Goal: Task Accomplishment & Management: Manage account settings

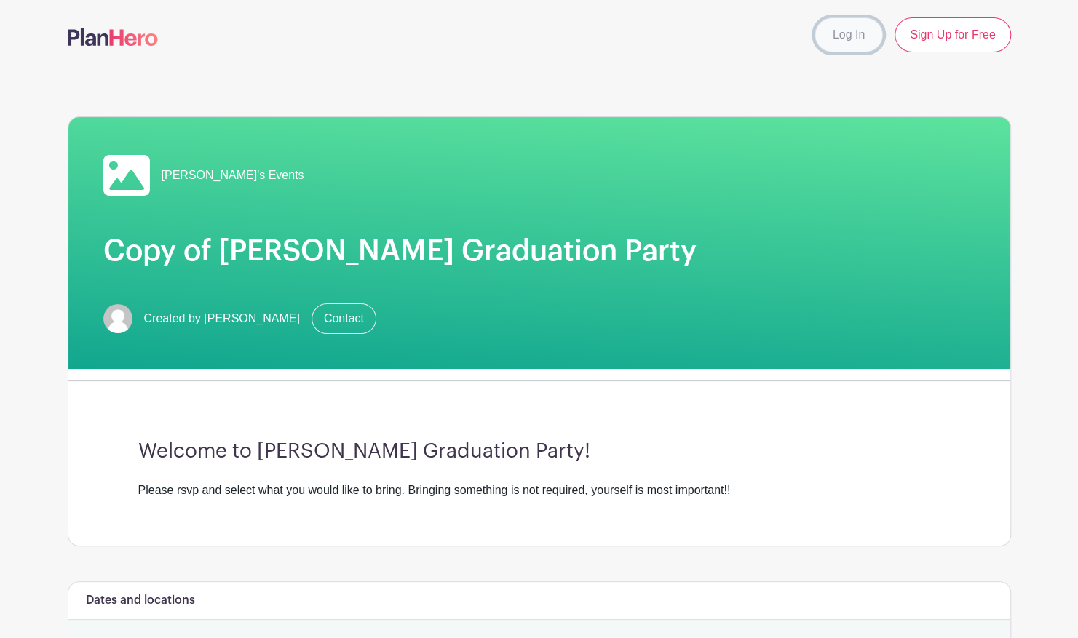
click at [840, 36] on link "Log In" at bounding box center [848, 34] width 68 height 35
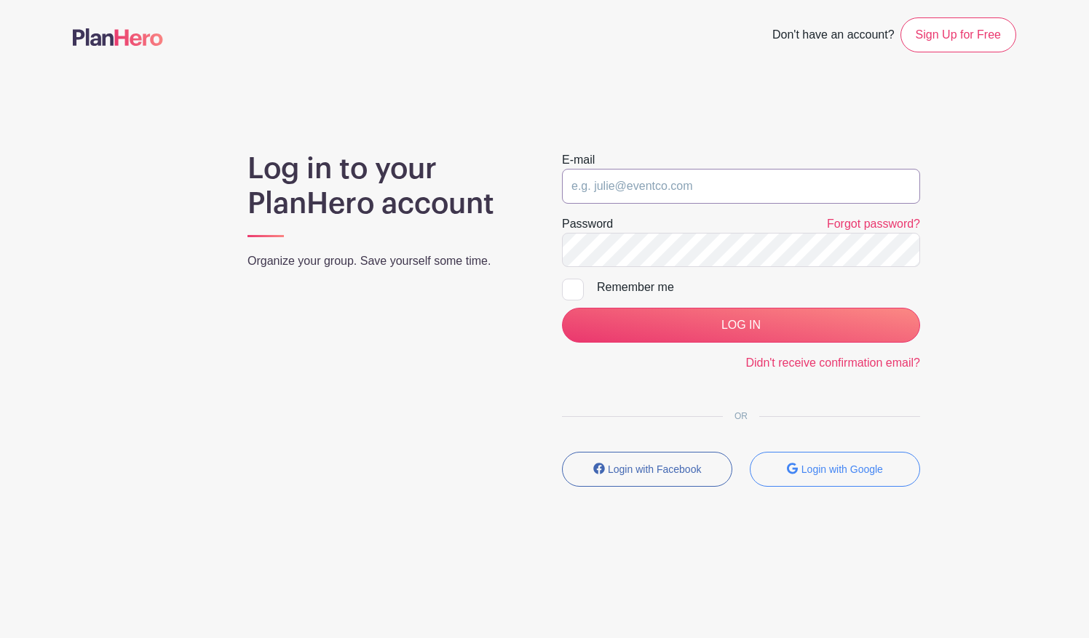
click at [683, 185] on input "email" at bounding box center [741, 186] width 358 height 35
type input "[EMAIL_ADDRESS][DOMAIN_NAME]"
click at [845, 227] on link "Forgot password?" at bounding box center [873, 224] width 93 height 12
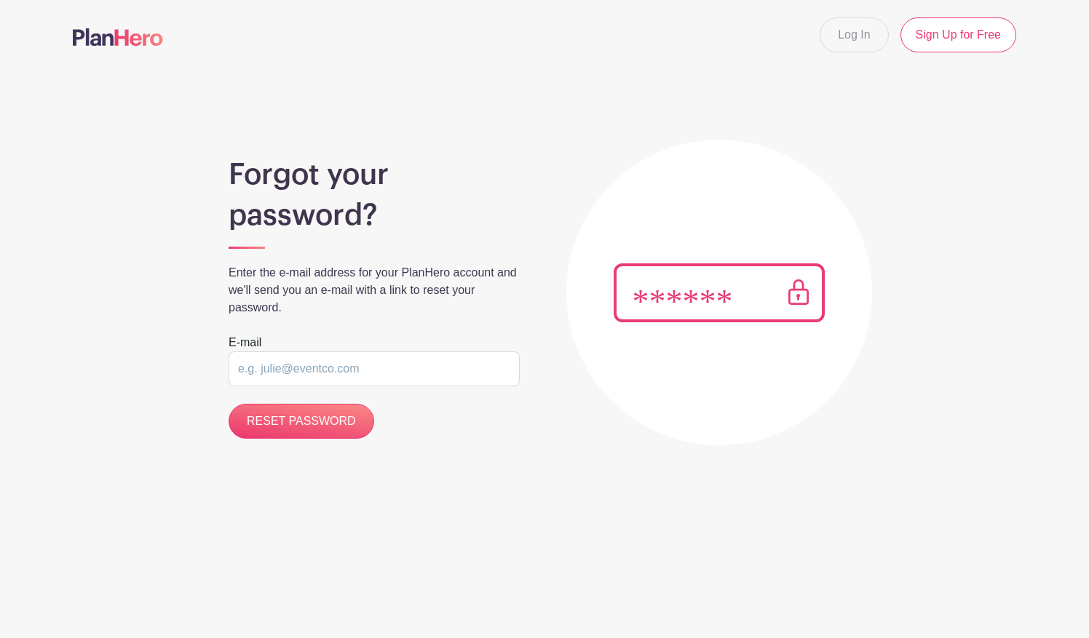
click at [422, 373] on input "email" at bounding box center [373, 368] width 291 height 35
type input "[EMAIL_ADDRESS][DOMAIN_NAME]"
click at [310, 434] on input "RESET PASSWORD" at bounding box center [301, 421] width 146 height 35
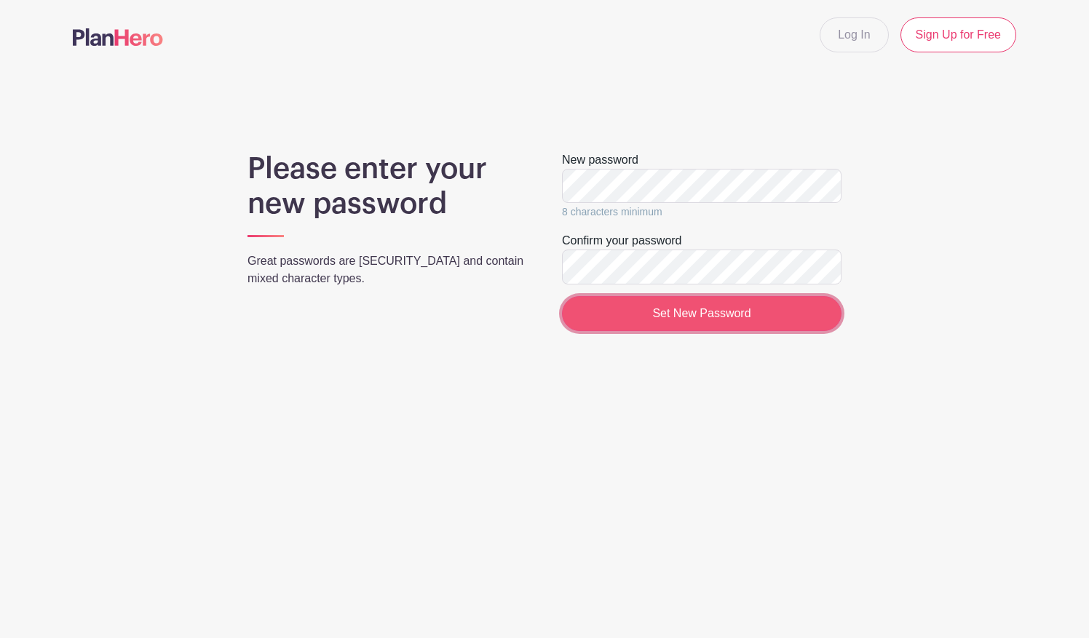
click at [667, 311] on input "Set New Password" at bounding box center [701, 313] width 279 height 35
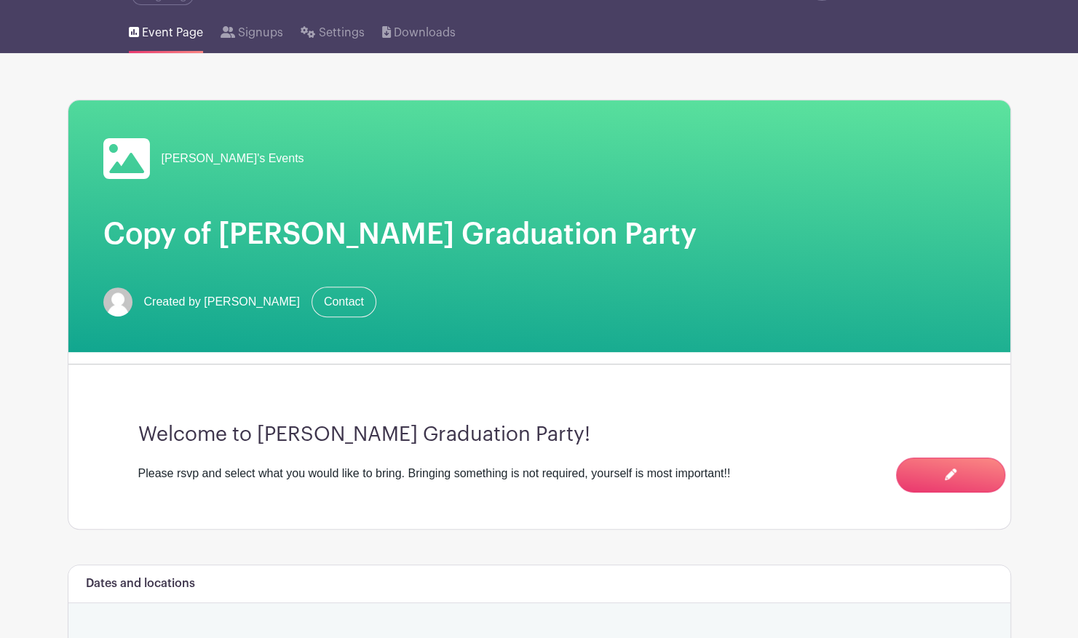
scroll to position [135, 0]
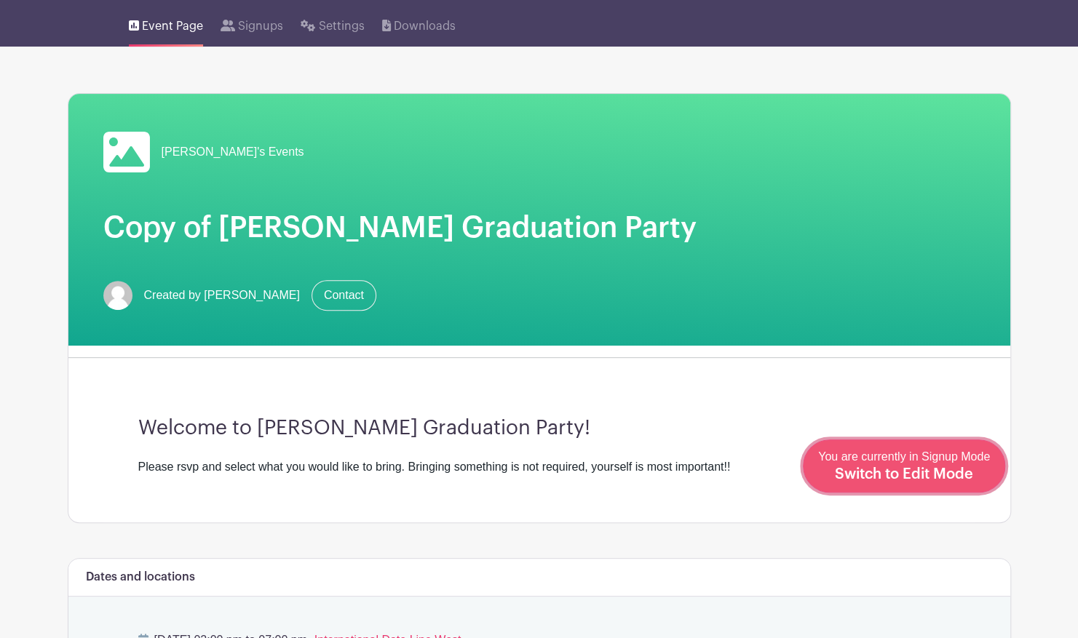
click at [950, 476] on span "Switch to Edit Mode" at bounding box center [904, 474] width 138 height 15
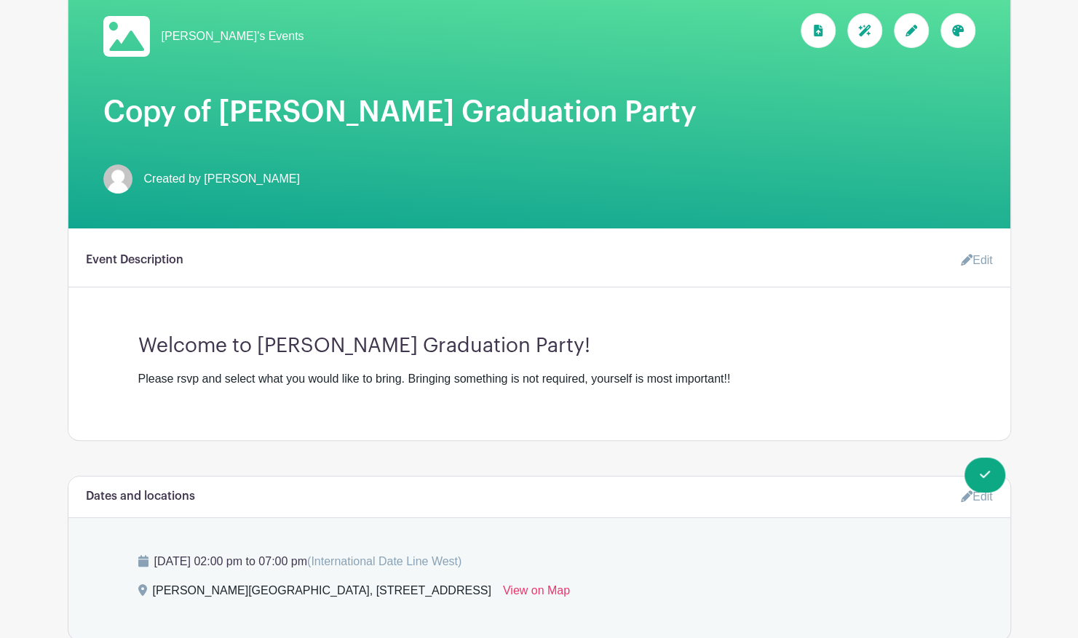
scroll to position [228, 0]
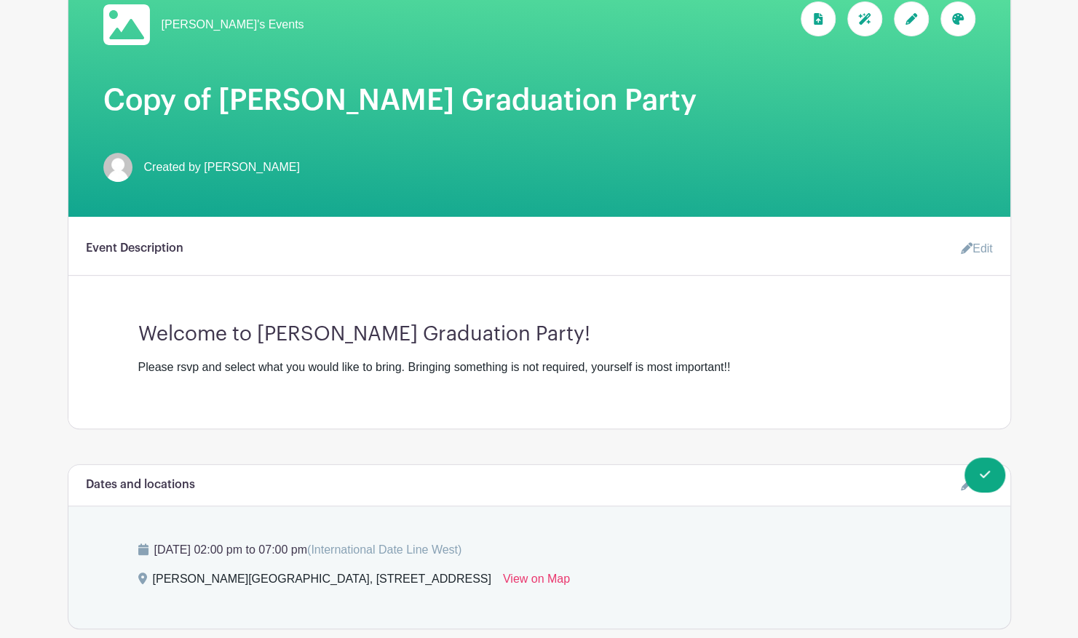
click at [404, 359] on div "Please rsvp and select what you would like to bring. Bringing something is not …" at bounding box center [539, 367] width 802 height 17
click at [963, 242] on icon at bounding box center [966, 248] width 12 height 12
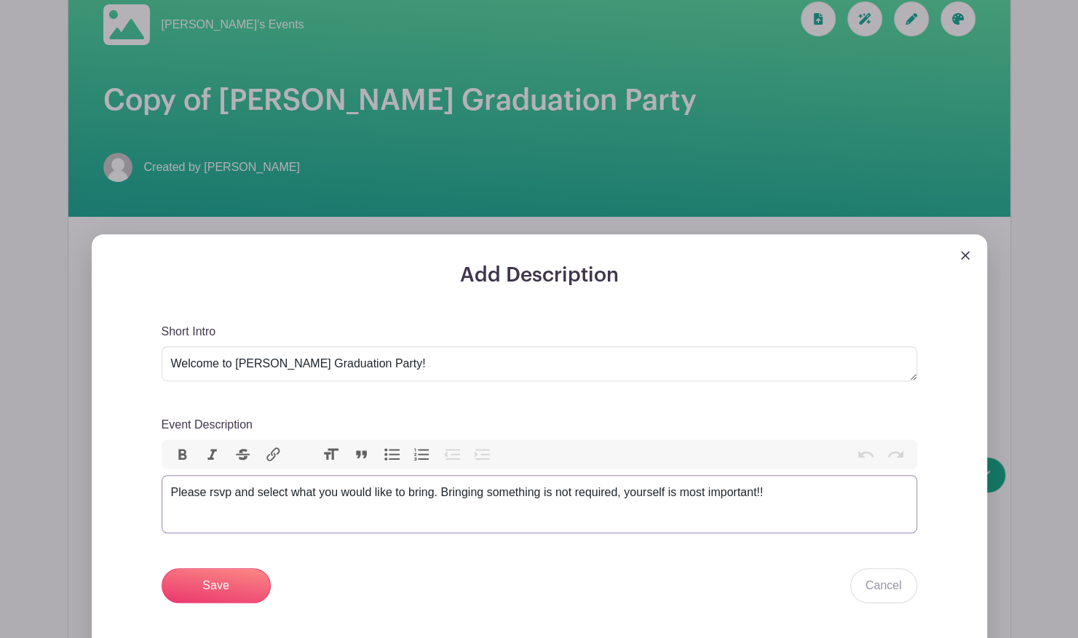
click at [389, 484] on div "Please rsvp and select what you would like to bring. Bringing something is not …" at bounding box center [539, 492] width 736 height 17
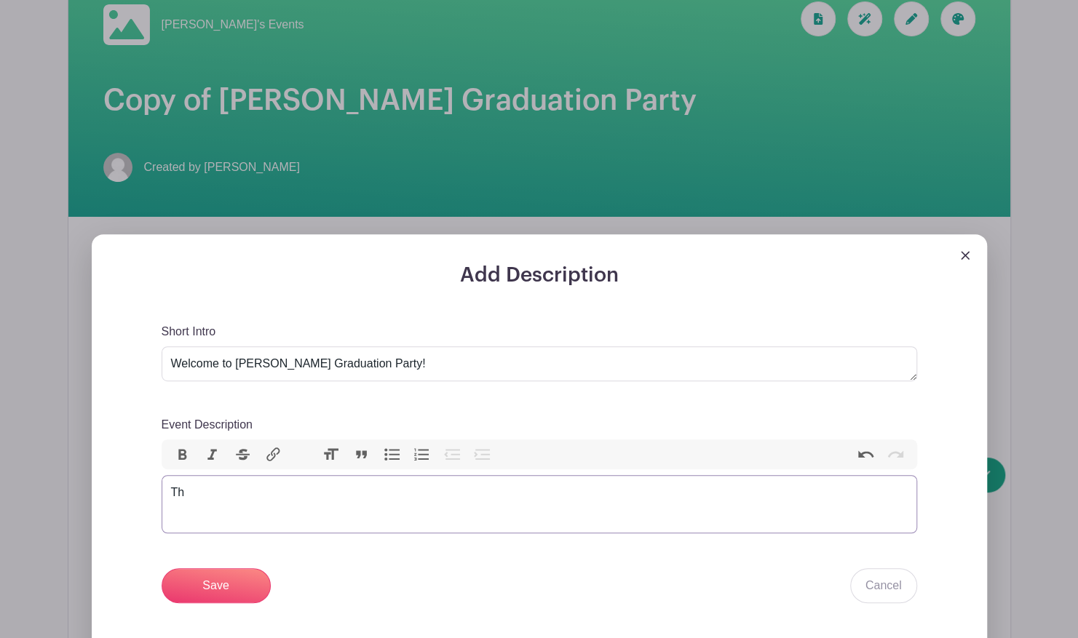
type trix-editor "<div>T</div>"
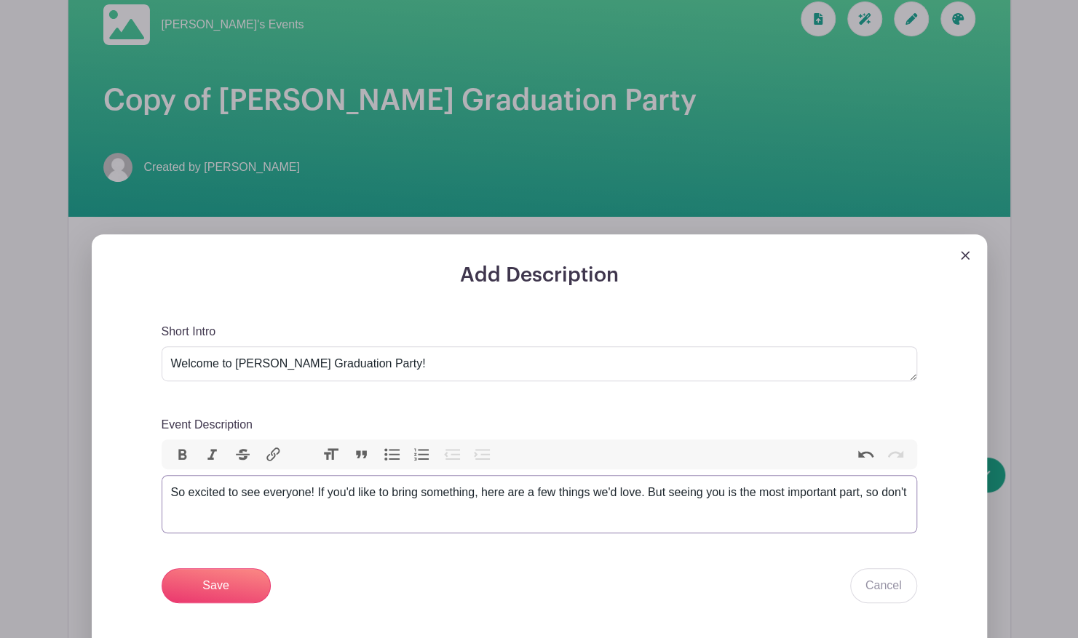
type trix-editor "<div>So excited to see everyone! If you'd like to bring something, here are a f…"
click at [231, 346] on textarea "Welcome to [PERSON_NAME] Graduation Party!" at bounding box center [539, 363] width 755 height 35
click at [442, 349] on textarea "Welcome to [PERSON_NAME] Graduation Party!" at bounding box center [539, 363] width 755 height 35
click at [529, 263] on h3 "Add Description" at bounding box center [539, 275] width 755 height 25
click at [529, 273] on h3 "Add Description" at bounding box center [539, 275] width 755 height 25
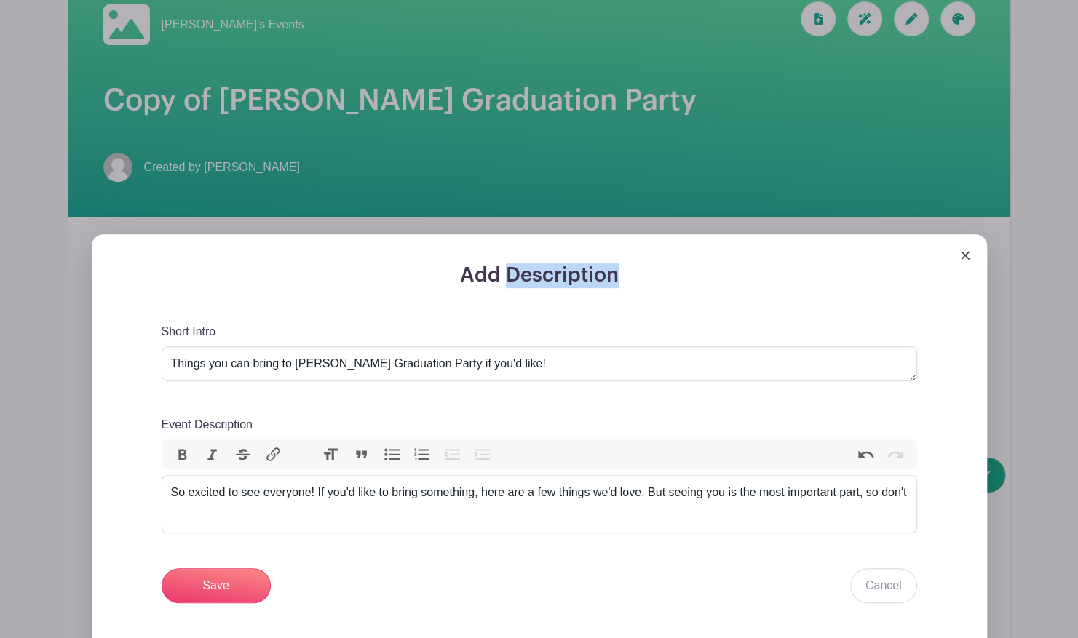
click at [529, 273] on h3 "Add Description" at bounding box center [539, 275] width 755 height 25
drag, startPoint x: 529, startPoint y: 273, endPoint x: 498, endPoint y: 275, distance: 30.6
click at [498, 275] on div "Add Description Short Intro Welcome to [PERSON_NAME] Graduation Party! Event De…" at bounding box center [539, 516] width 825 height 506
drag, startPoint x: 498, startPoint y: 275, endPoint x: 495, endPoint y: 355, distance: 80.1
click at [495, 355] on textarea "Welcome to [PERSON_NAME] Graduation Party!" at bounding box center [539, 363] width 755 height 35
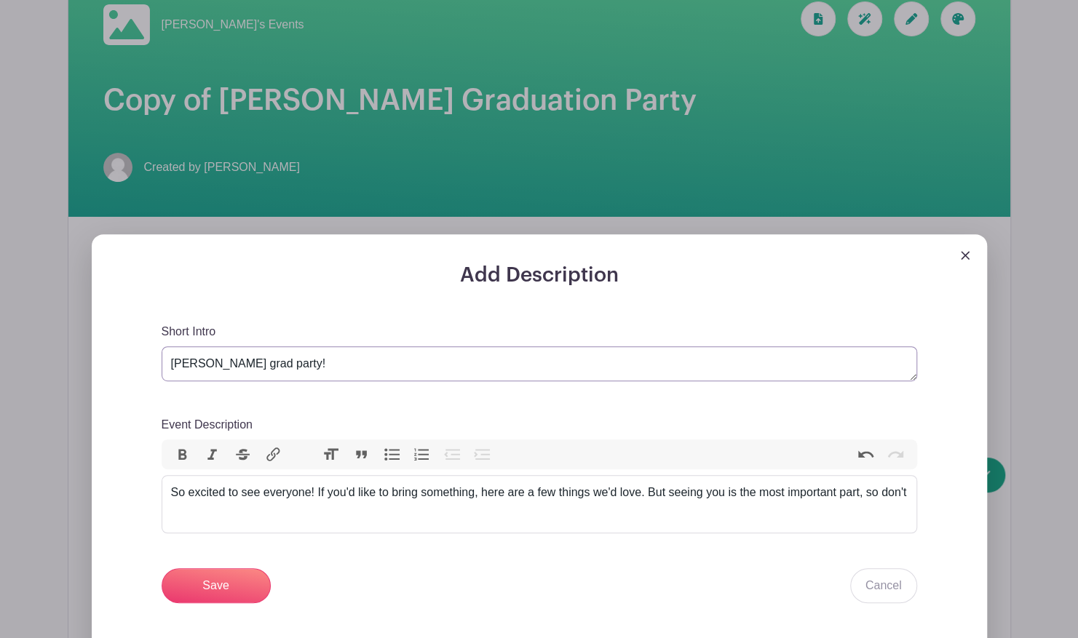
type textarea "[PERSON_NAME] grad party!"
click at [454, 374] on div "Short Intro Welcome to [PERSON_NAME] Graduation Party! Event Description Bold I…" at bounding box center [539, 463] width 755 height 281
click at [581, 501] on div "So excited to see everyone! If you'd like to bring something, here are a few th…" at bounding box center [539, 492] width 736 height 17
click at [584, 500] on div "So excited to see everyone! If you'd like to bring something, here are a few th…" at bounding box center [539, 492] width 736 height 17
type trix-editor "<div>So excited to see everyone! If you'd like to bring something, here are a f…"
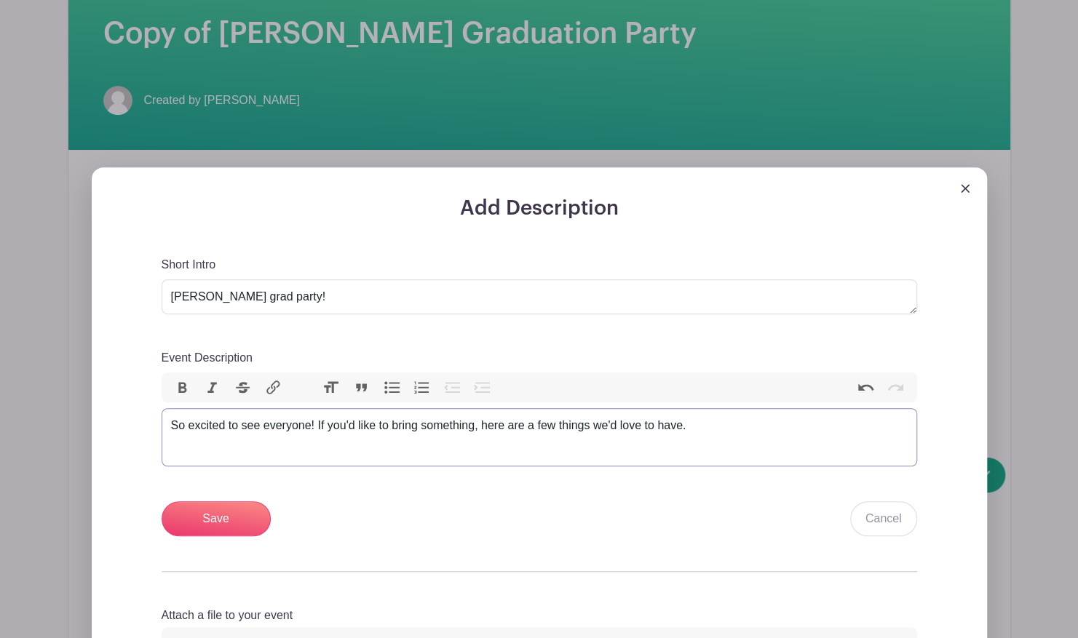
scroll to position [303, 0]
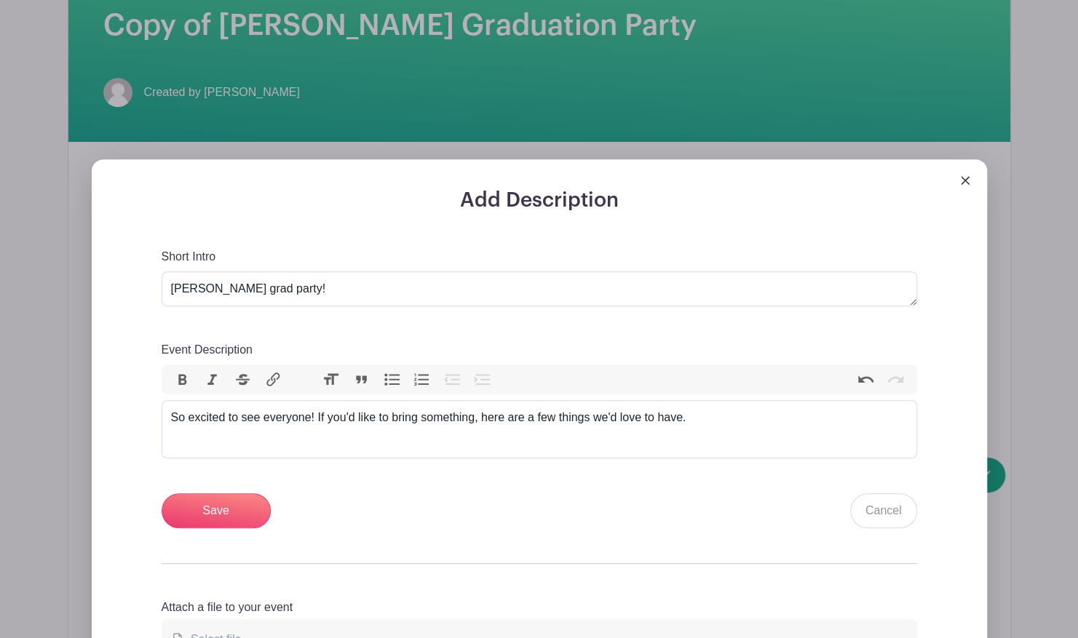
click at [730, 501] on div "Save Cancel" at bounding box center [539, 510] width 755 height 35
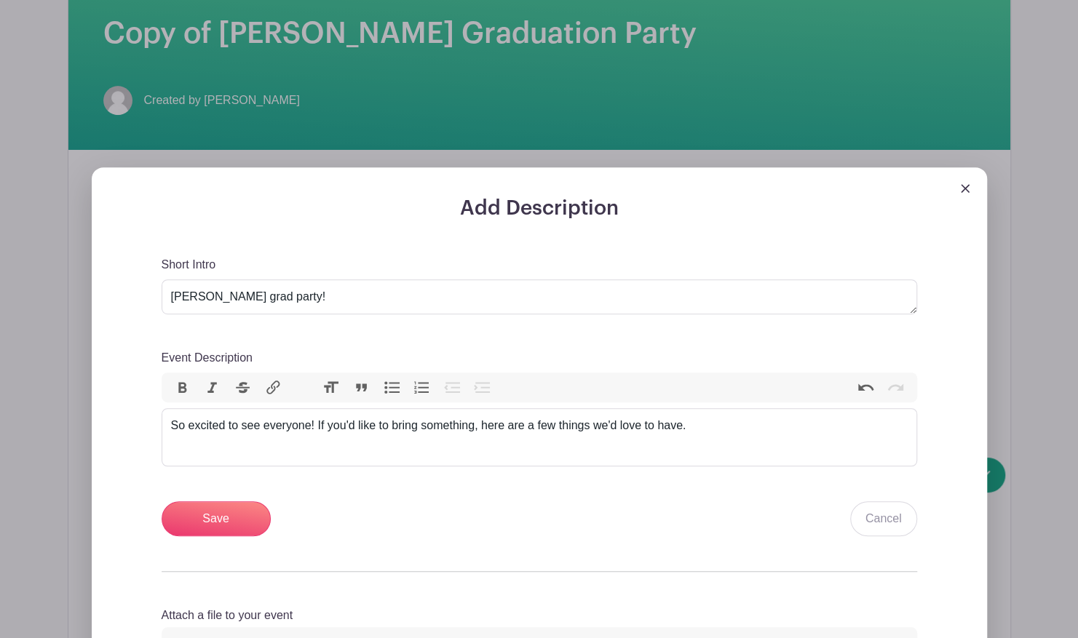
scroll to position [293, 0]
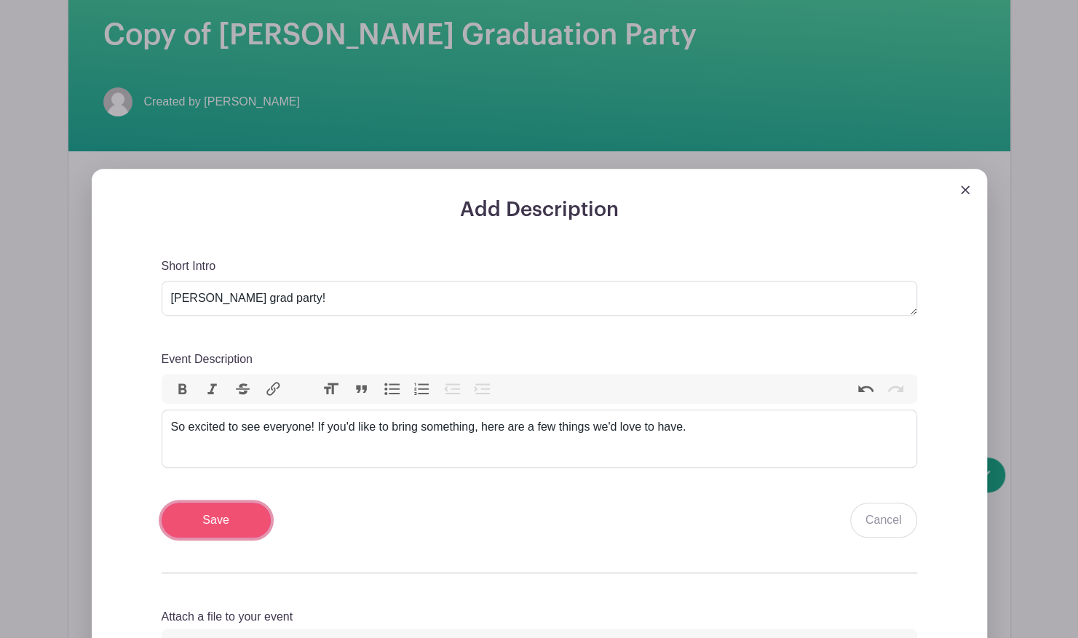
click at [265, 505] on input "Save" at bounding box center [216, 520] width 109 height 35
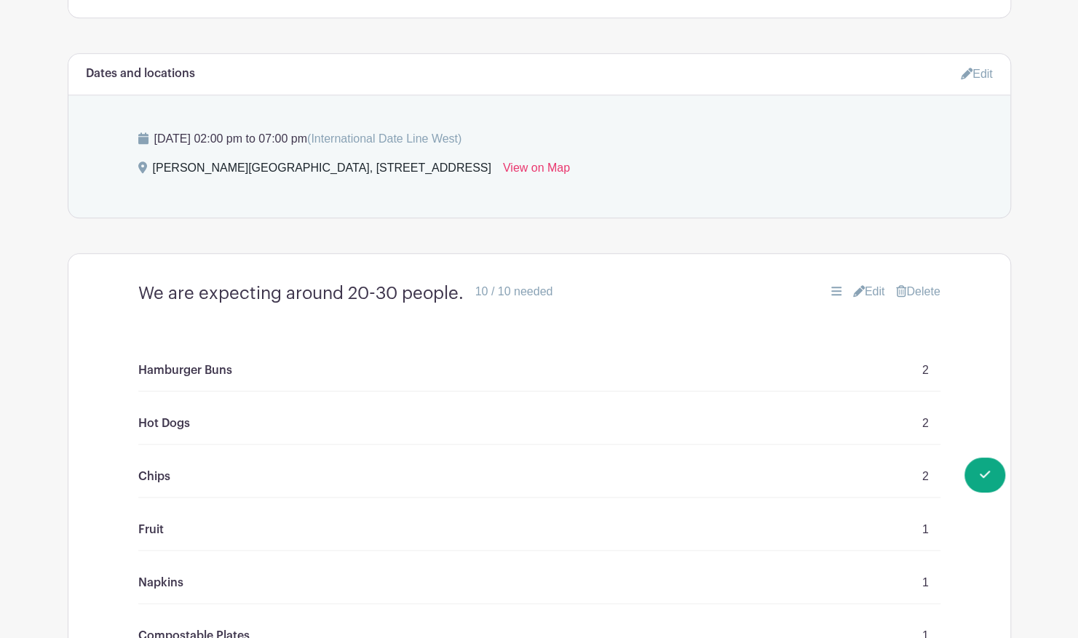
scroll to position [757, 0]
click at [873, 282] on link "Edit" at bounding box center [869, 290] width 32 height 17
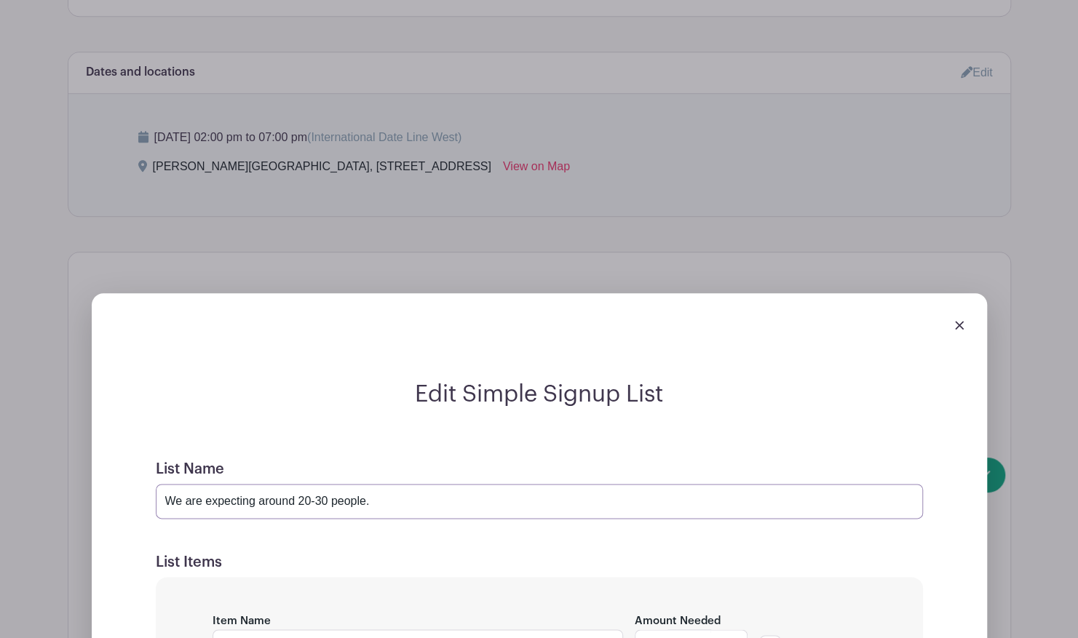
click at [391, 485] on input "We are expecting around 20-30 people." at bounding box center [539, 501] width 767 height 35
type input "W"
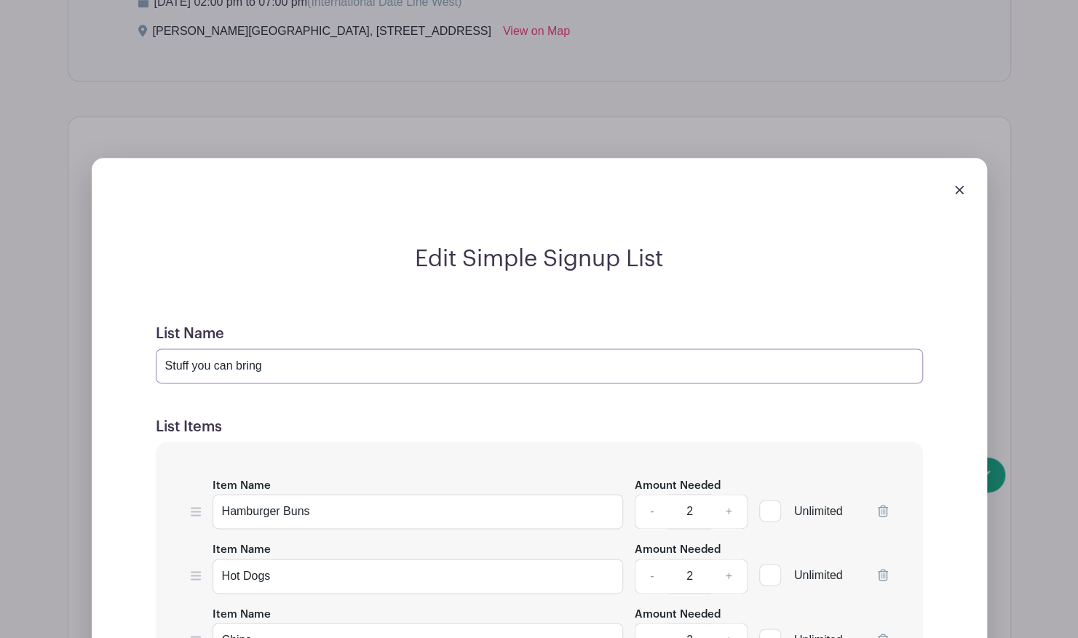
scroll to position [910, 0]
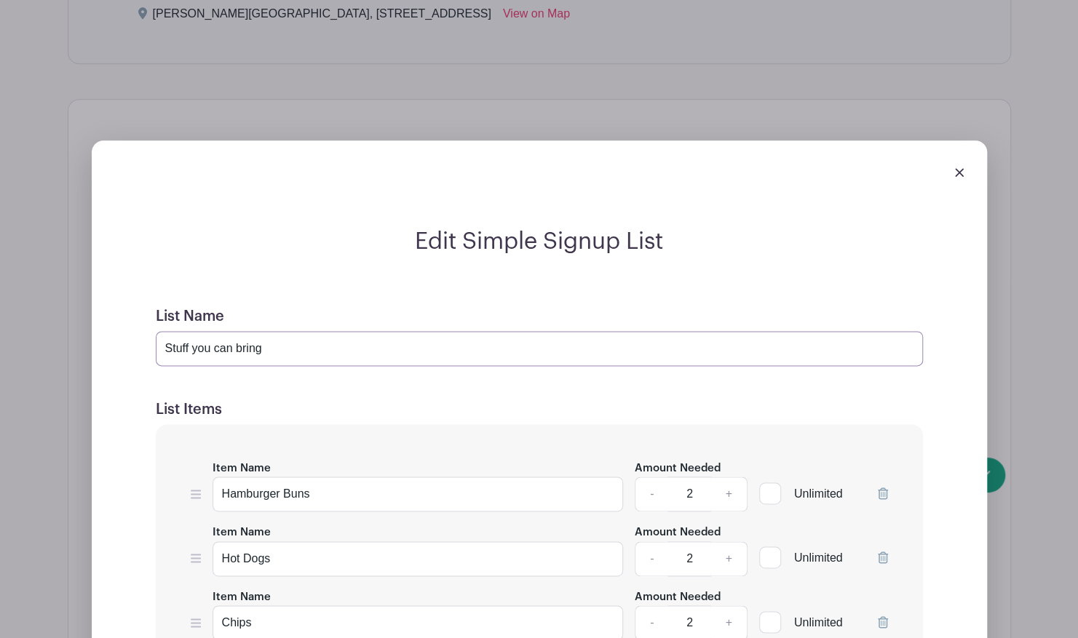
type input "Stuff you can bring"
click at [391, 485] on input "Hamburger Buns" at bounding box center [417, 494] width 411 height 35
type input "S"
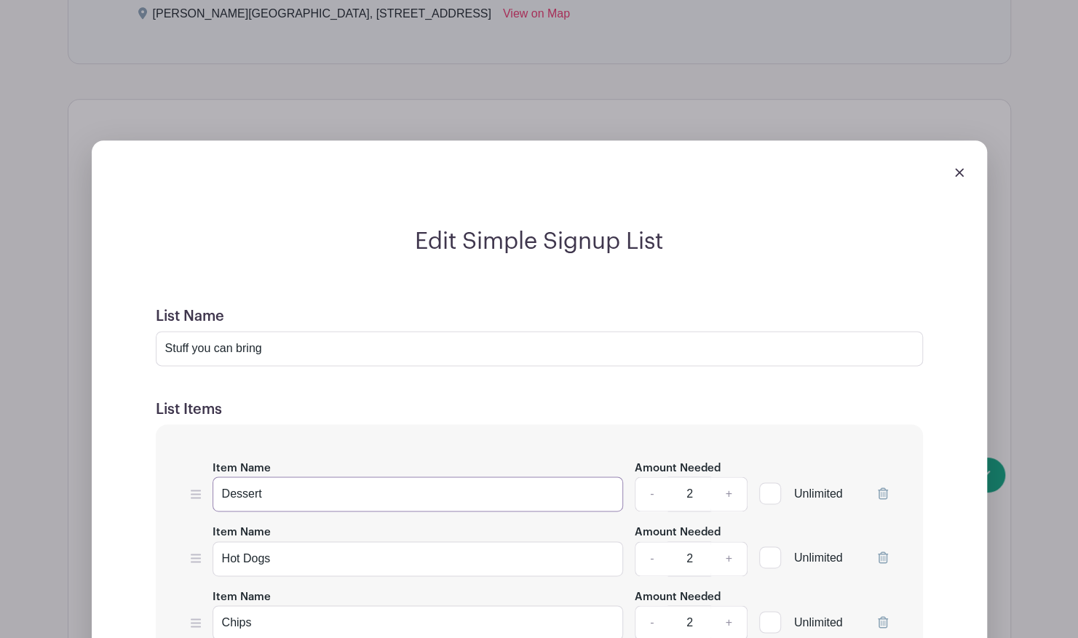
type input "Dessert"
click at [421, 542] on input "Hot Dogs" at bounding box center [417, 558] width 411 height 35
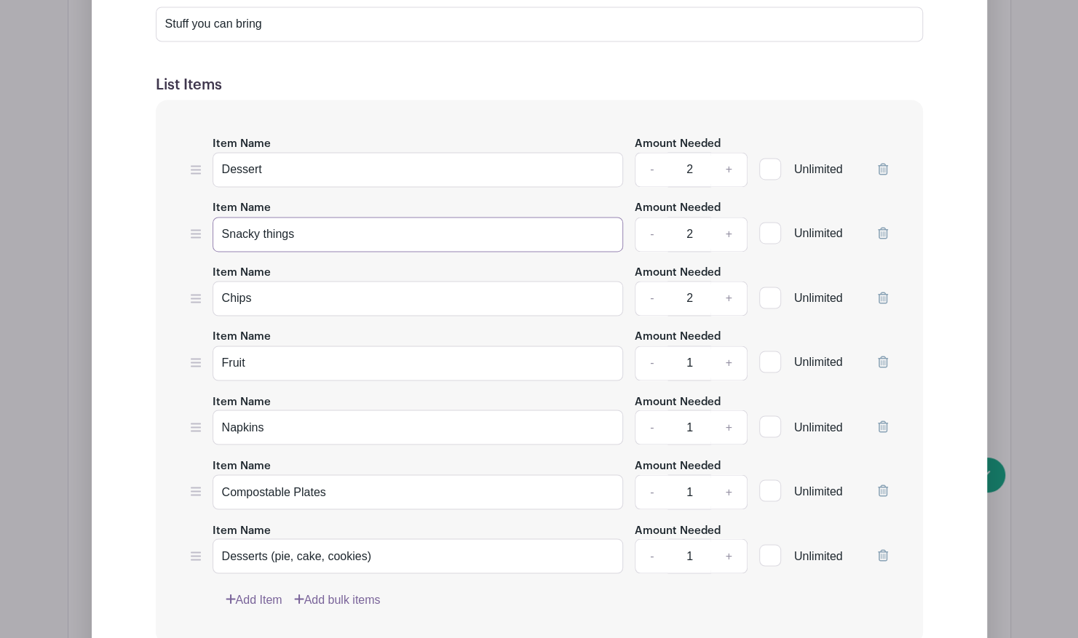
scroll to position [1242, 0]
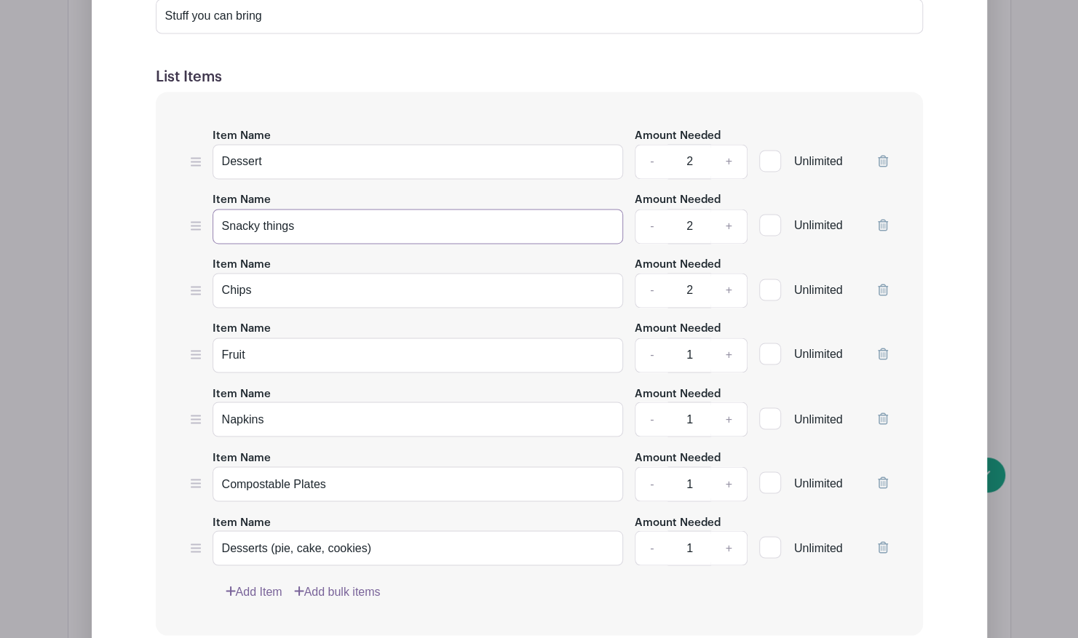
type input "Snacky things"
click at [410, 159] on input "Dessert" at bounding box center [417, 161] width 411 height 35
click at [388, 148] on input "Desserts--cakes, cookies, candy and the like" at bounding box center [417, 161] width 411 height 35
type input "Desserts--cakes, cookies, candy, and the like"
click at [349, 209] on input "Snacky things" at bounding box center [417, 226] width 411 height 35
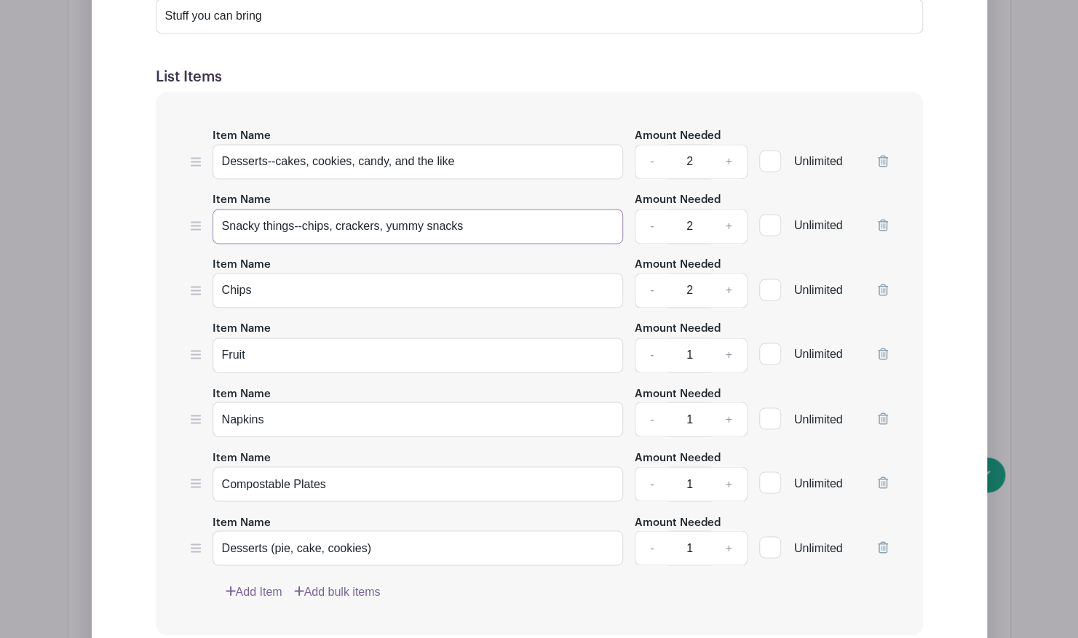
type input "Snacky things--chips, crackers, yummy snacks"
click at [271, 273] on input "Chips" at bounding box center [417, 290] width 411 height 35
click at [732, 209] on link "+" at bounding box center [728, 226] width 36 height 35
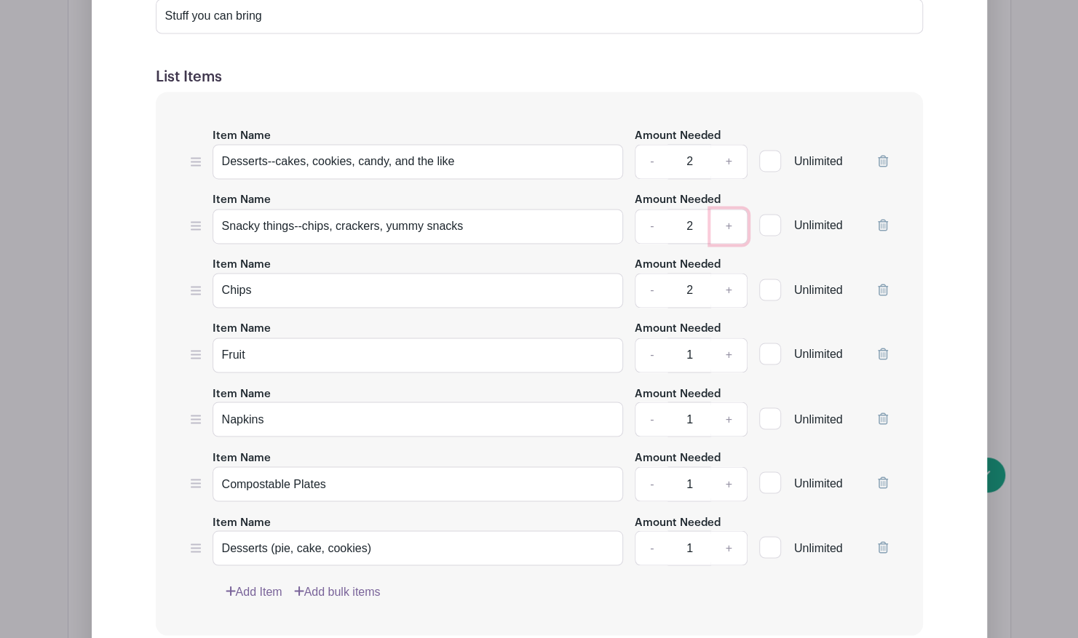
type input "3"
click at [732, 148] on link "+" at bounding box center [728, 161] width 36 height 35
type input "3"
click at [415, 278] on input "Chips" at bounding box center [417, 290] width 411 height 35
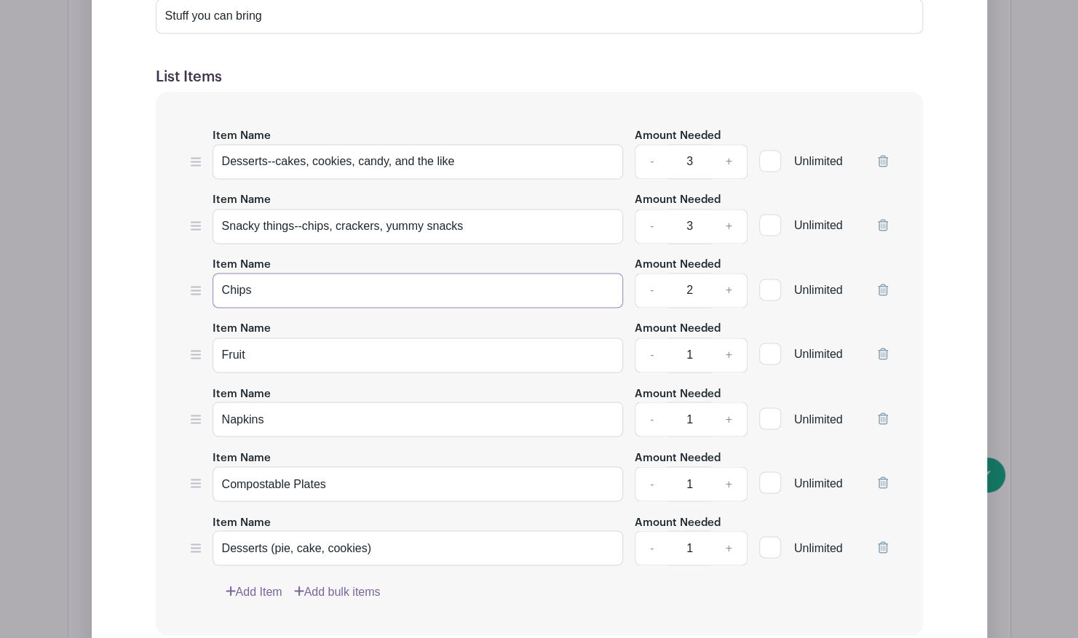
click at [415, 278] on input "Chips" at bounding box center [417, 290] width 411 height 35
click at [467, 211] on input "Snacky things--chips, crackers, yummy snacks" at bounding box center [417, 226] width 411 height 35
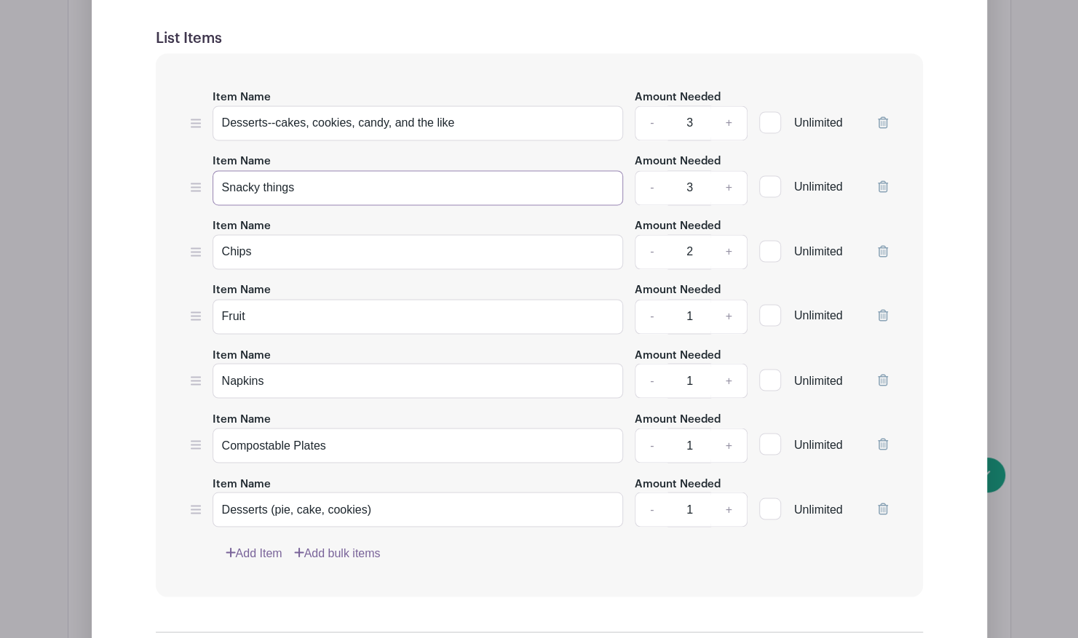
scroll to position [1263, 0]
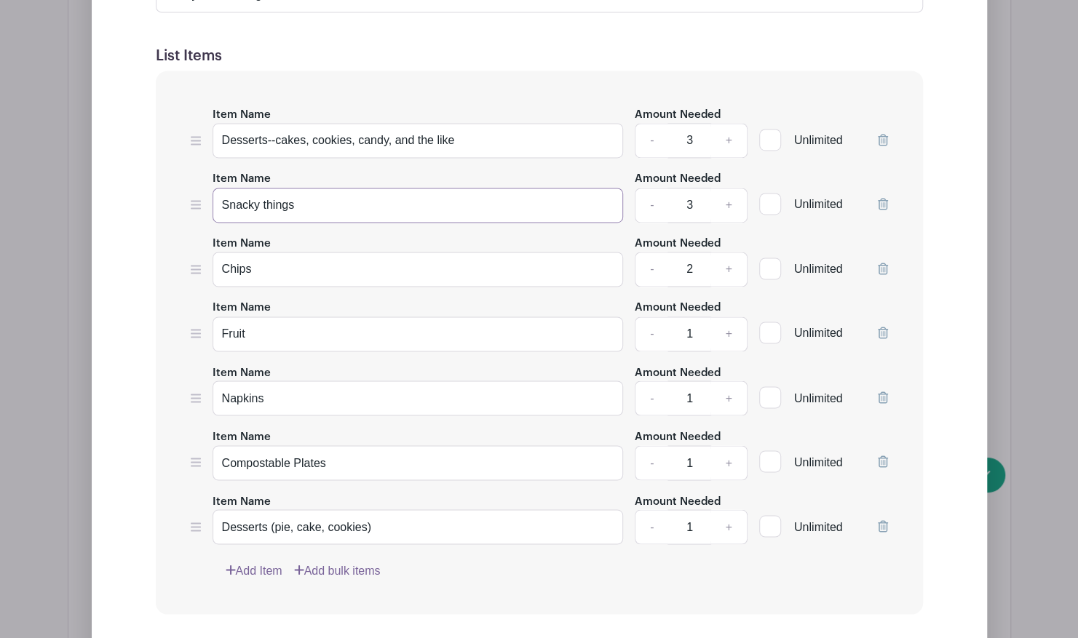
type input "Snacky things"
click at [883, 263] on icon at bounding box center [883, 269] width 10 height 12
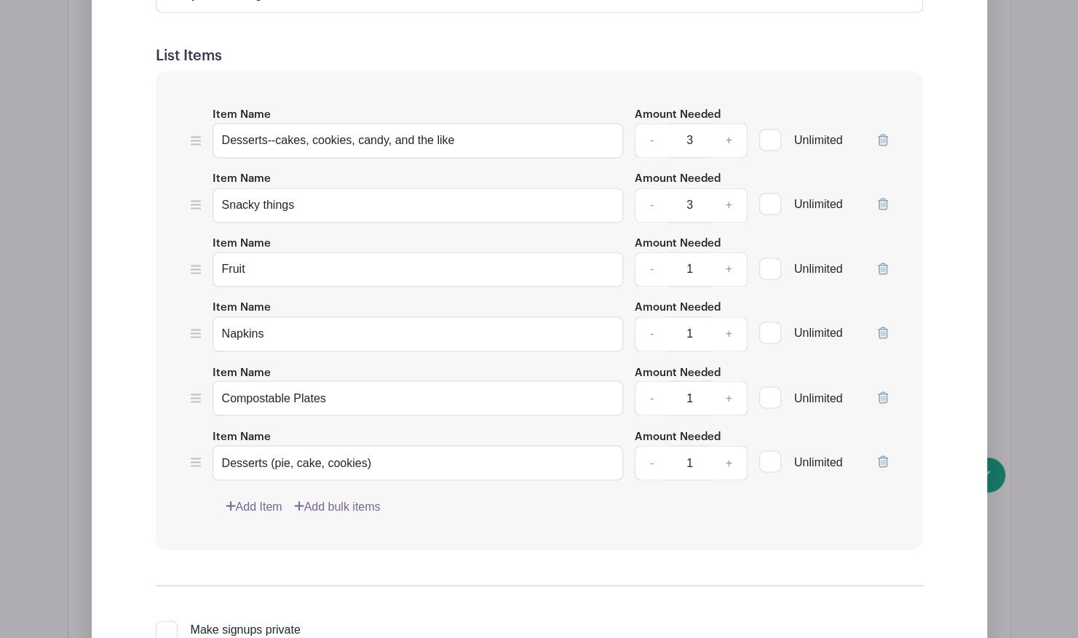
click at [883, 263] on icon at bounding box center [883, 269] width 10 height 12
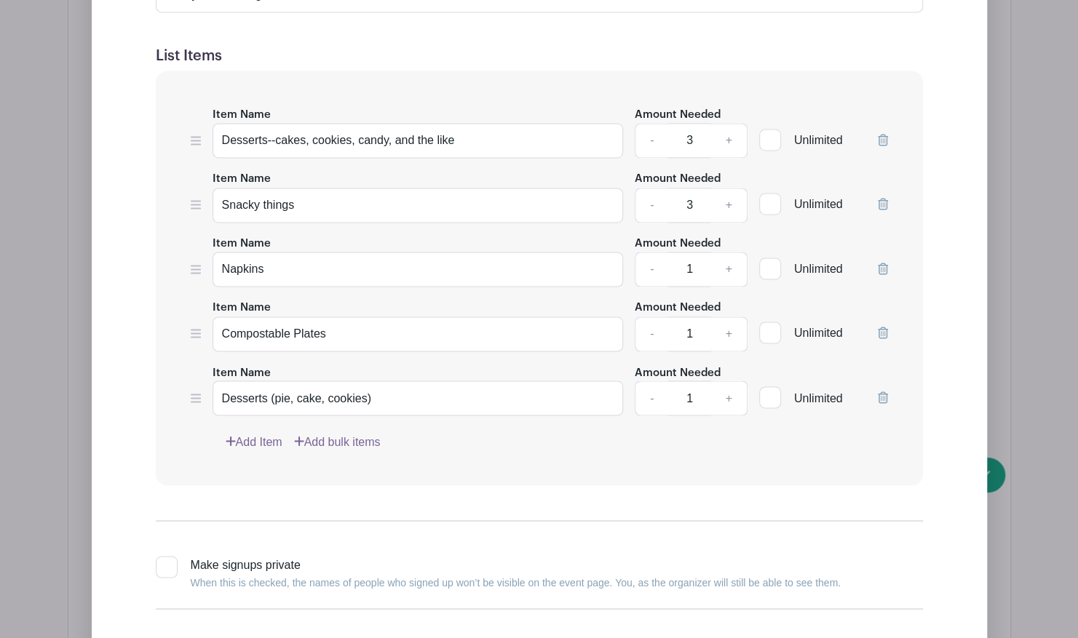
click at [883, 263] on icon at bounding box center [883, 269] width 10 height 12
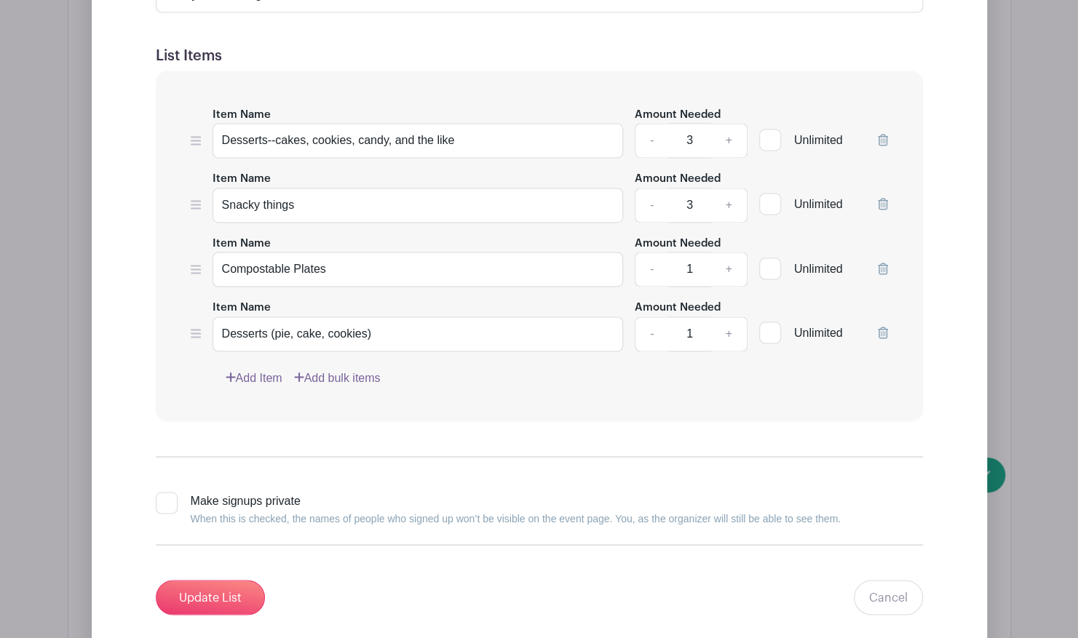
click at [883, 263] on icon at bounding box center [883, 269] width 10 height 12
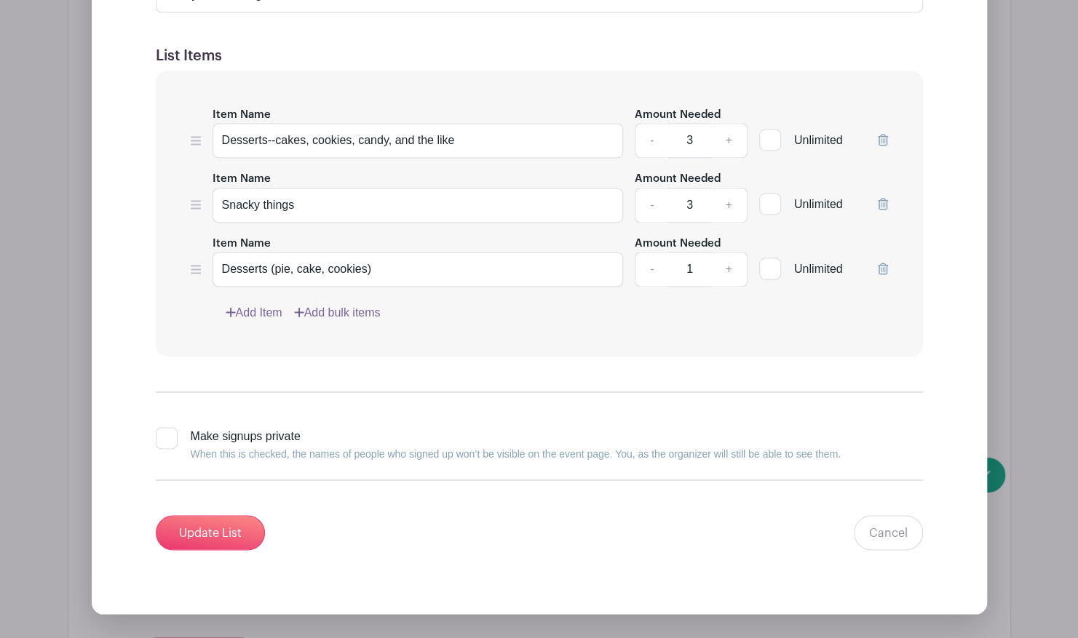
click at [883, 263] on icon at bounding box center [883, 269] width 10 height 12
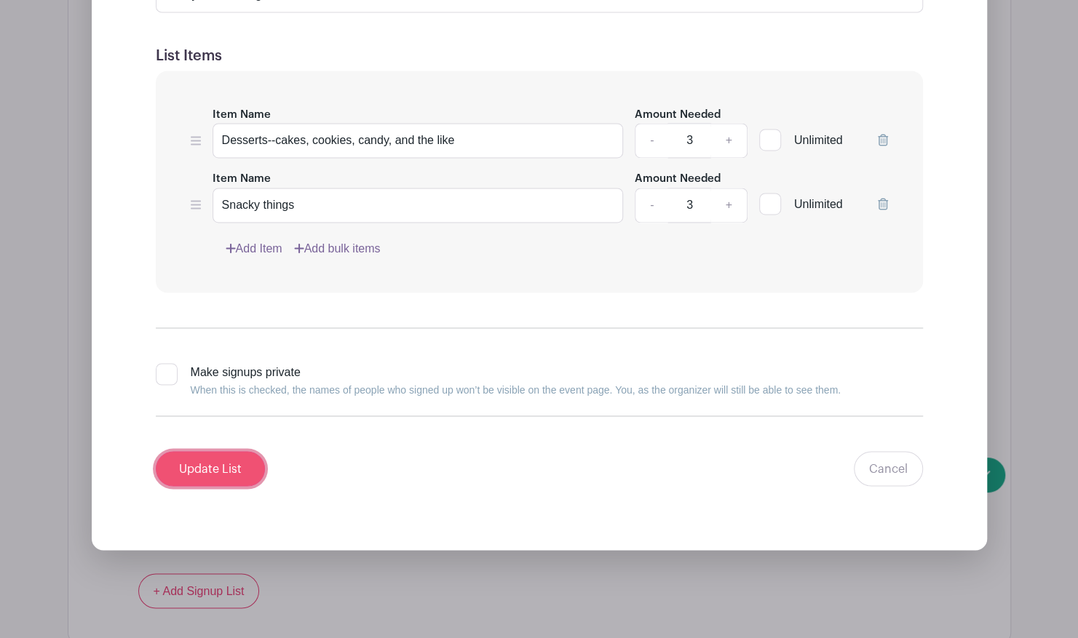
click at [232, 451] on input "Update List" at bounding box center [210, 468] width 109 height 35
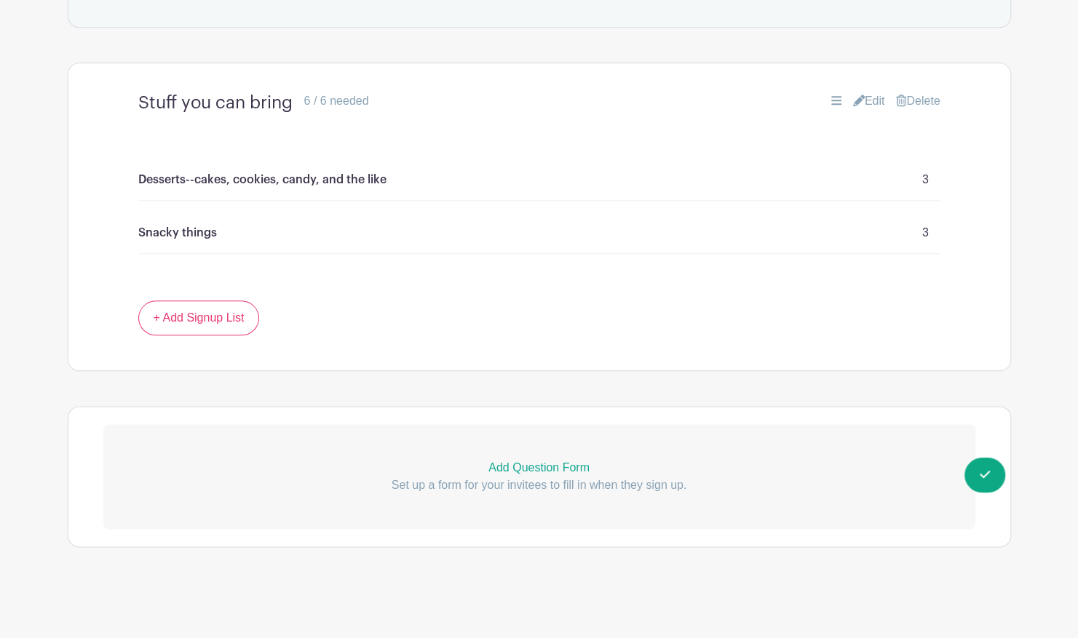
scroll to position [813, 0]
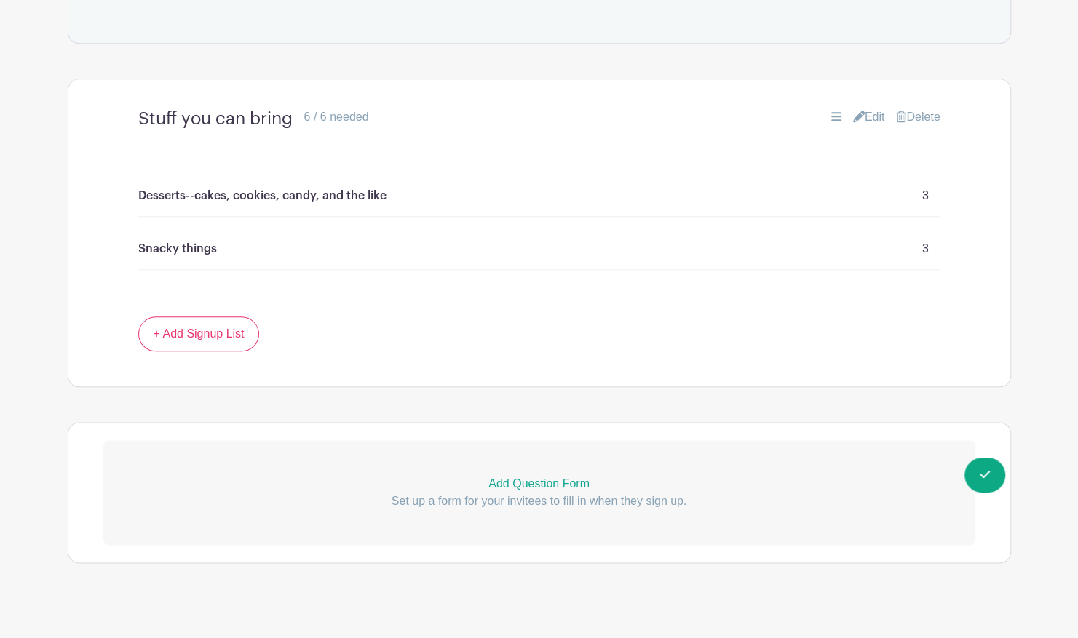
click at [866, 108] on link "Edit" at bounding box center [869, 116] width 32 height 17
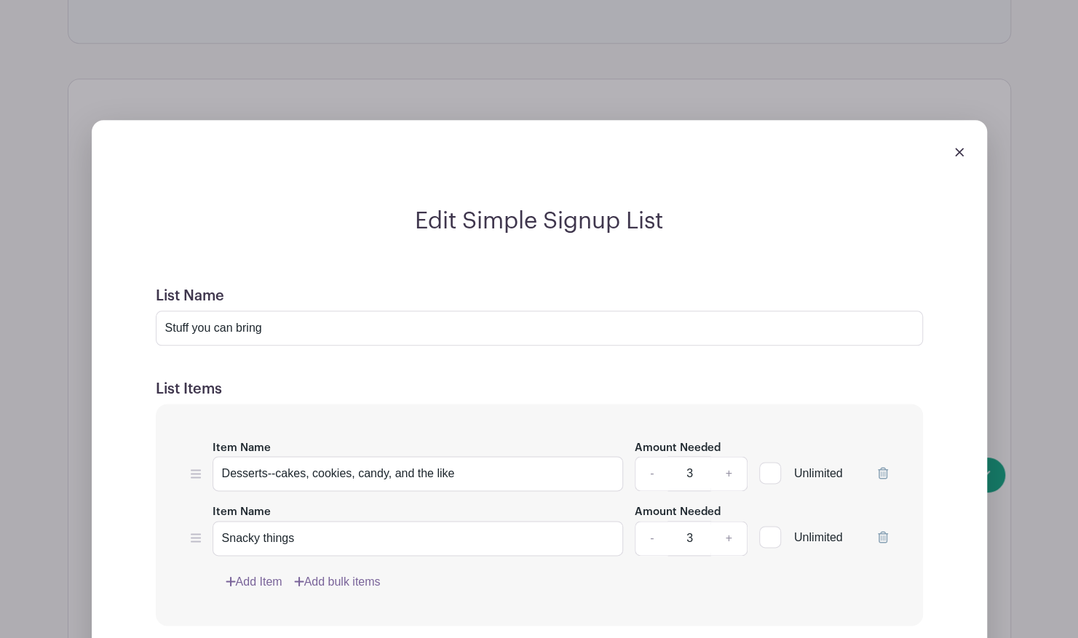
click at [261, 573] on link "Add Item" at bounding box center [254, 581] width 57 height 17
click at [264, 463] on input "Desserts--cakes, cookies, candy, and the like" at bounding box center [417, 473] width 411 height 35
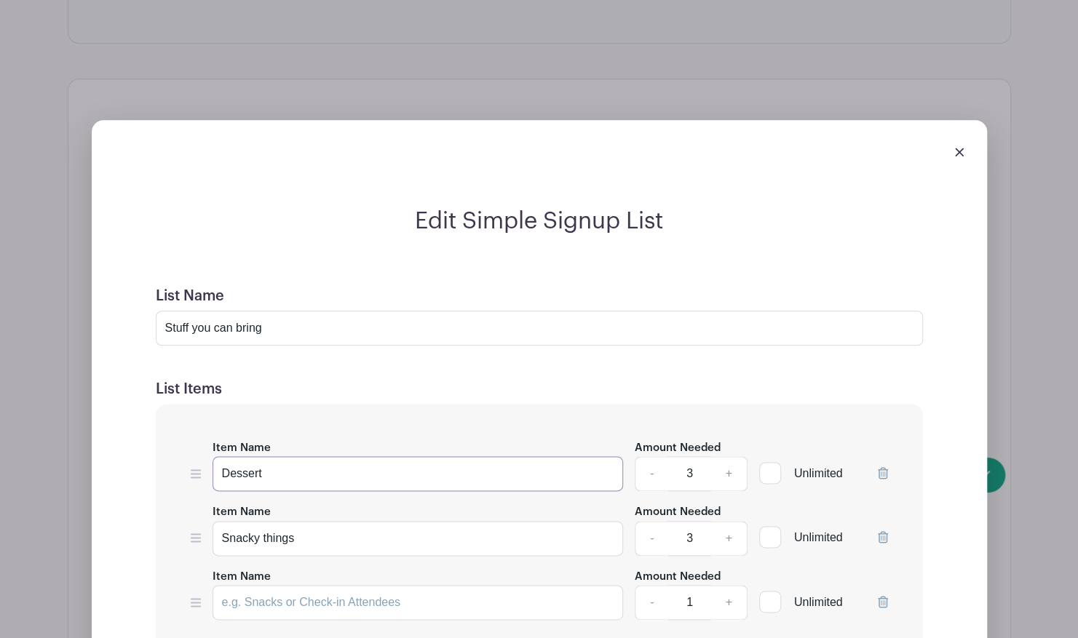
type input "Dessert"
click at [283, 524] on input "Snacky things" at bounding box center [417, 538] width 411 height 35
type input "Dessert"
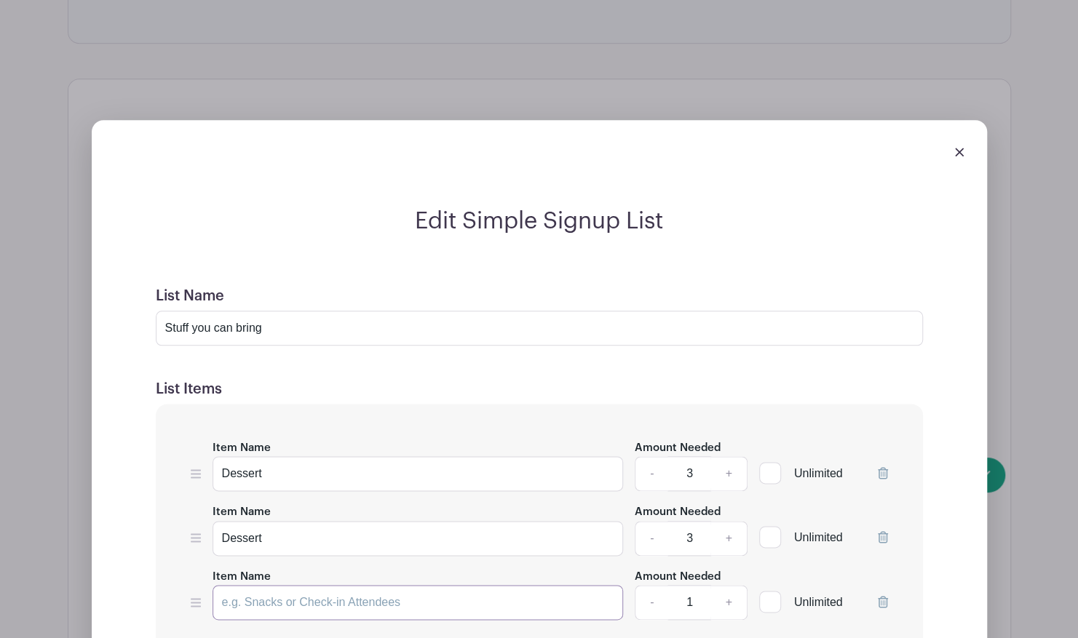
click at [290, 589] on input "Item Name" at bounding box center [417, 602] width 411 height 35
type input "Dessert"
click at [655, 456] on link "-" at bounding box center [650, 473] width 33 height 35
type input "1"
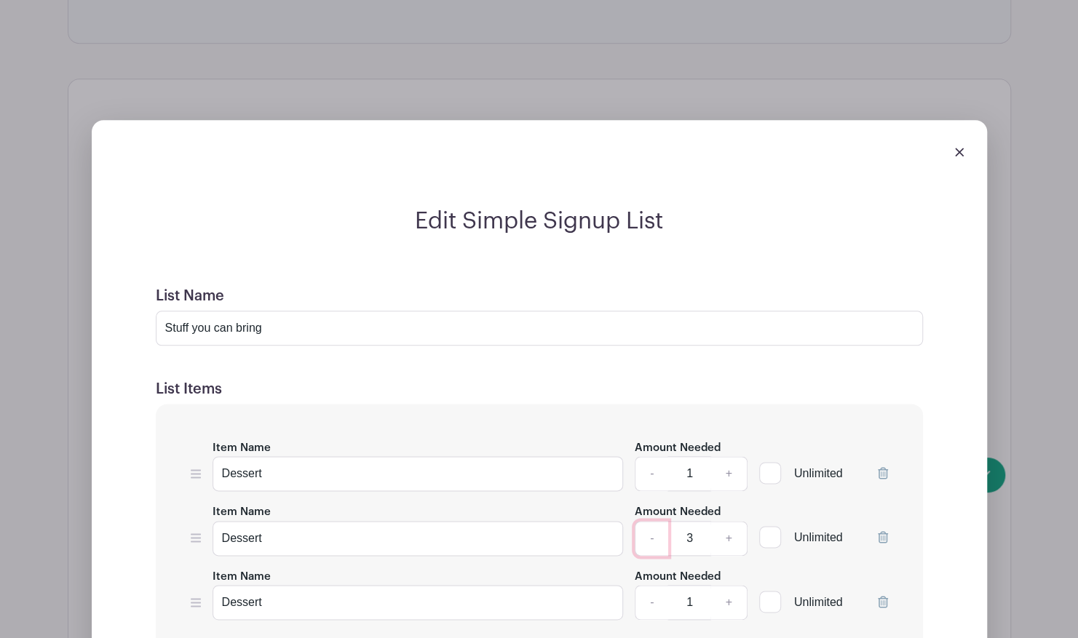
click at [654, 524] on link "-" at bounding box center [650, 538] width 33 height 35
type input "1"
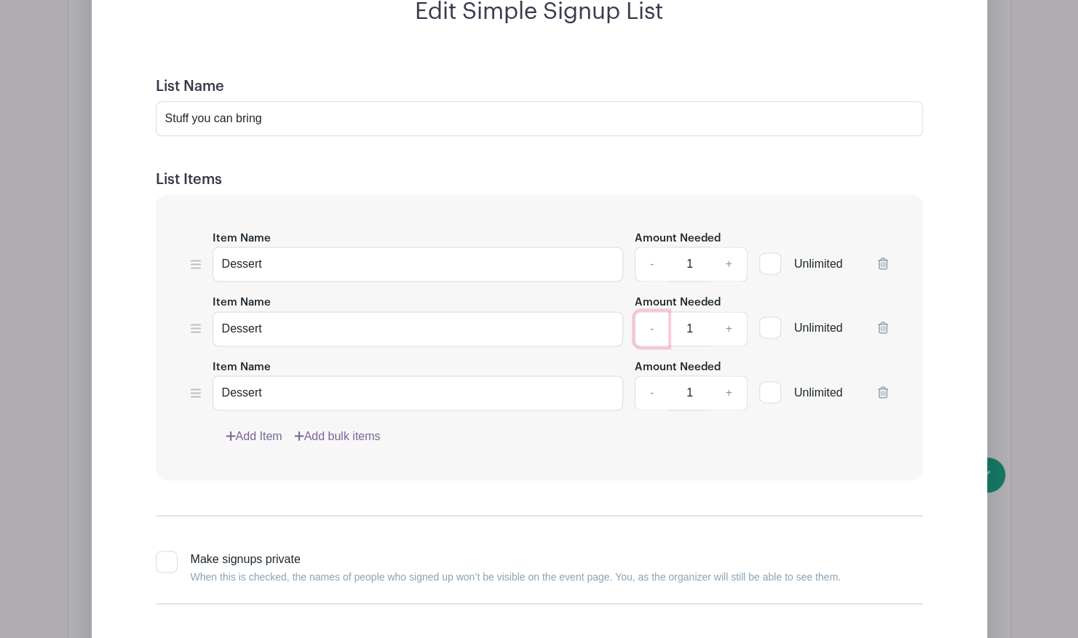
scroll to position [1026, 0]
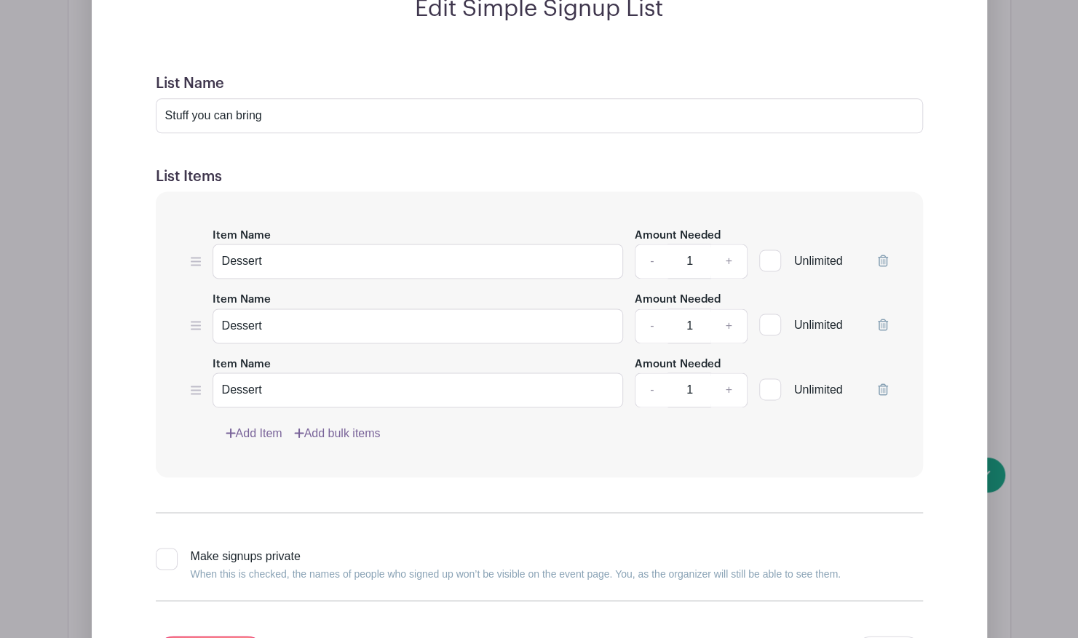
click at [256, 425] on link "Add Item" at bounding box center [254, 433] width 57 height 17
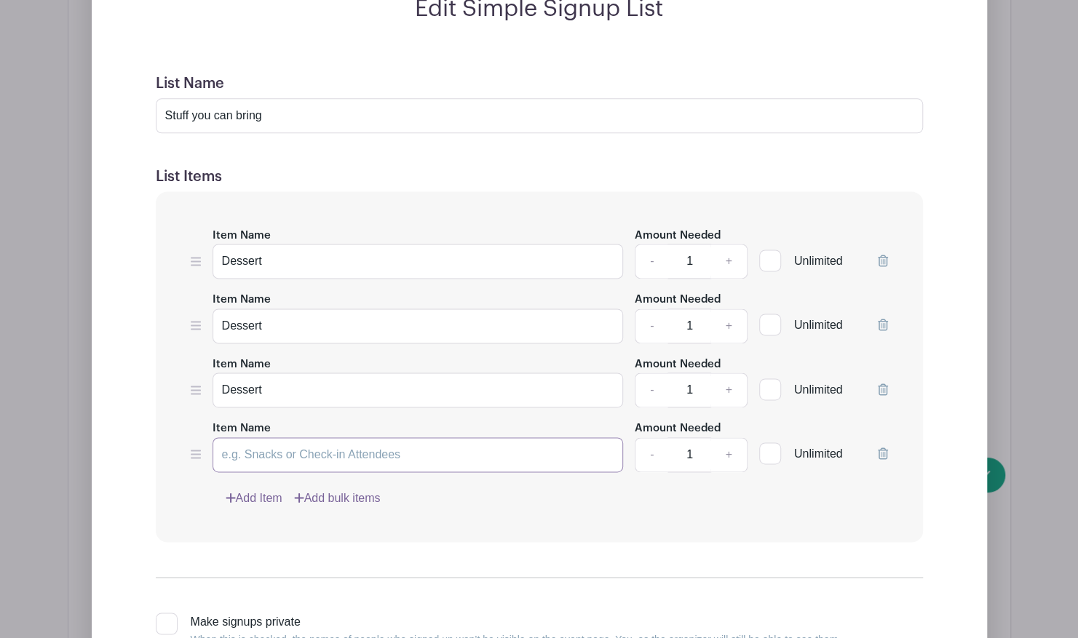
click at [272, 437] on input "Item Name" at bounding box center [417, 454] width 411 height 35
type input "Snacks"
click at [260, 490] on link "Add Item" at bounding box center [254, 498] width 57 height 17
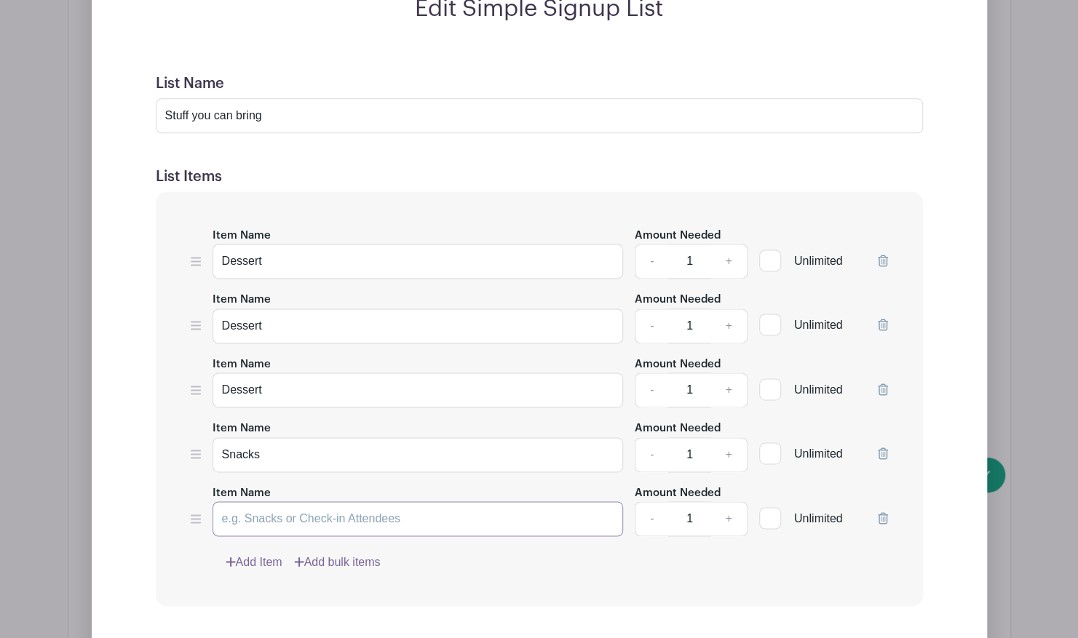
click at [287, 502] on input "Item Name" at bounding box center [417, 518] width 411 height 35
type input "Snacks"
click at [262, 578] on div "Item Name Dessert Amount Needed - 1 + Unlimited Item Name Dessert Amount Needed…" at bounding box center [539, 398] width 767 height 415
click at [267, 554] on link "Add Item" at bounding box center [254, 562] width 57 height 17
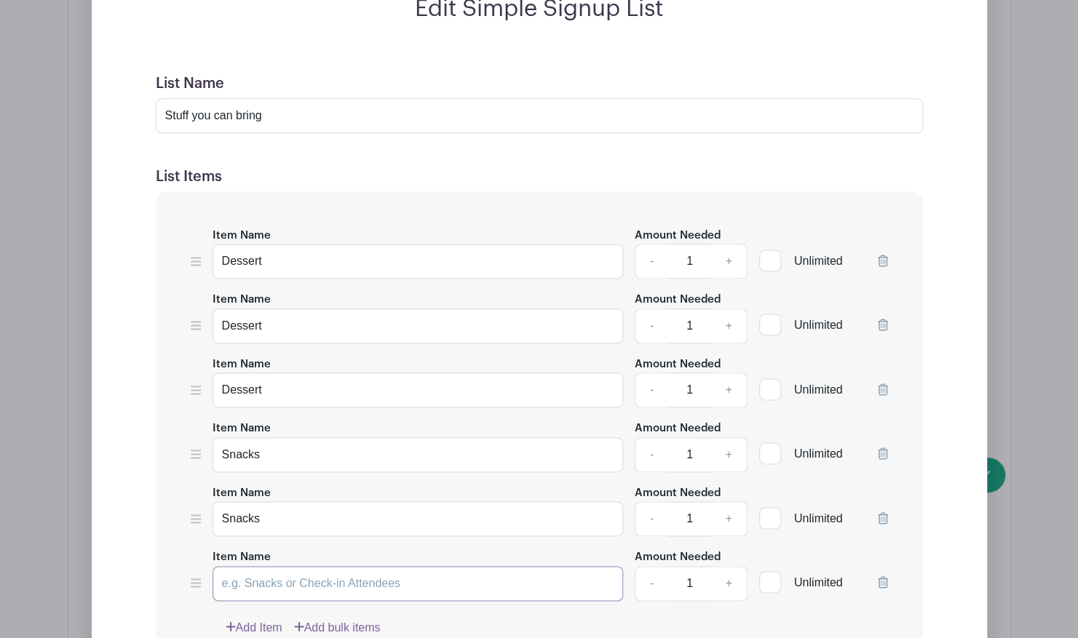
click at [278, 570] on input "Item Name" at bounding box center [417, 583] width 411 height 35
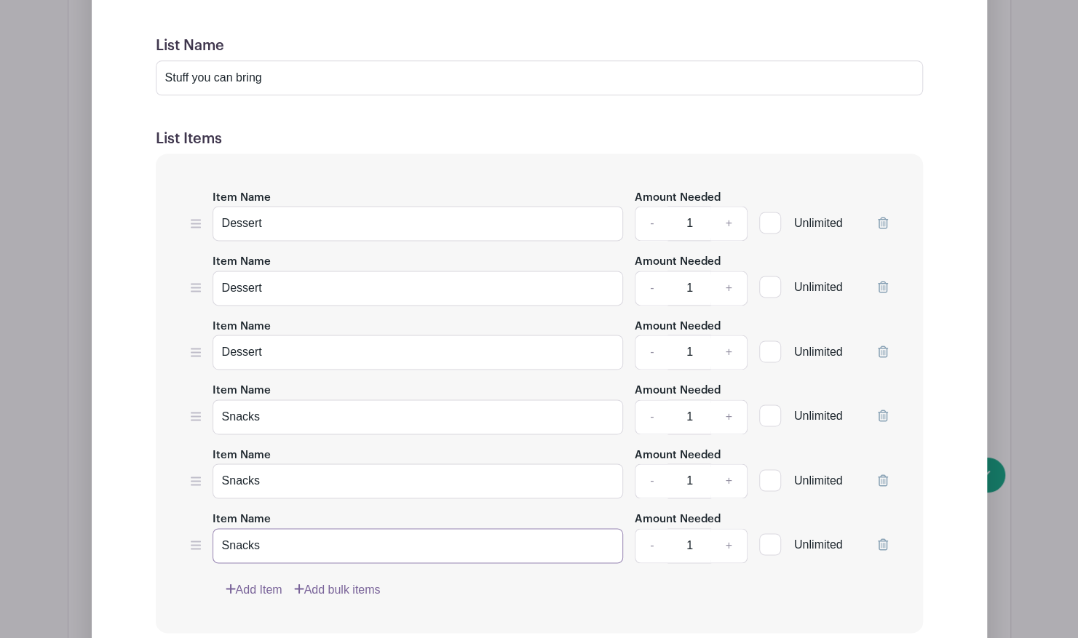
scroll to position [1067, 0]
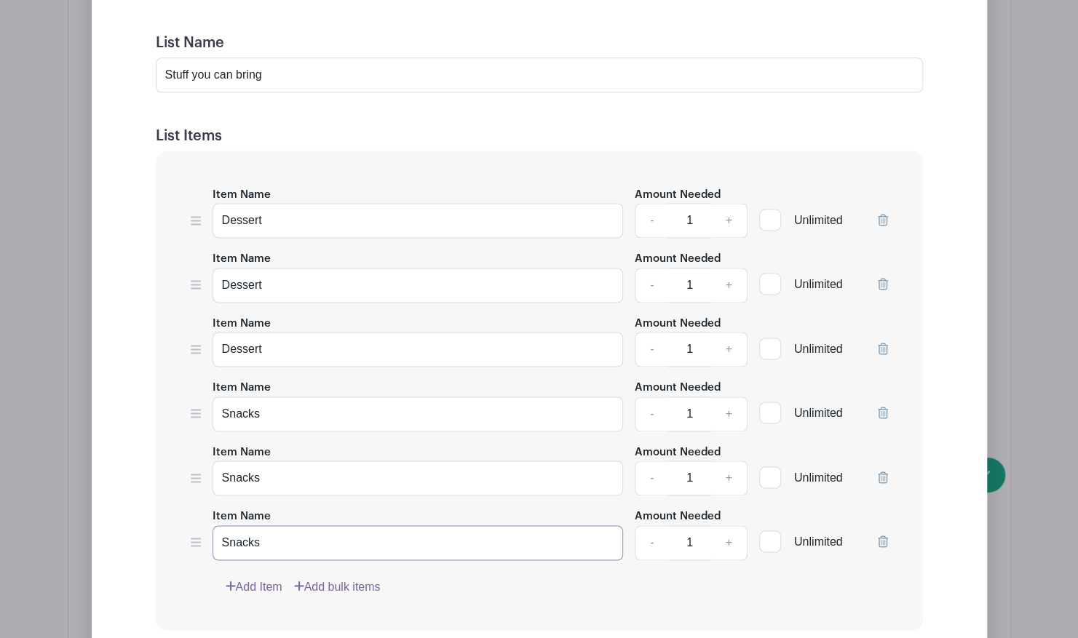
type input "Snacks"
click at [496, 578] on div "Add Item Add bulk items" at bounding box center [557, 586] width 662 height 17
click at [267, 65] on input "Stuff you can bring" at bounding box center [539, 74] width 767 height 35
type input "S"
click at [263, 578] on link "Add Item" at bounding box center [254, 586] width 57 height 17
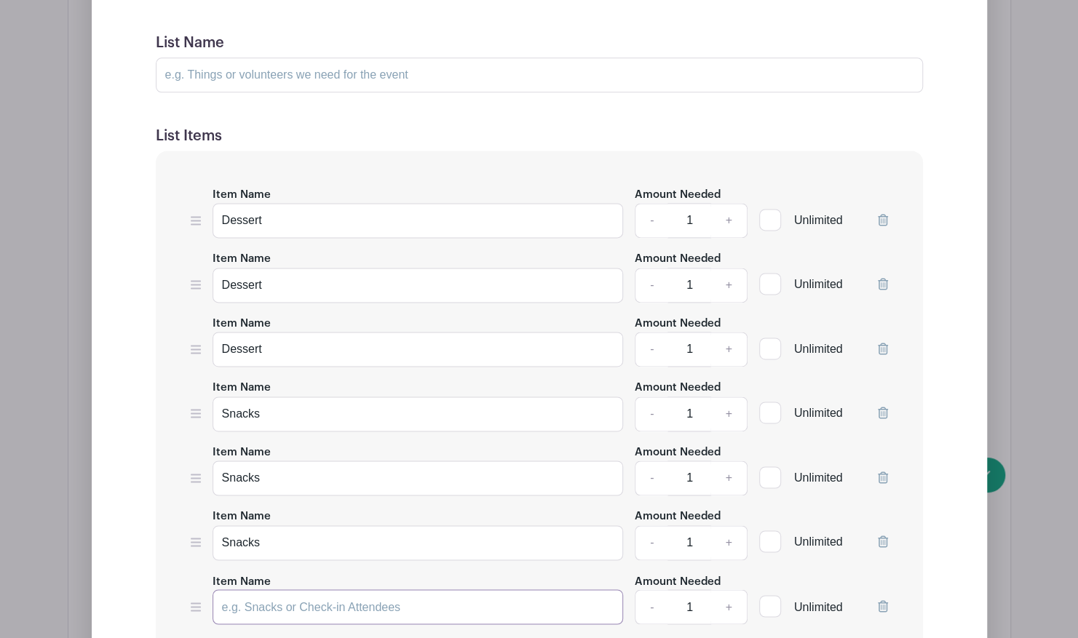
click at [277, 589] on input "Item Name" at bounding box center [417, 606] width 411 height 35
type input "Side dish type thing"
click at [267, 637] on link "Add Item" at bounding box center [254, 650] width 57 height 17
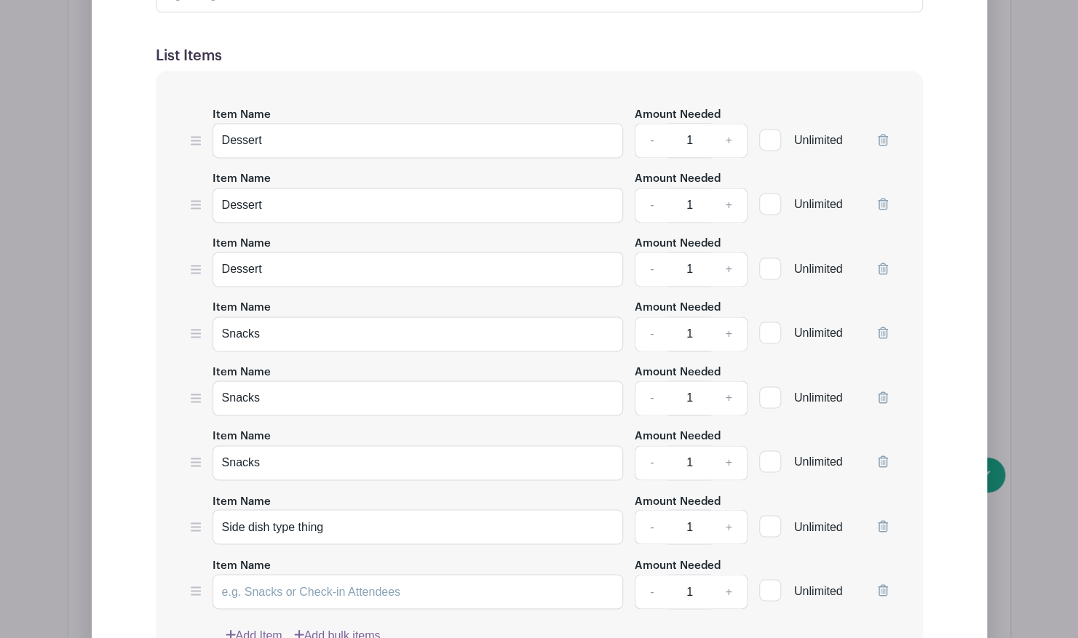
scroll to position [1164, 0]
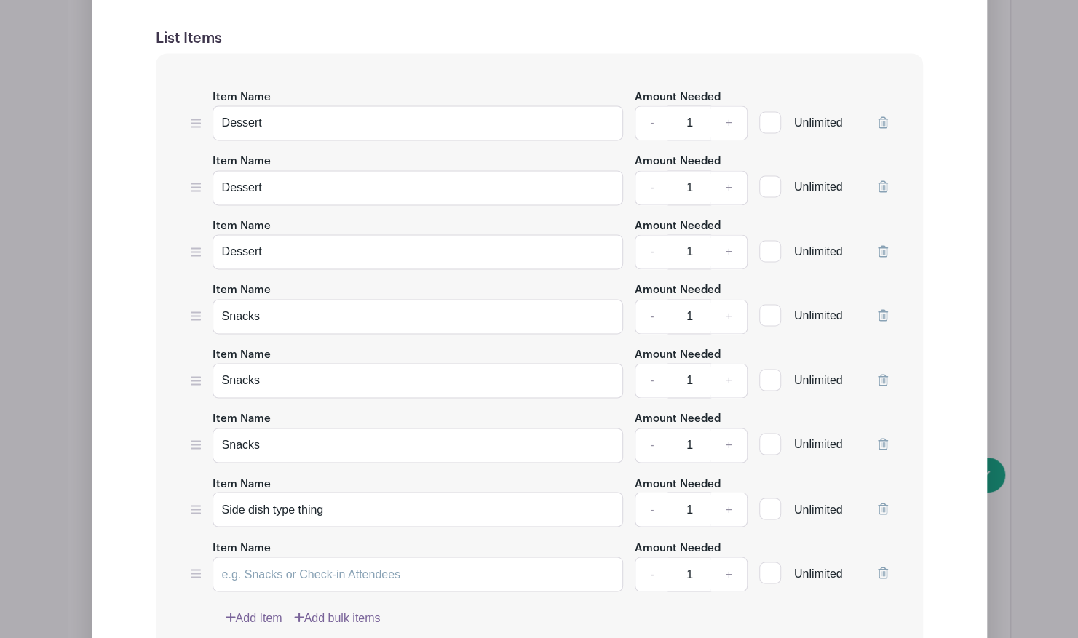
click at [884, 438] on icon at bounding box center [883, 444] width 10 height 12
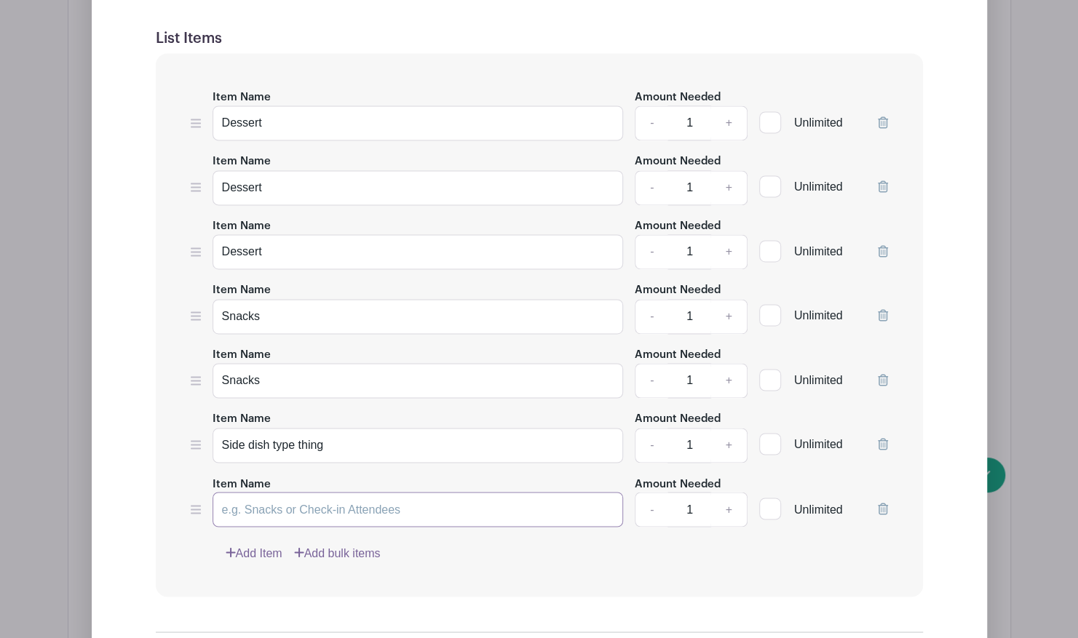
click at [240, 499] on input "Item Name" at bounding box center [417, 509] width 411 height 35
click at [240, 499] on input "Side dish type thing" at bounding box center [417, 509] width 411 height 35
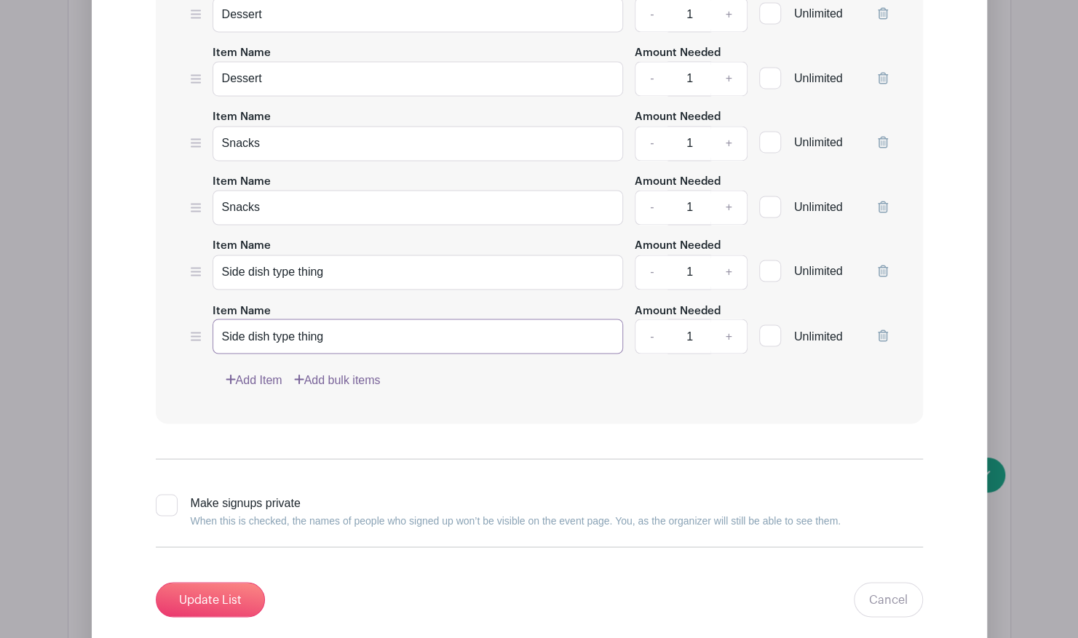
scroll to position [1343, 0]
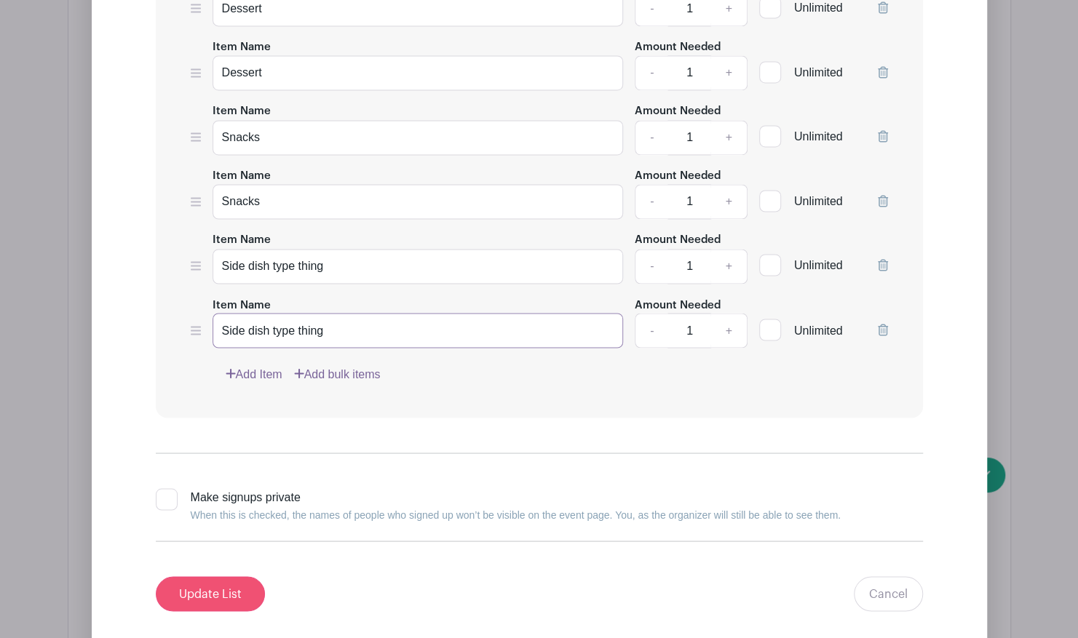
type input "Side dish type thing"
click at [223, 582] on input "Update List" at bounding box center [210, 593] width 109 height 35
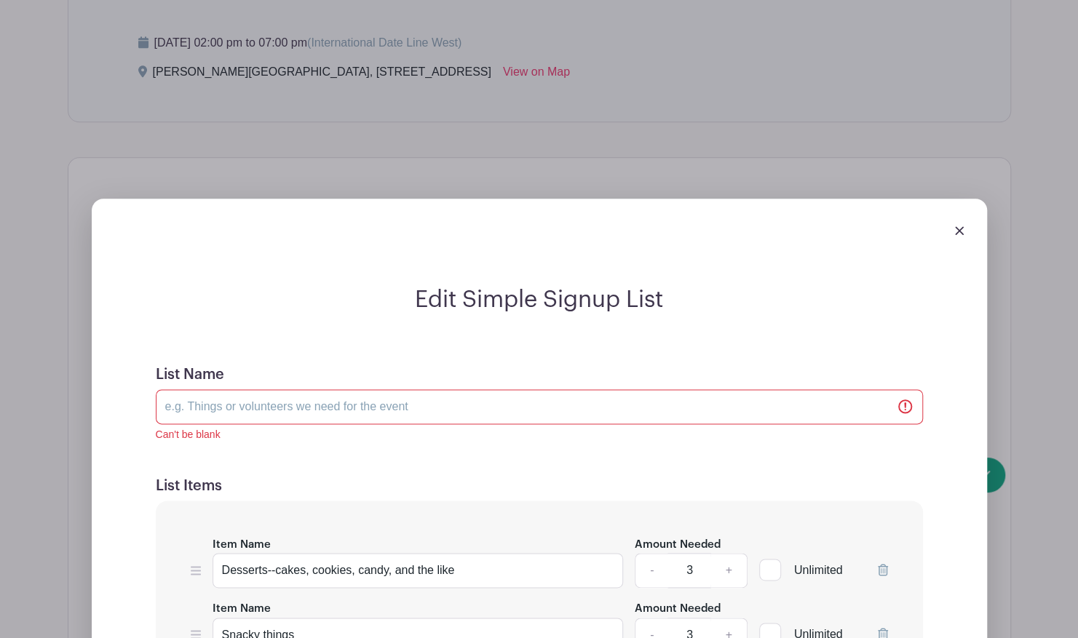
scroll to position [853, 0]
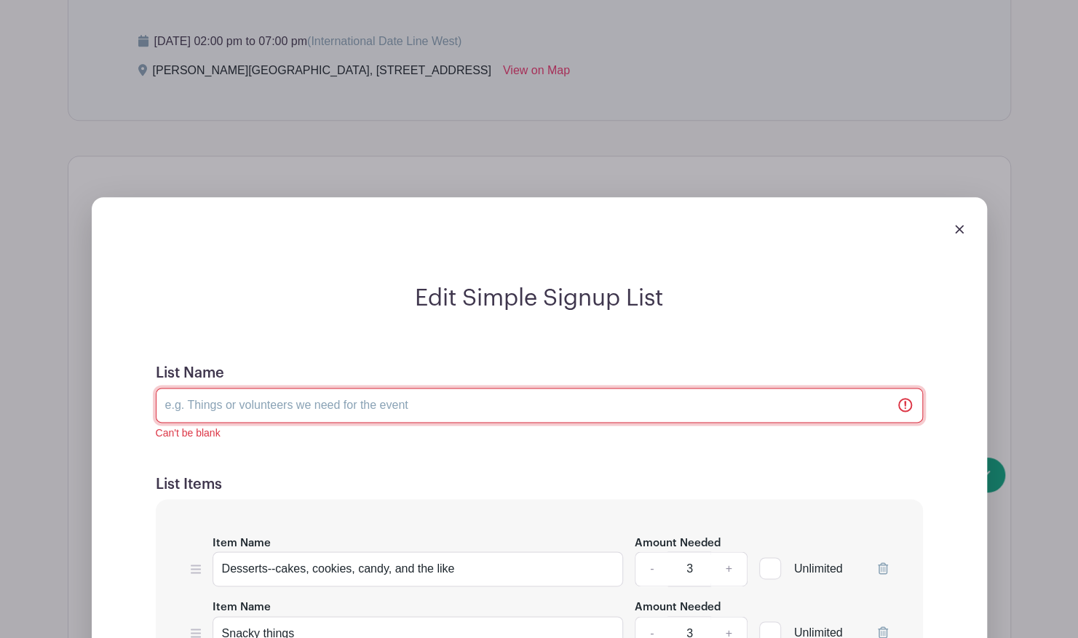
click at [330, 388] on input "List Name" at bounding box center [539, 405] width 767 height 35
type input "Stuff you can bring"
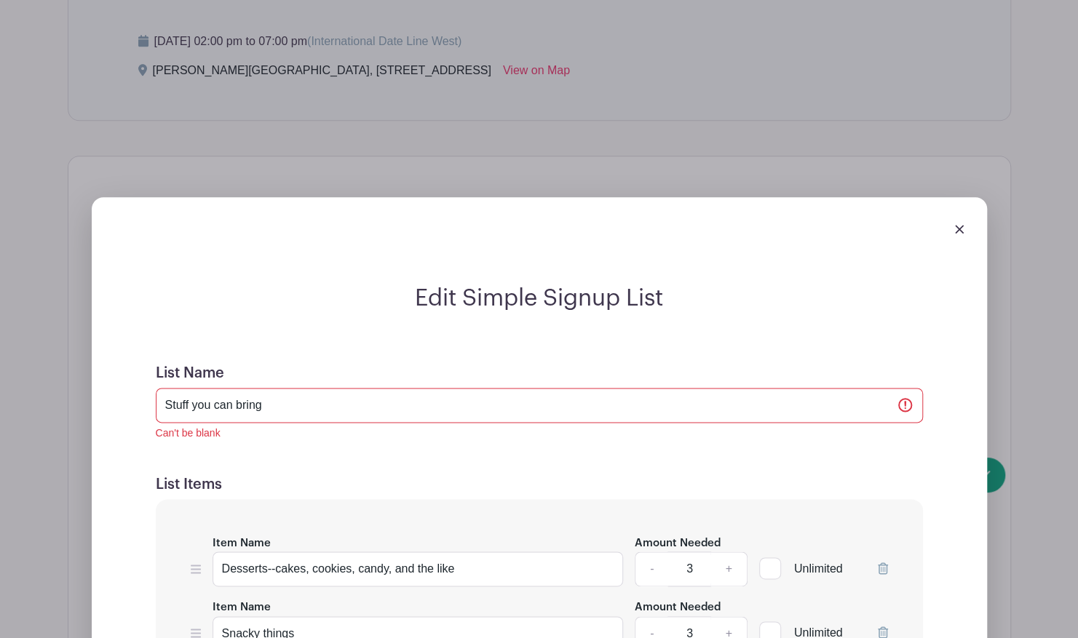
click at [406, 453] on form "List Name Stuff you can bring Can't be blank List Items Item Name Desserts--cak…" at bounding box center [539, 639] width 802 height 585
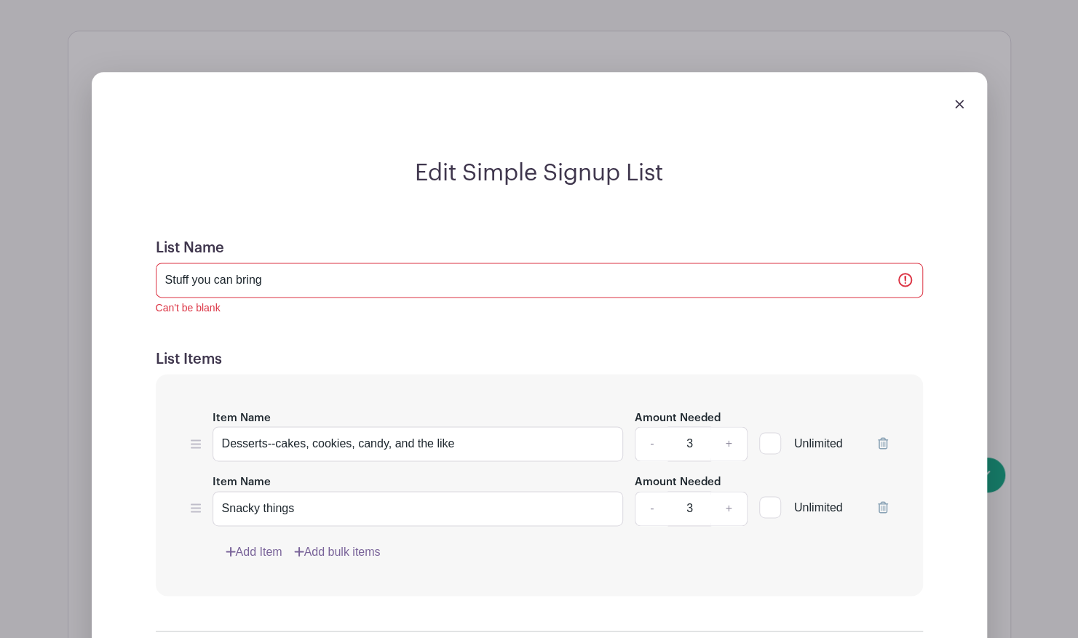
scroll to position [979, 0]
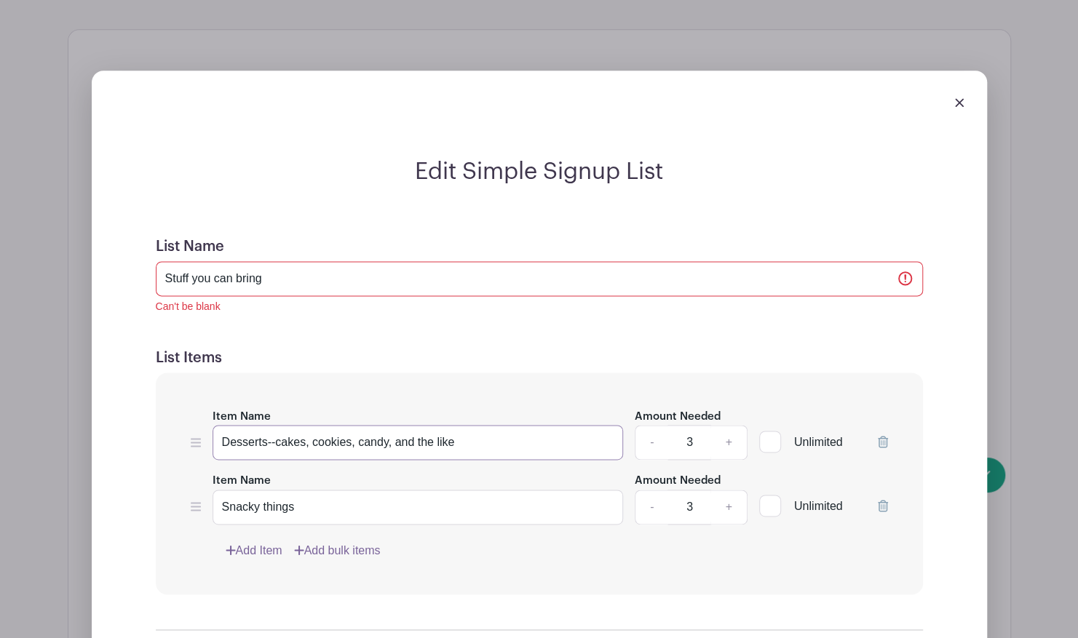
click at [457, 434] on input "Desserts--cakes, cookies, candy, and the like" at bounding box center [417, 442] width 411 height 35
type input "Dessert"
click at [246, 542] on link "Add Item" at bounding box center [254, 550] width 57 height 17
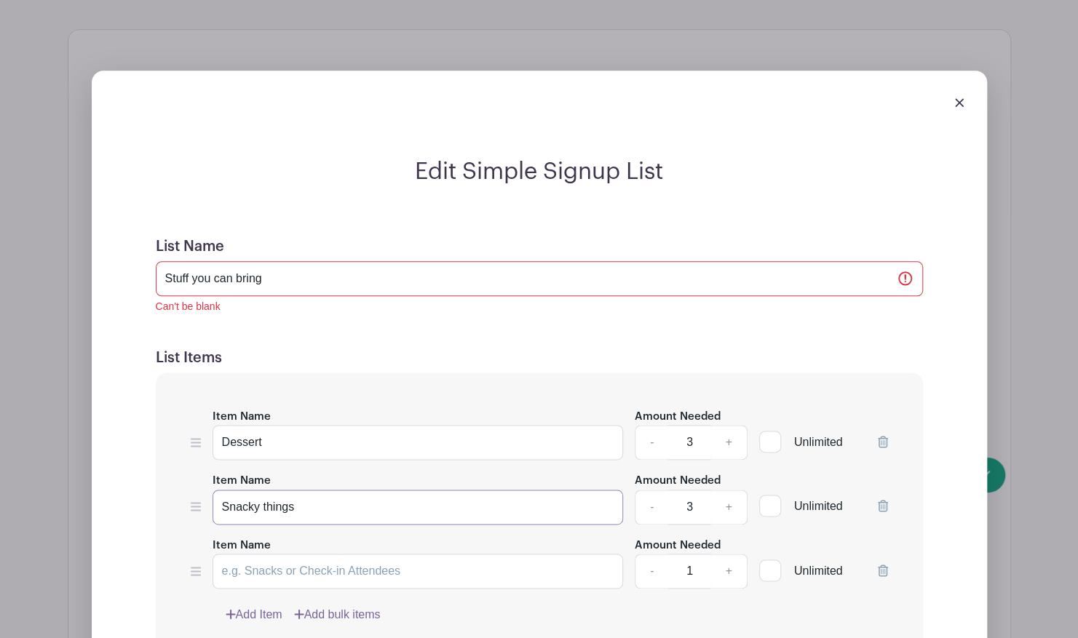
click at [287, 490] on input "Snacky things" at bounding box center [417, 507] width 411 height 35
type input "Dessert"
click at [289, 554] on input "Item Name" at bounding box center [417, 571] width 411 height 35
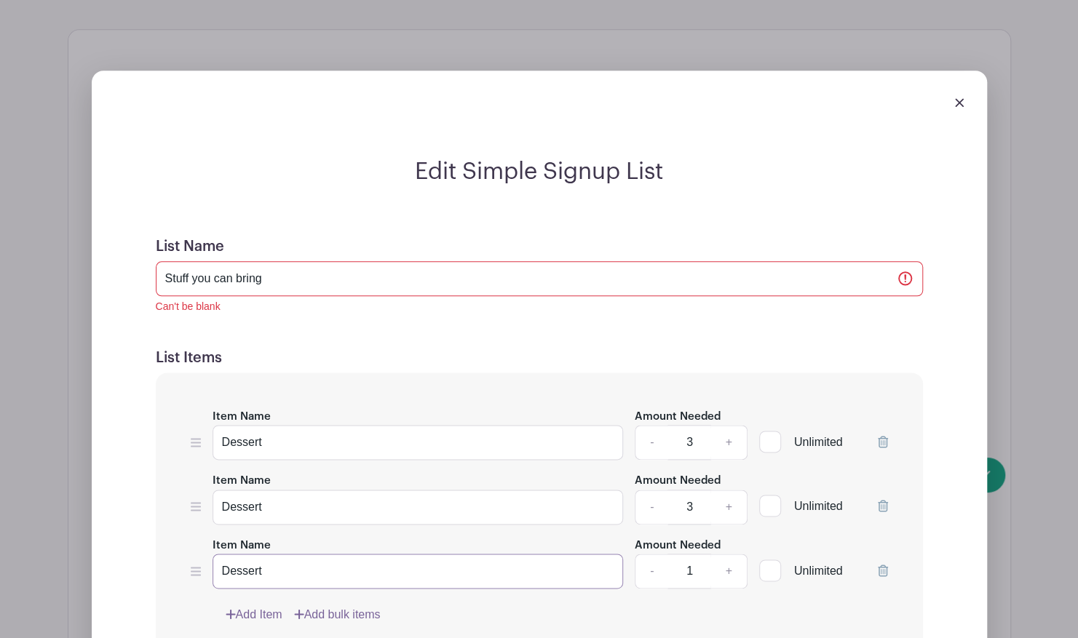
type input "Dessert"
click at [654, 426] on link "-" at bounding box center [650, 442] width 33 height 35
click at [658, 429] on link "-" at bounding box center [650, 442] width 33 height 35
type input "1"
click at [649, 499] on link "-" at bounding box center [650, 507] width 33 height 35
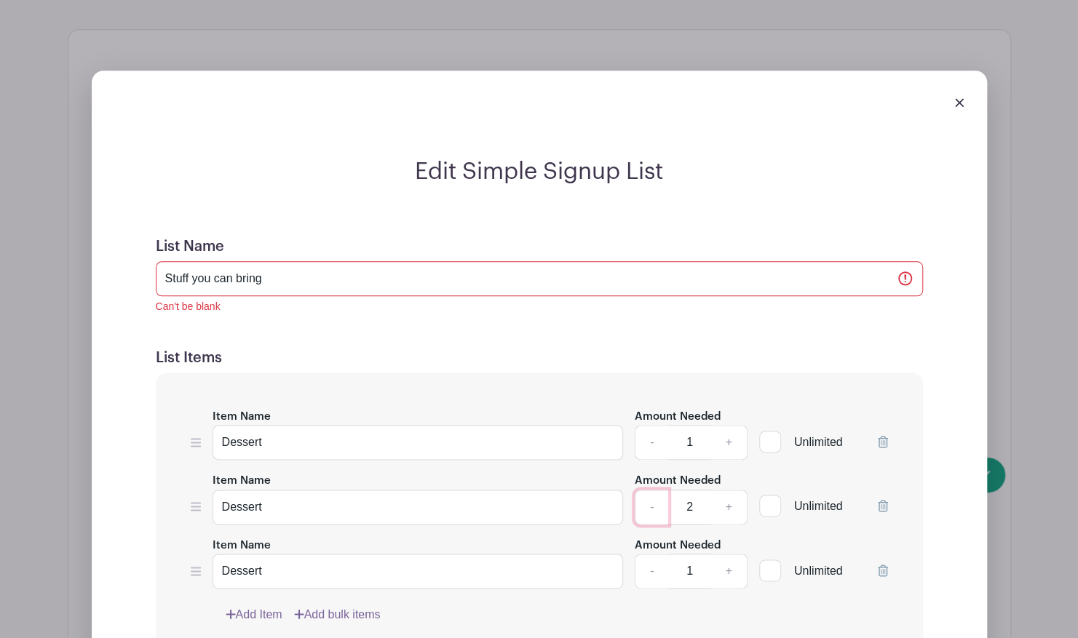
click at [649, 499] on link "-" at bounding box center [650, 507] width 33 height 35
type input "1"
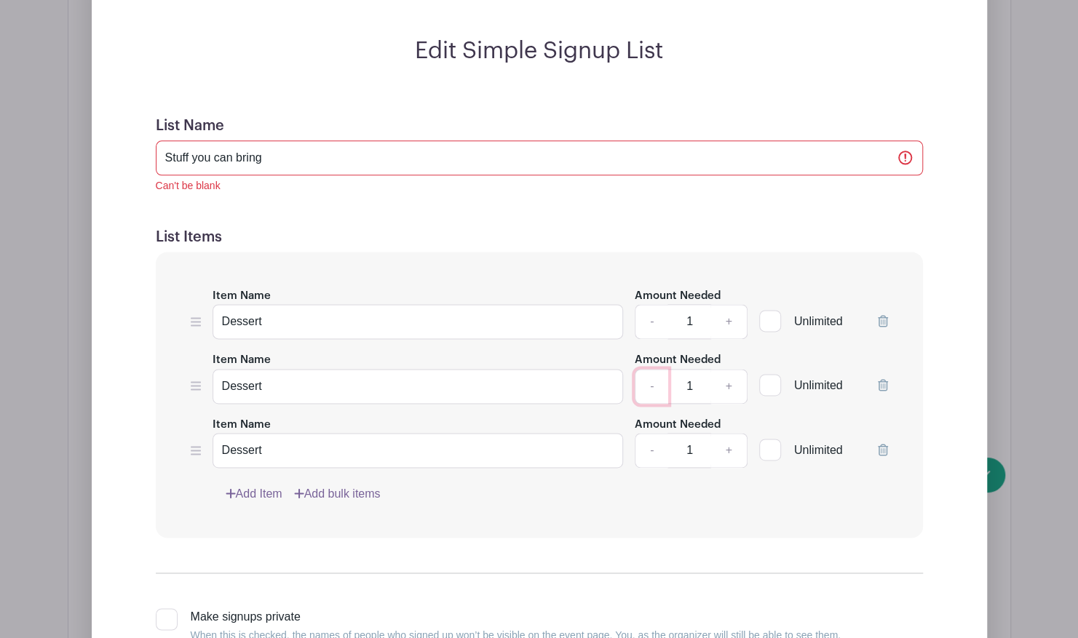
scroll to position [1011, 0]
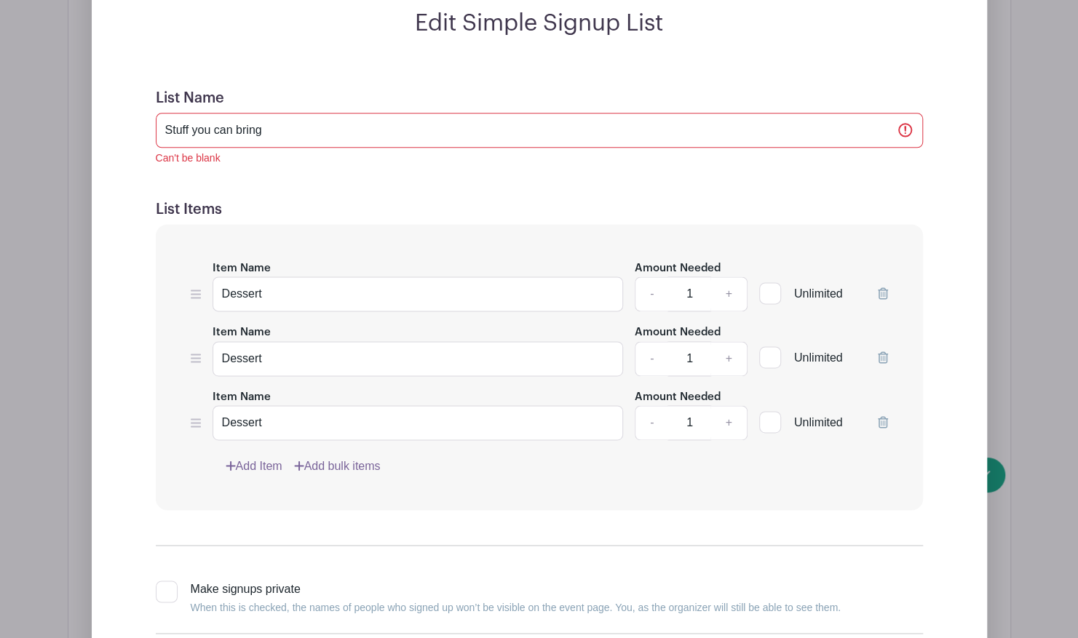
click at [258, 458] on link "Add Item" at bounding box center [254, 466] width 57 height 17
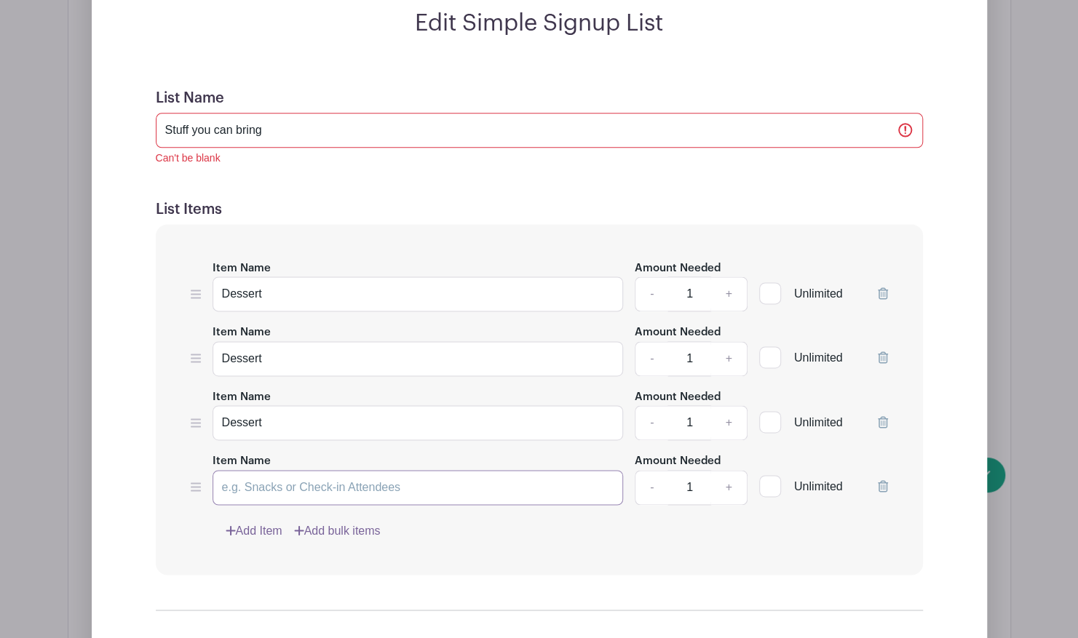
click at [268, 470] on input "Item Name" at bounding box center [417, 487] width 411 height 35
type input "Snacks"
click at [264, 522] on link "Add Item" at bounding box center [254, 530] width 57 height 17
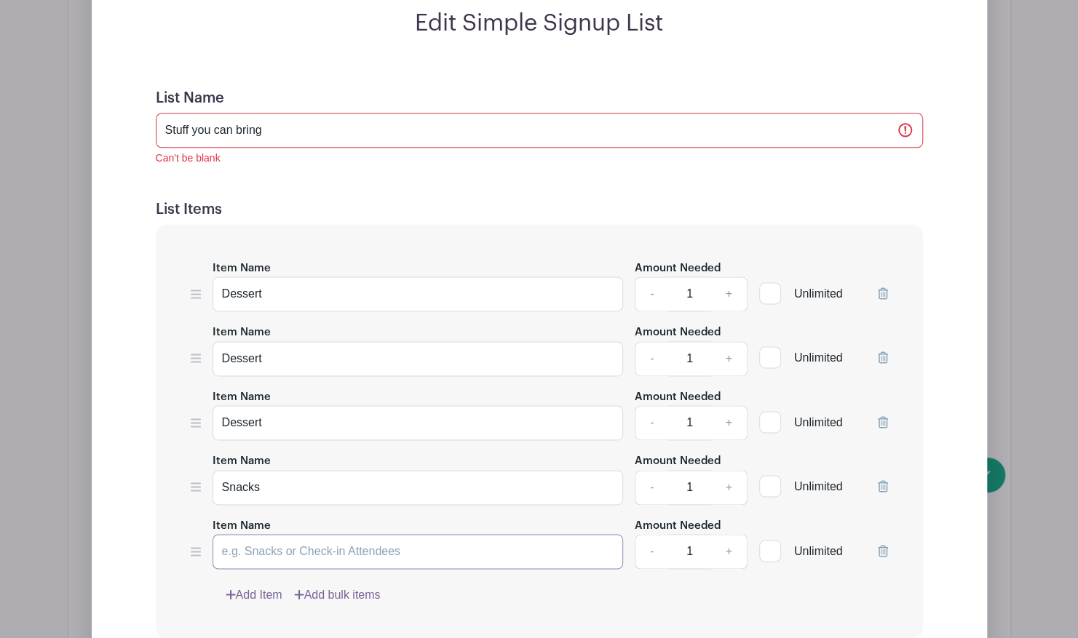
click at [274, 539] on input "Item Name" at bounding box center [417, 551] width 411 height 35
type input "Side"
click at [284, 473] on input "Snacks" at bounding box center [417, 487] width 411 height 35
type input "Snack"
click at [412, 534] on input "Side" at bounding box center [417, 551] width 411 height 35
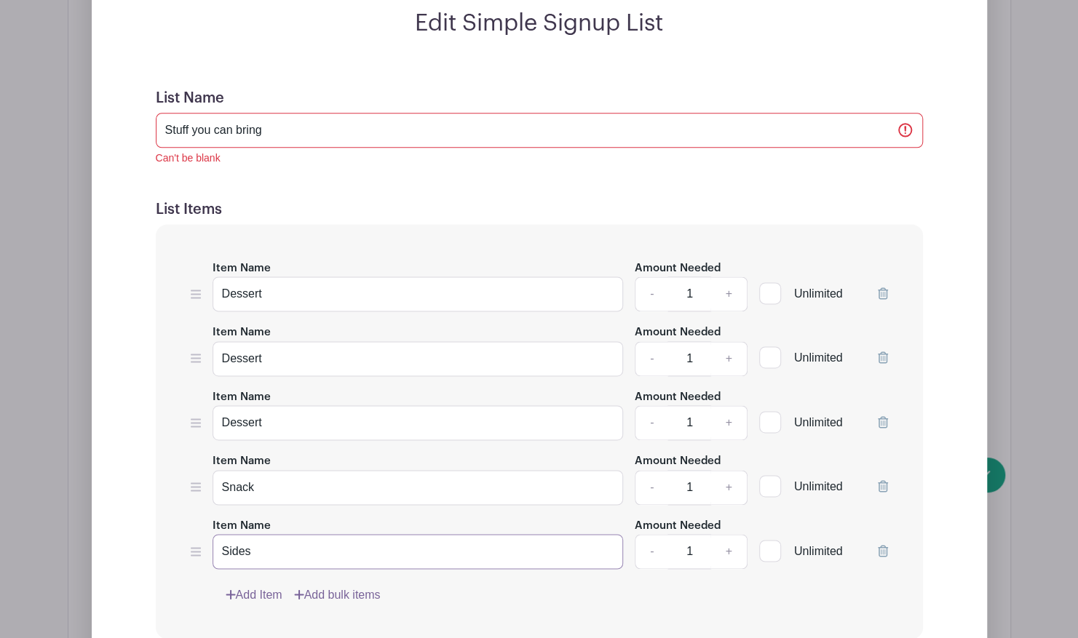
type input "Sides"
click at [423, 470] on input "Snack" at bounding box center [417, 487] width 411 height 35
type input "Snacks"
click at [354, 546] on input "Sides" at bounding box center [417, 551] width 411 height 35
type input "Side-dish-type thing"
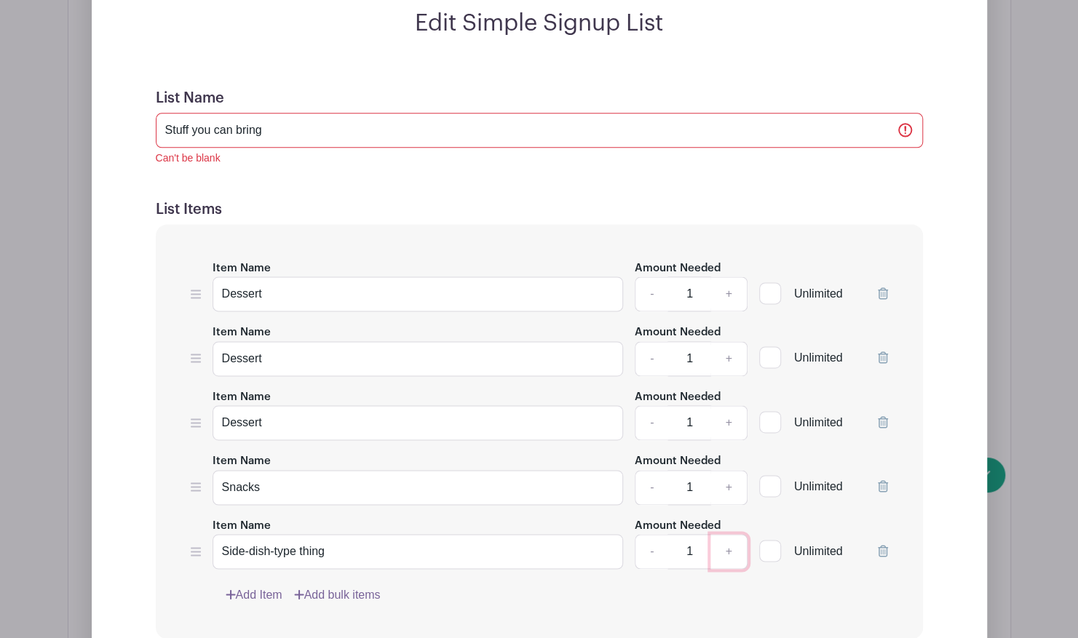
click at [728, 543] on link "+" at bounding box center [728, 551] width 36 height 35
type input "2"
click at [732, 471] on link "+" at bounding box center [728, 487] width 36 height 35
type input "3"
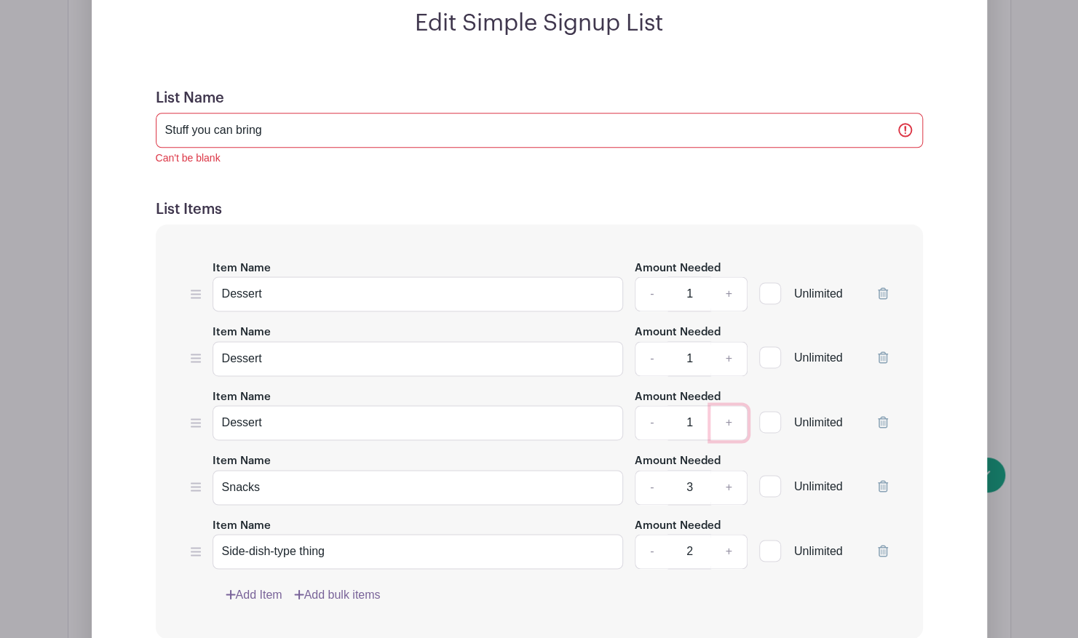
click at [731, 416] on link "+" at bounding box center [728, 422] width 36 height 35
click at [654, 412] on link "-" at bounding box center [650, 422] width 33 height 35
type input "3"
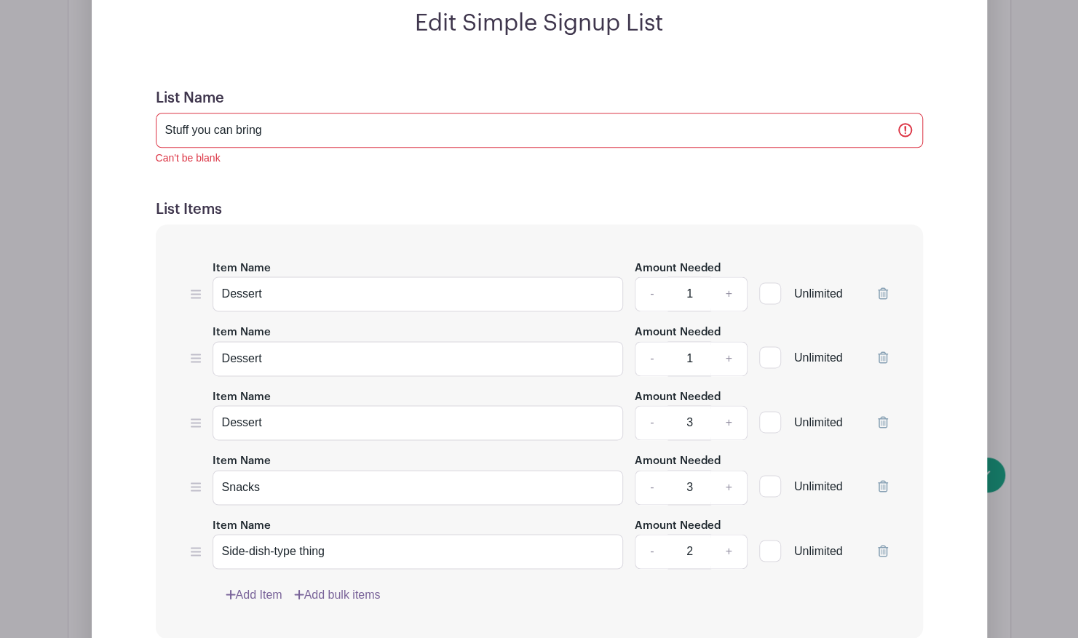
click at [876, 341] on div "Unlimited" at bounding box center [823, 349] width 129 height 53
click at [883, 351] on icon at bounding box center [883, 357] width 10 height 12
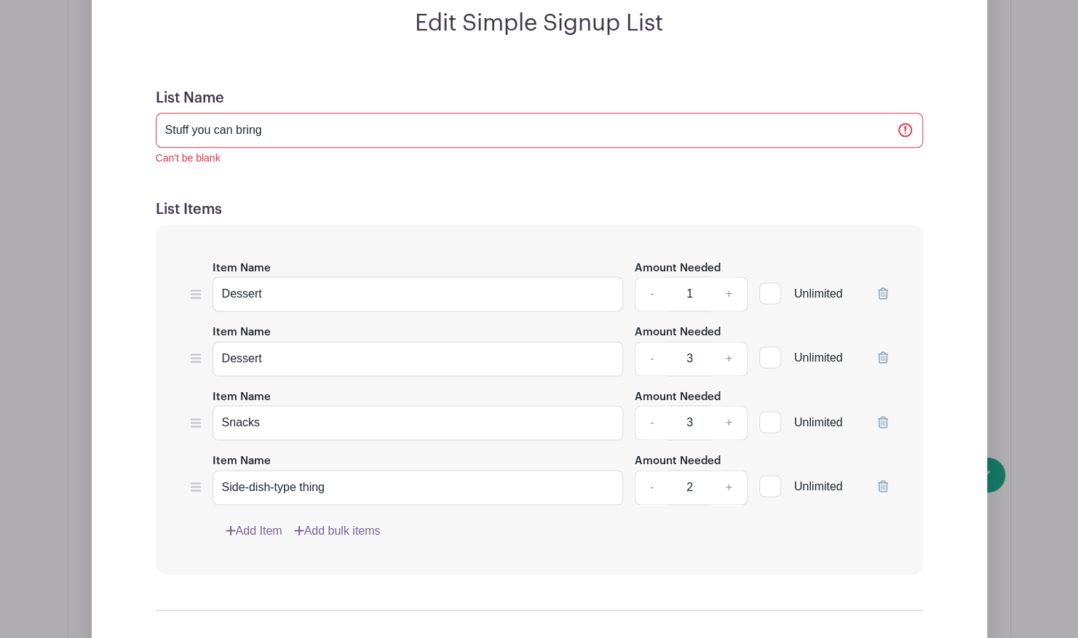
click at [882, 287] on icon at bounding box center [883, 293] width 10 height 12
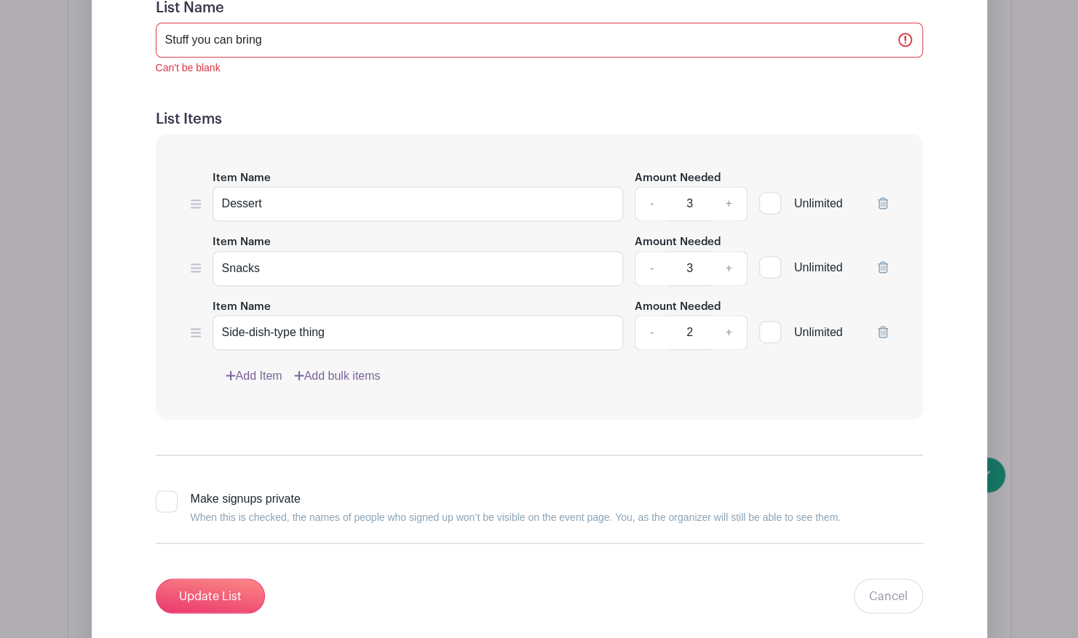
scroll to position [1116, 0]
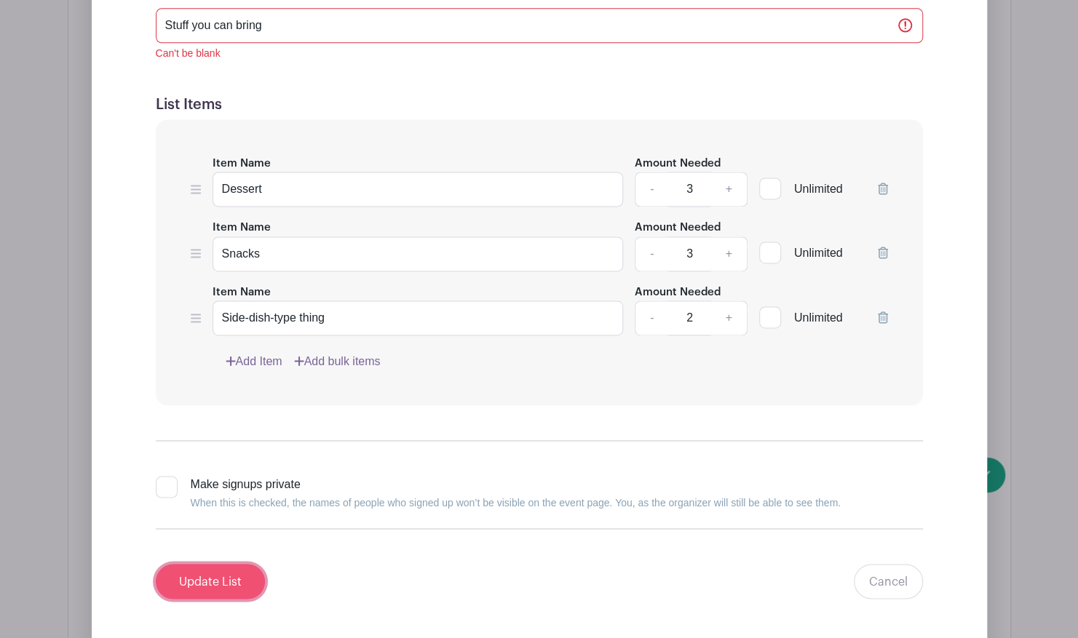
click at [238, 573] on input "Update List" at bounding box center [210, 581] width 109 height 35
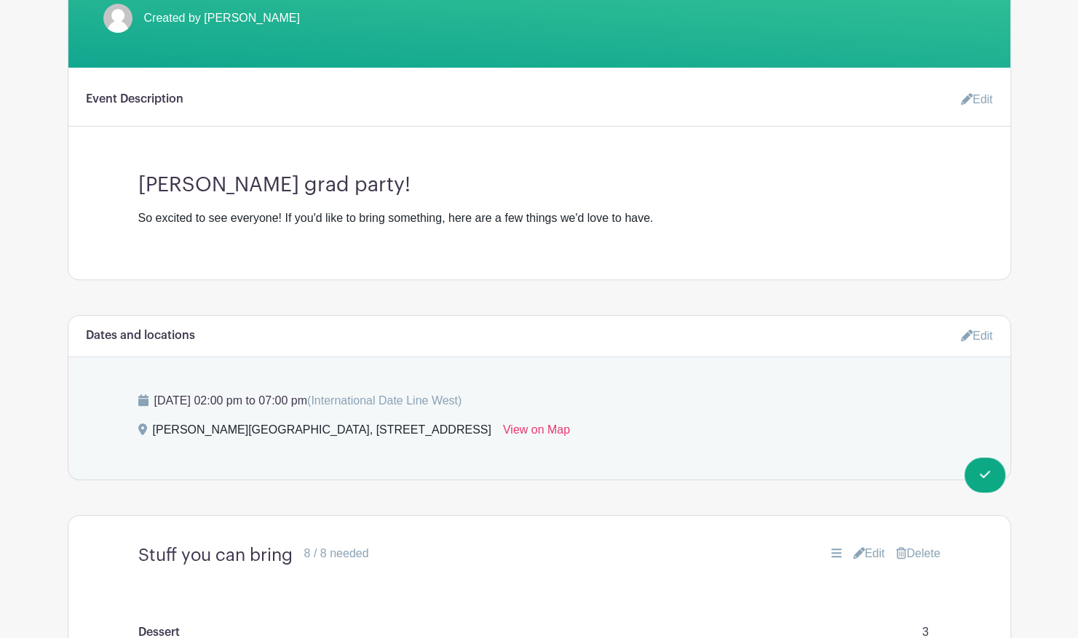
scroll to position [373, 0]
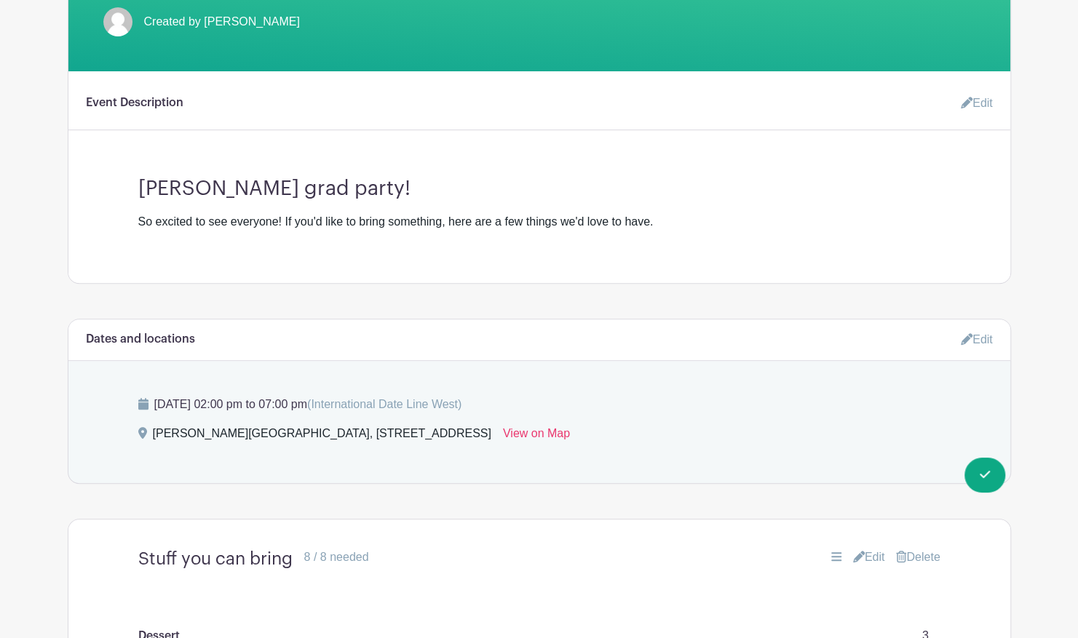
click at [974, 93] on link "Edit" at bounding box center [971, 103] width 44 height 29
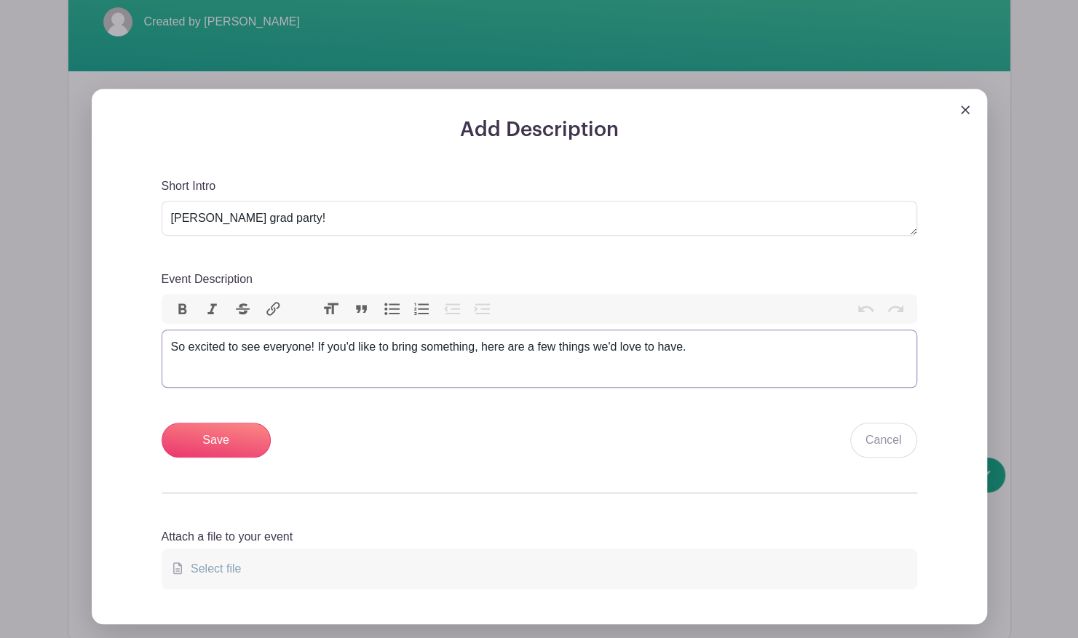
click at [706, 341] on div "So excited to see everyone! If you'd like to bring something, here are a few th…" at bounding box center [539, 346] width 736 height 17
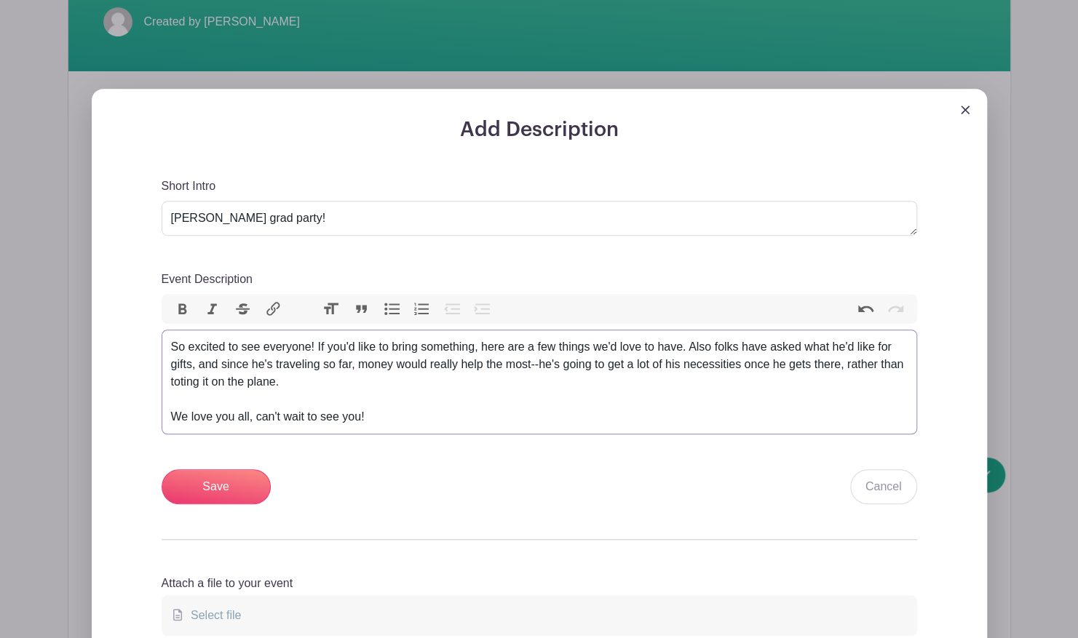
click at [312, 338] on div "So excited to see everyone! If you'd like to bring something, here are a few th…" at bounding box center [539, 381] width 736 height 87
click at [467, 388] on div "Hello friends! If you'd like to bring something, here are a few things we'd lov…" at bounding box center [539, 381] width 736 height 87
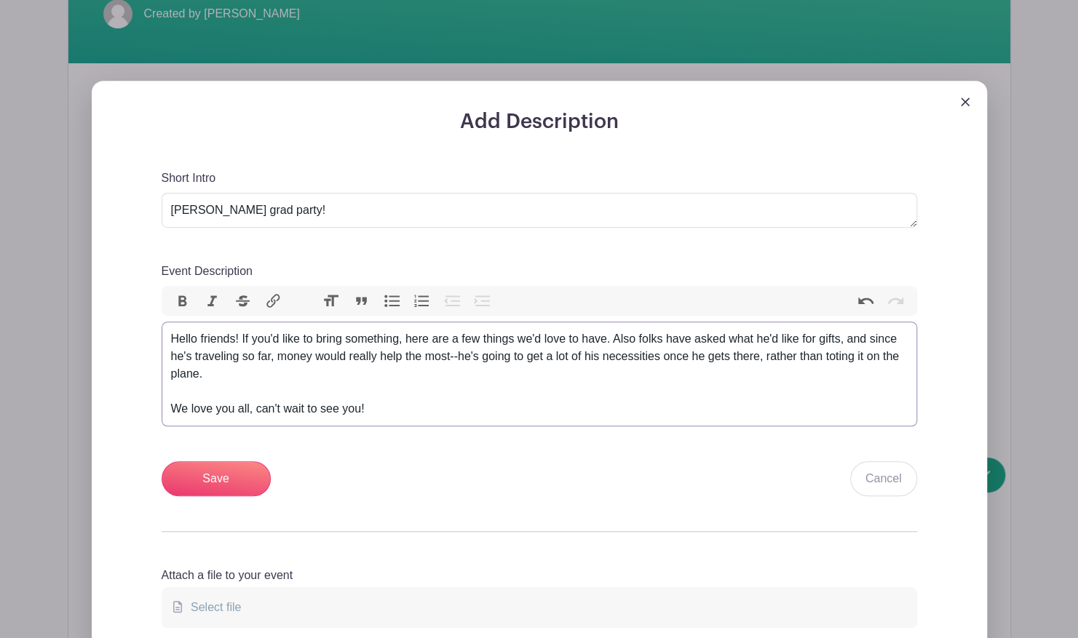
scroll to position [382, 0]
click at [623, 363] on div "Hello friends! If you'd like to bring something, here are a few things we'd lov…" at bounding box center [539, 373] width 736 height 87
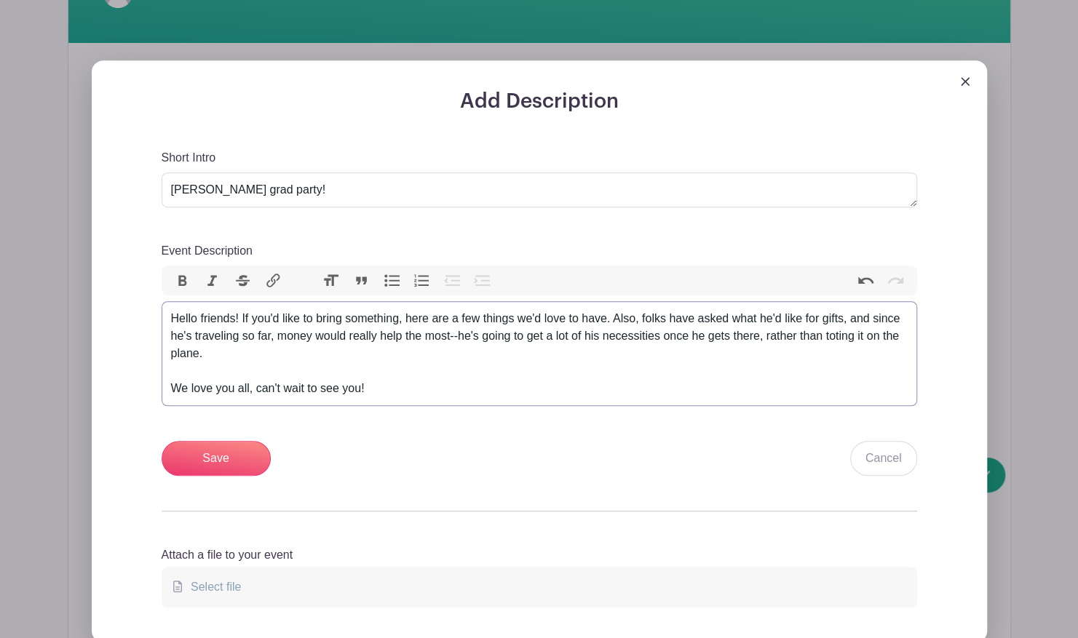
scroll to position [402, 0]
click at [857, 322] on div "Hello friends! If you'd like to bring something, here are a few things we'd lov…" at bounding box center [539, 352] width 736 height 87
type trix-editor "<div>Hello friends! If you'd like to bring something, here are a few things we'…"
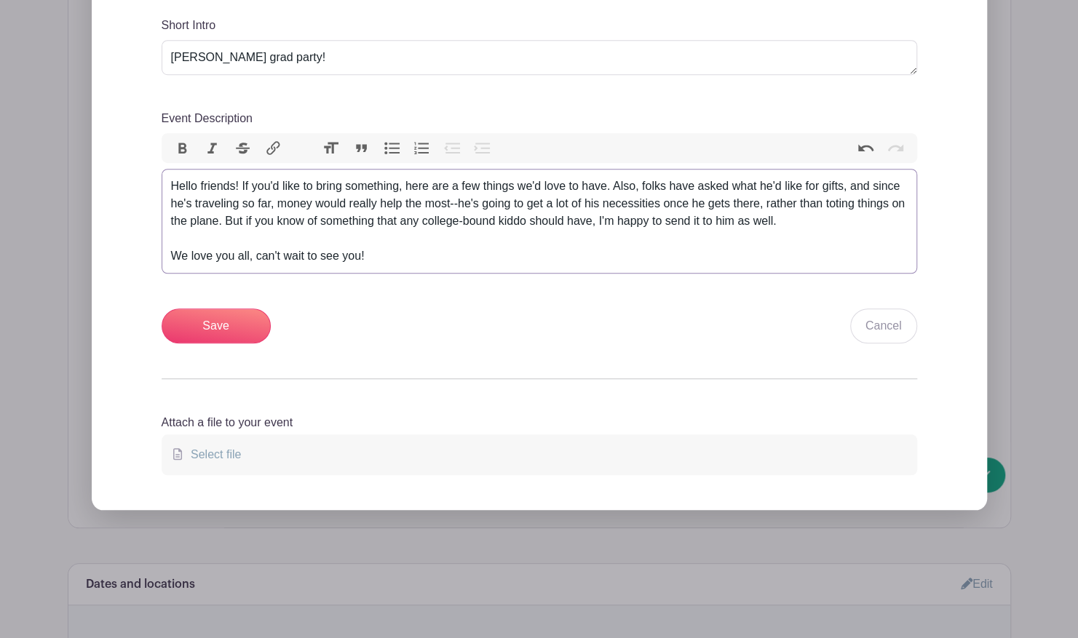
scroll to position [498, 0]
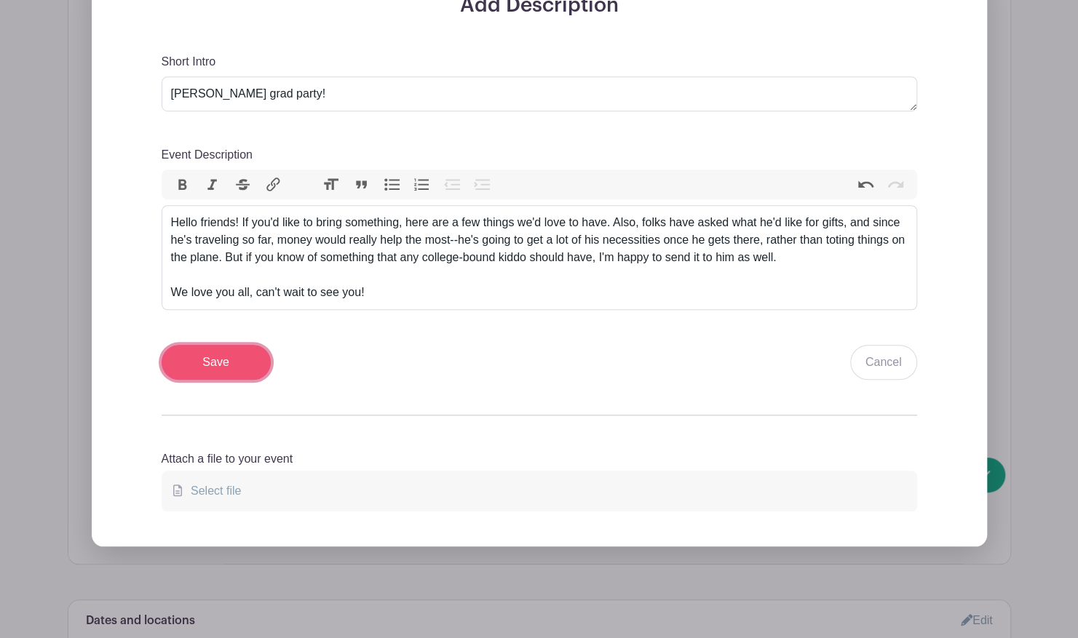
click at [234, 363] on input "Save" at bounding box center [216, 362] width 109 height 35
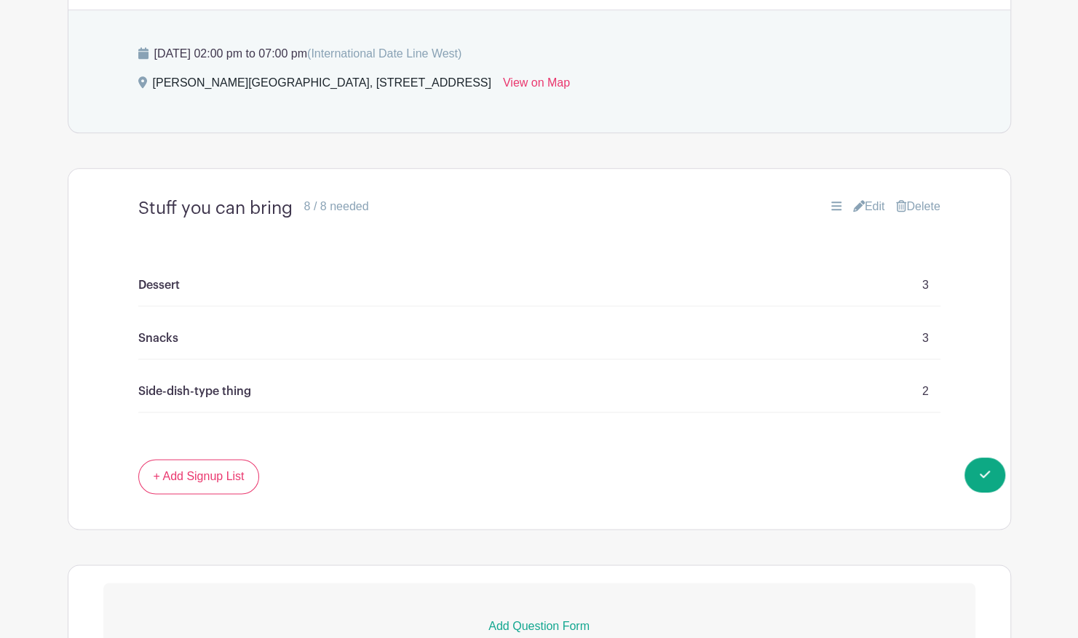
scroll to position [912, 0]
click at [177, 477] on link "+ Add Signup List" at bounding box center [199, 475] width 122 height 35
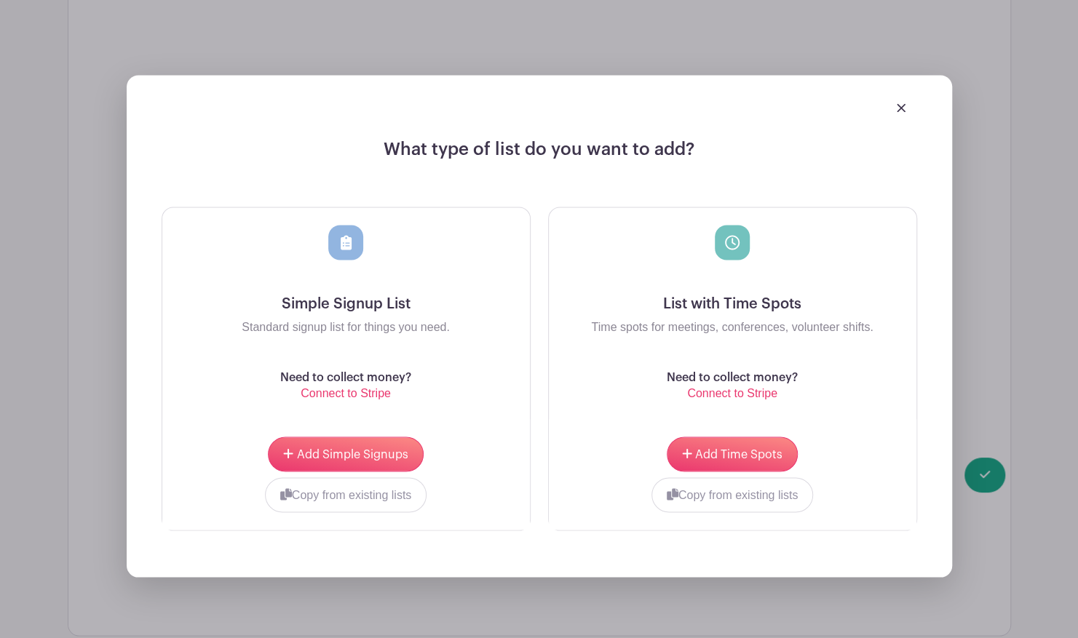
scroll to position [1355, 0]
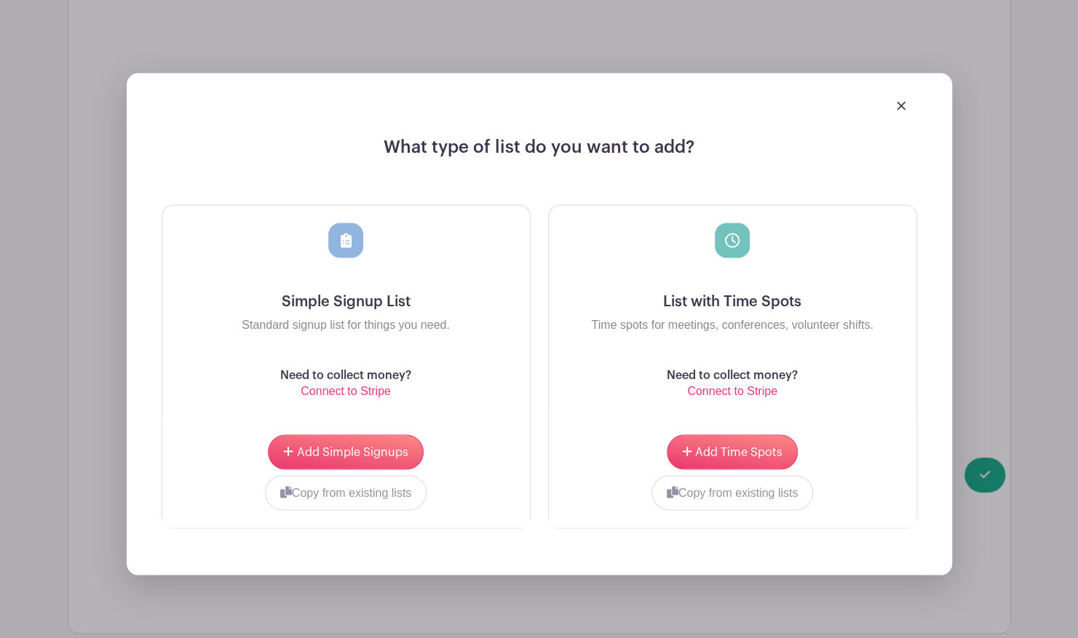
click at [904, 101] on img at bounding box center [900, 105] width 9 height 9
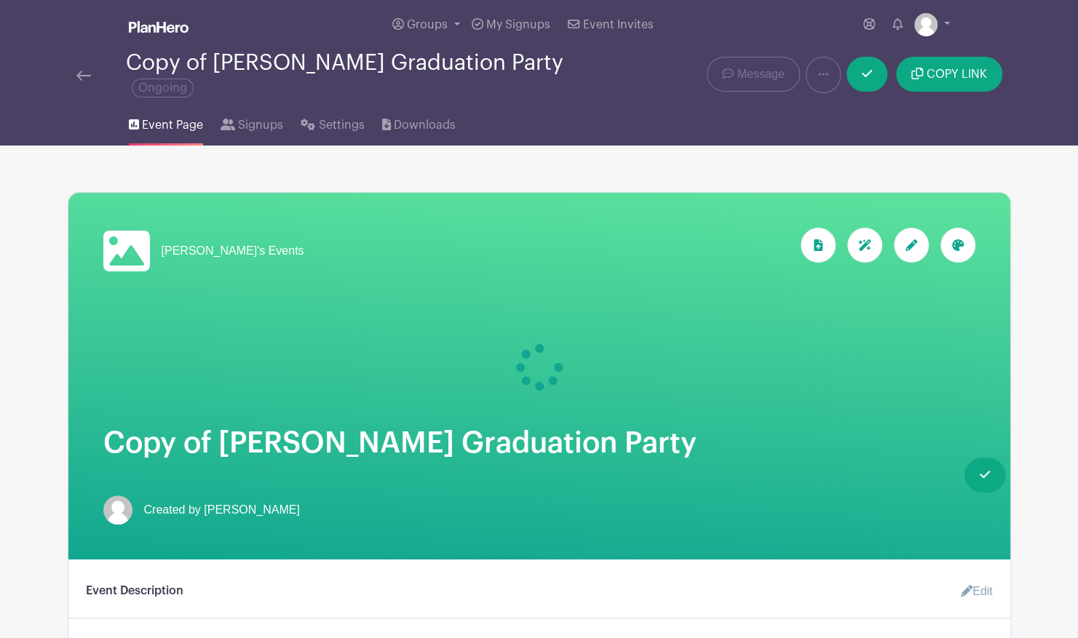
scroll to position [0, 0]
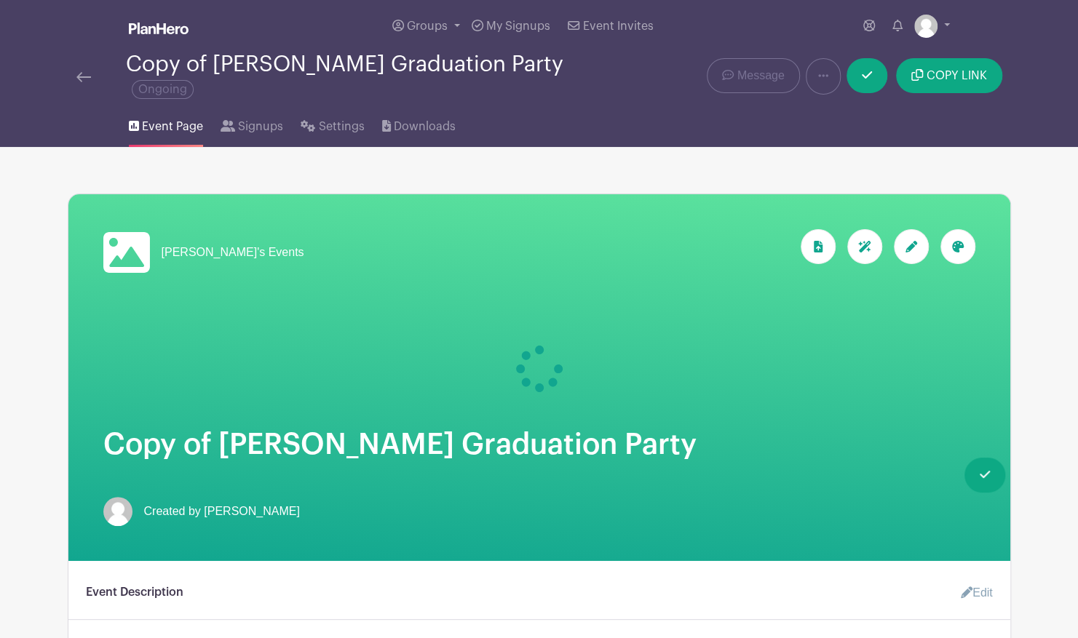
click at [910, 241] on icon at bounding box center [911, 247] width 12 height 12
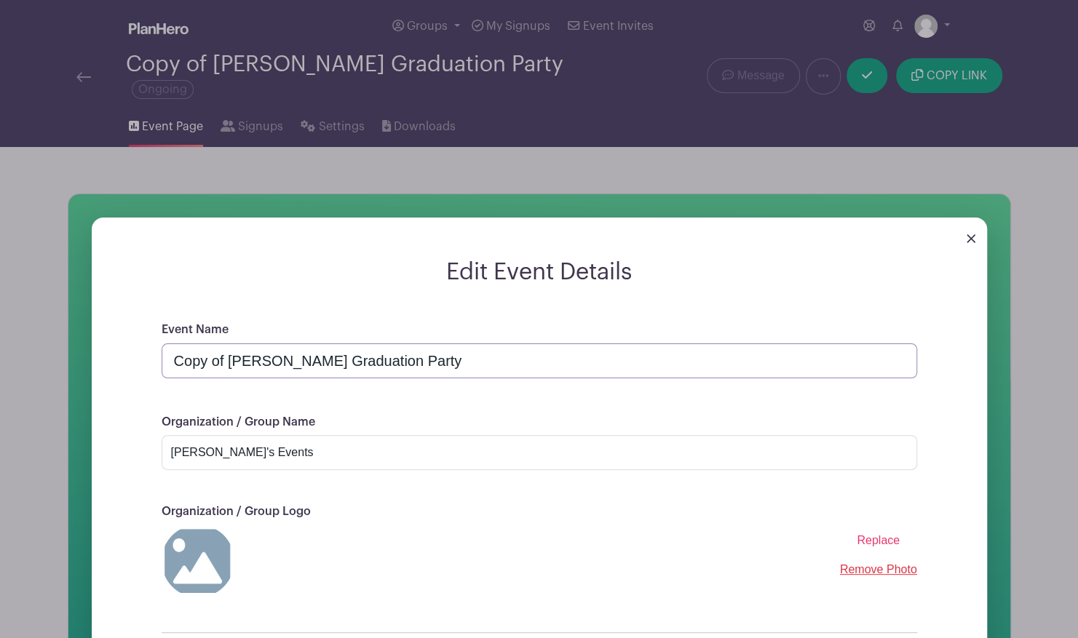
click at [225, 349] on input "Copy of [PERSON_NAME] Graduation Party" at bounding box center [539, 360] width 755 height 35
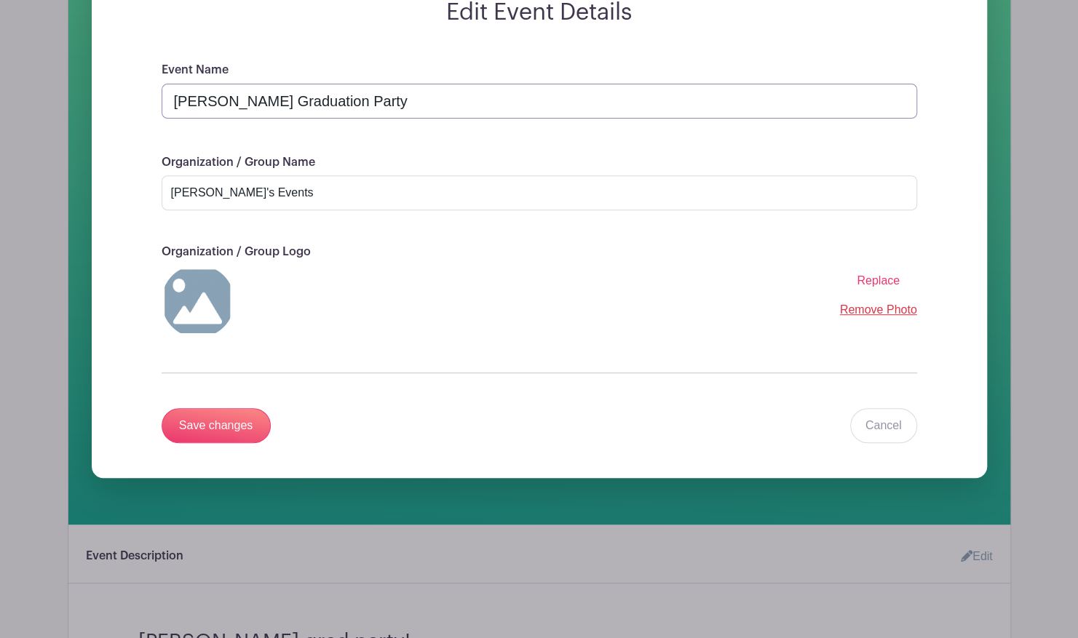
scroll to position [264, 0]
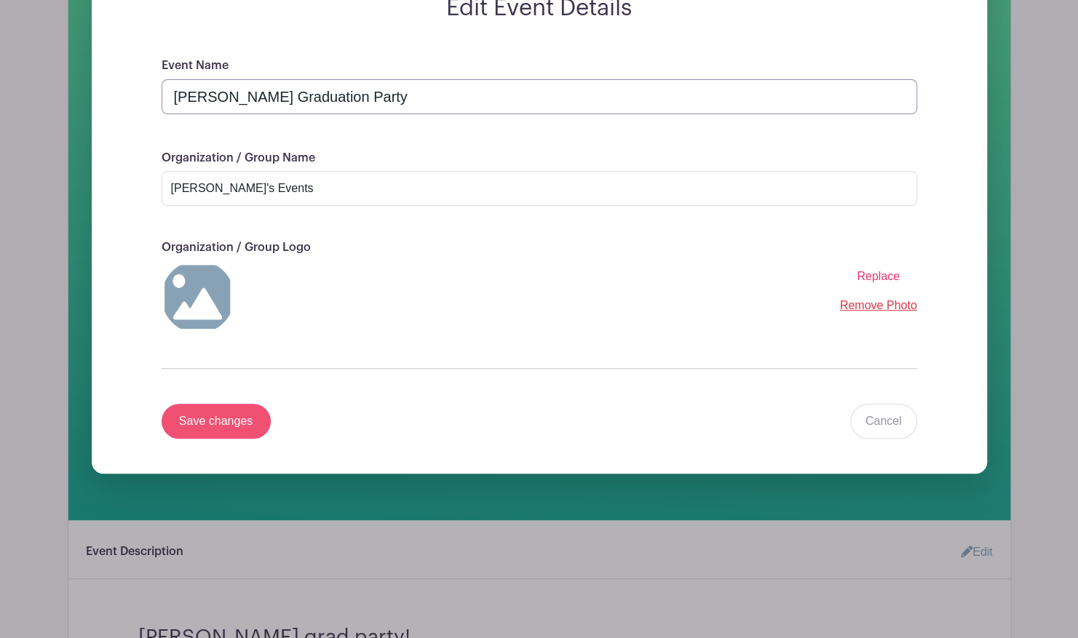
type input "[PERSON_NAME] Graduation Party"
click at [236, 409] on input "Save changes" at bounding box center [216, 421] width 109 height 35
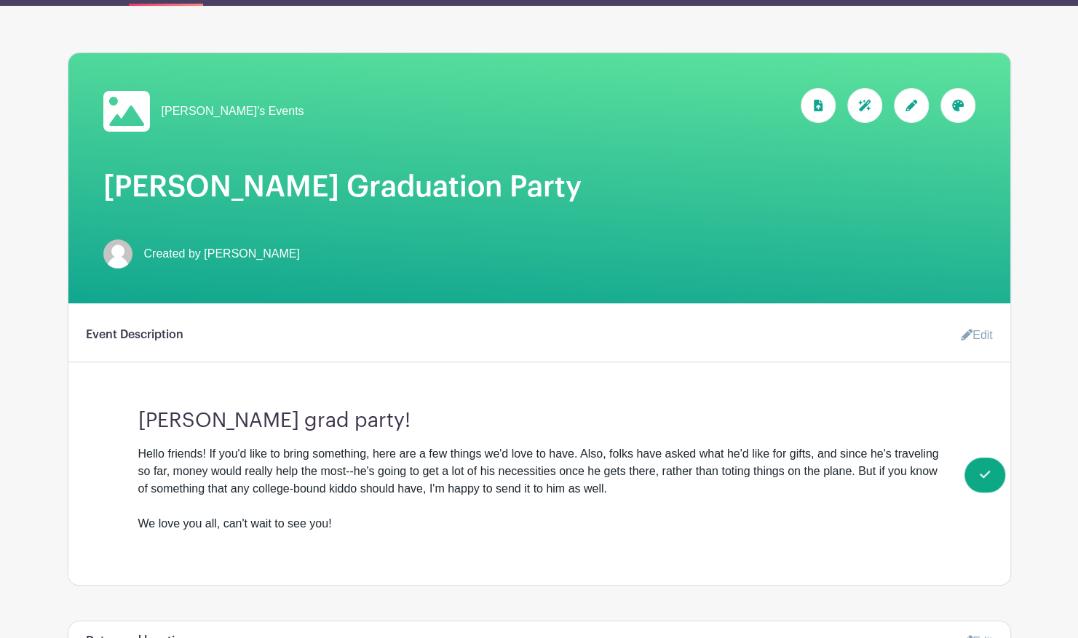
scroll to position [142, 0]
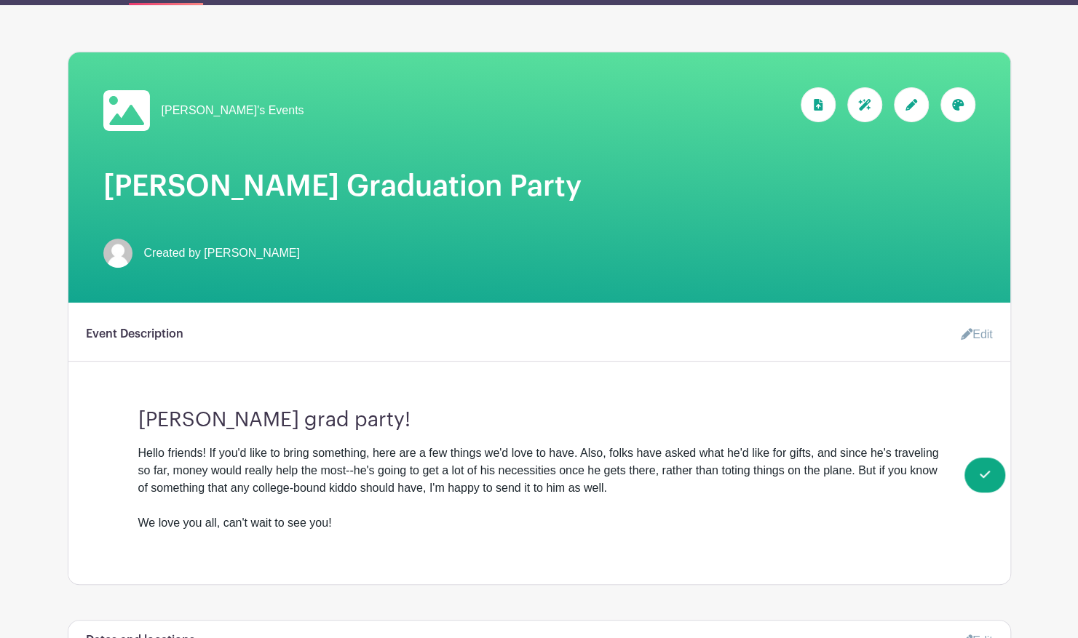
click at [963, 328] on icon at bounding box center [966, 334] width 12 height 12
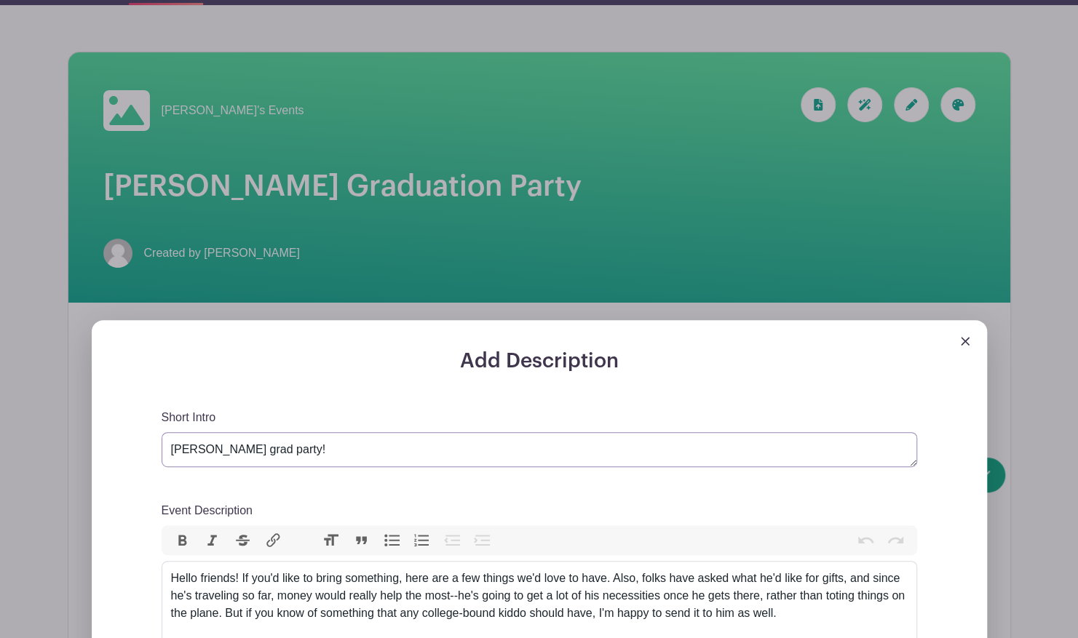
click at [277, 432] on textarea "[PERSON_NAME] grad party!" at bounding box center [539, 449] width 755 height 35
click at [305, 436] on textarea "[PERSON_NAME] grad party!" at bounding box center [539, 449] width 755 height 35
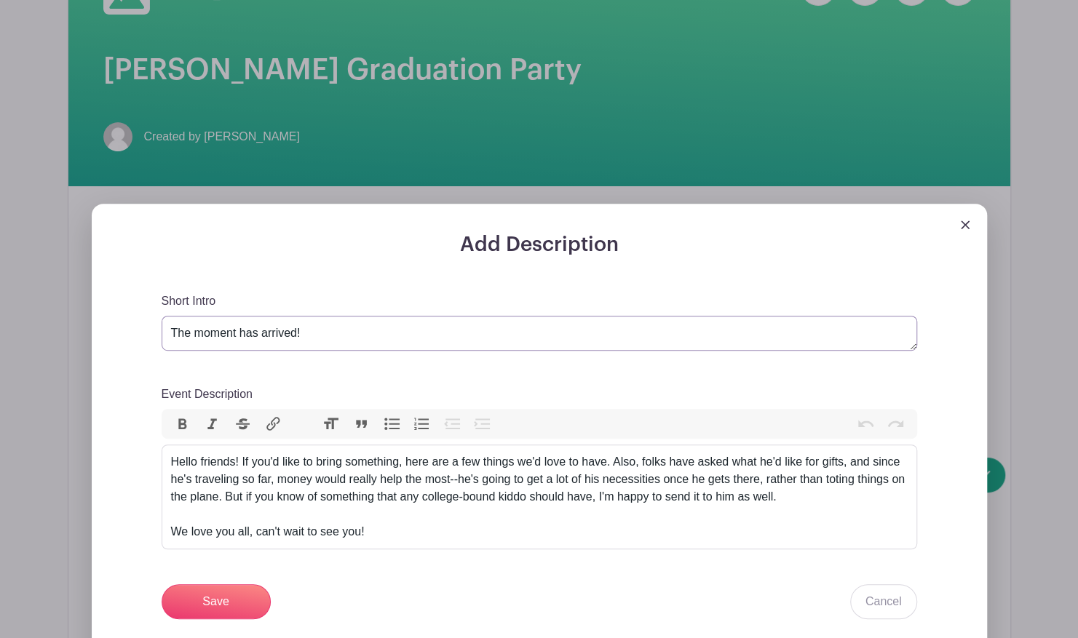
scroll to position [306, 0]
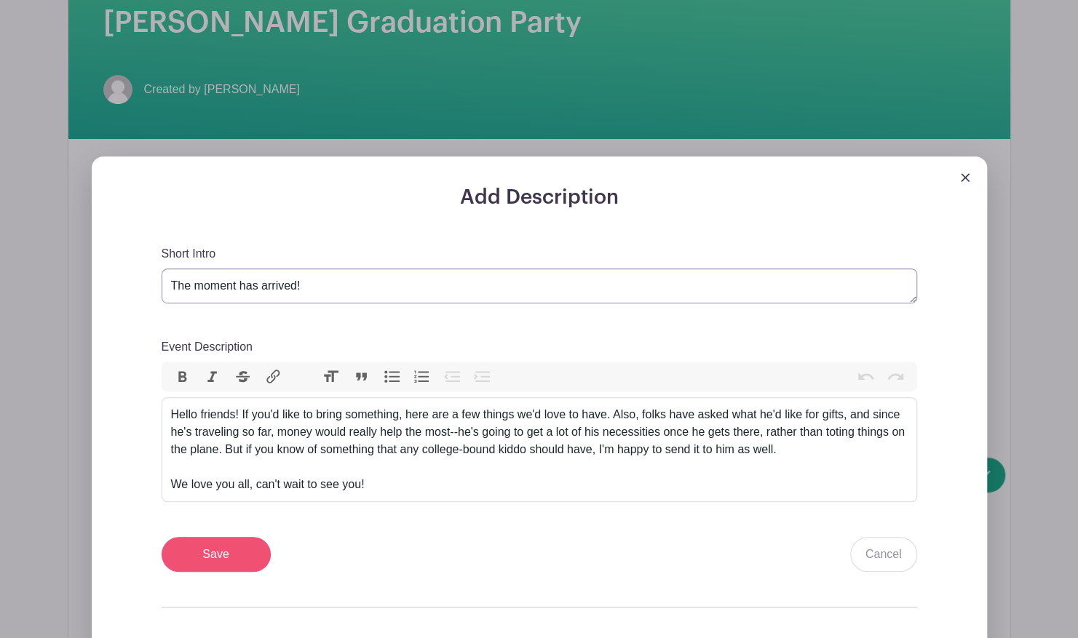
type textarea "The moment has arrived!"
click at [224, 547] on input "Save" at bounding box center [216, 554] width 109 height 35
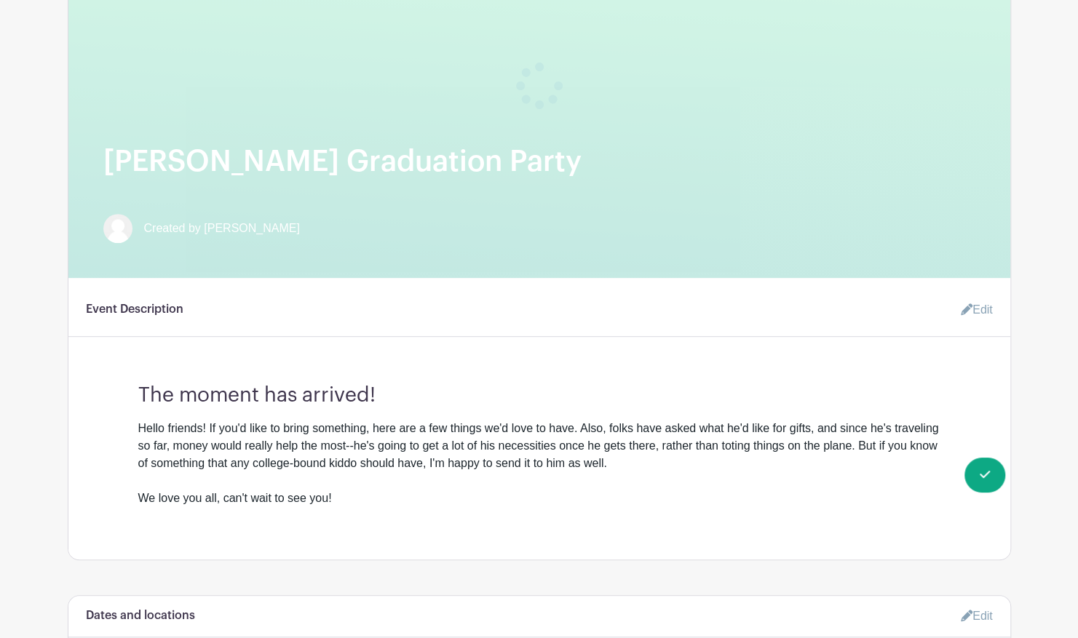
scroll to position [281, 0]
click at [962, 306] on icon at bounding box center [966, 312] width 12 height 12
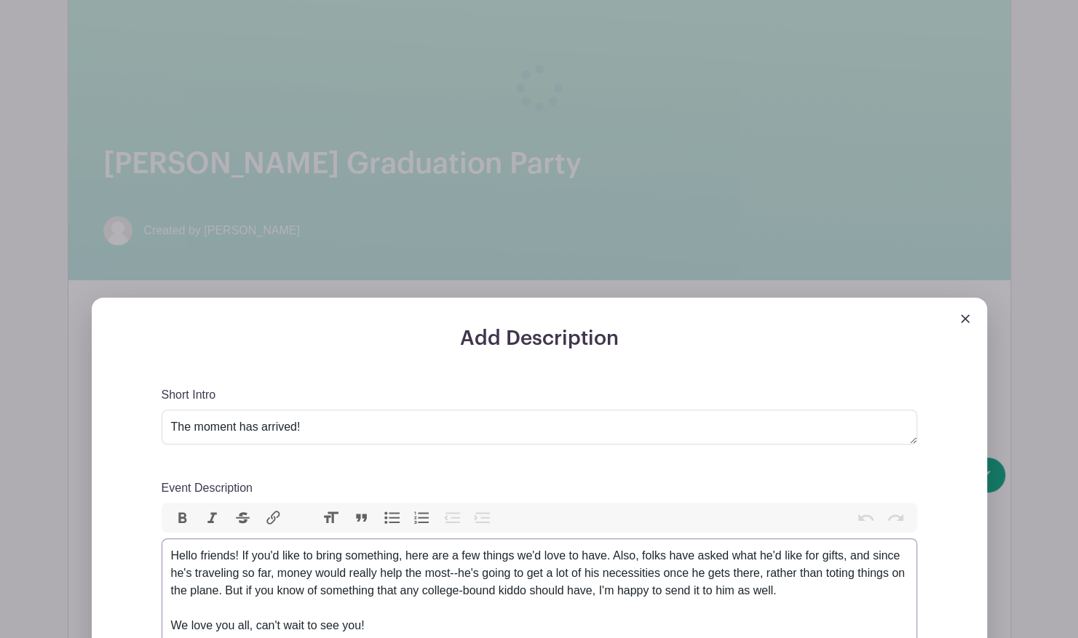
click at [397, 547] on div "Hello friends! If you'd like to bring something, here are a few things we'd lov…" at bounding box center [539, 590] width 736 height 87
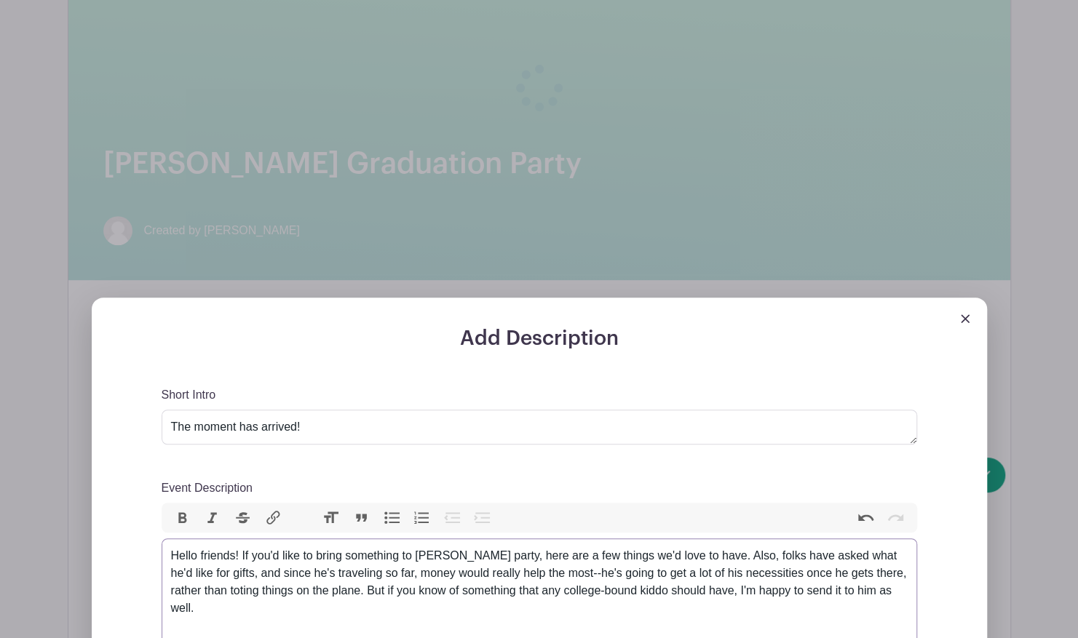
click at [643, 573] on div "Hello friends! If you'd like to bring something to [PERSON_NAME] party, here ar…" at bounding box center [539, 599] width 736 height 105
click at [683, 547] on div "Hello friends! If you'd like to bring something to [PERSON_NAME] party, here ar…" at bounding box center [539, 599] width 736 height 105
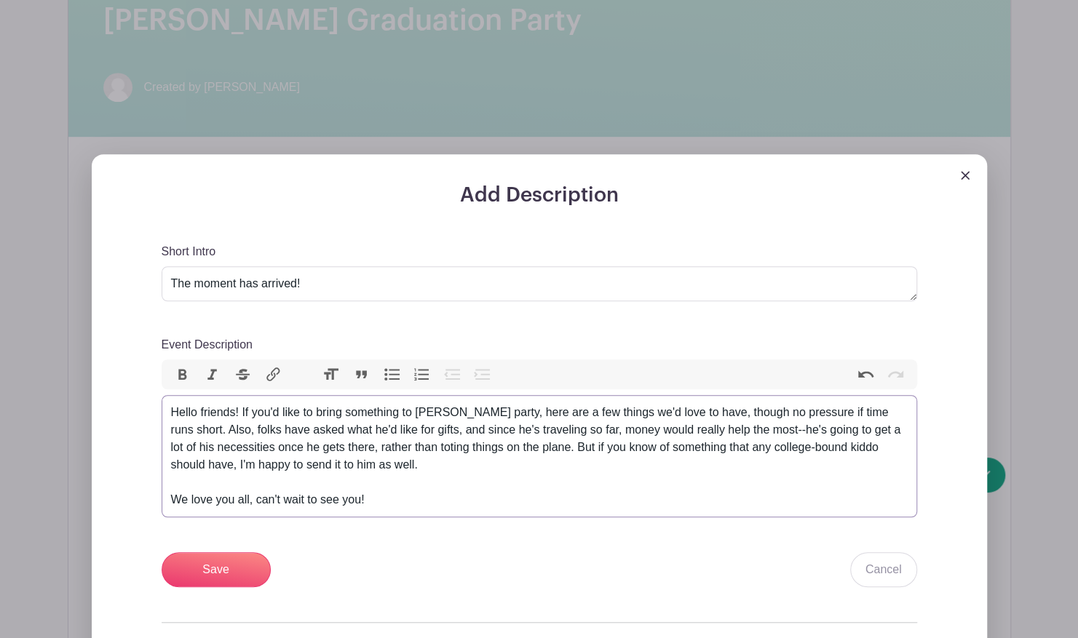
scroll to position [426, 0]
click at [776, 413] on div "Hello friends! If you'd like to bring something to [PERSON_NAME] party, here ar…" at bounding box center [539, 454] width 736 height 105
type trix-editor "<div>Hello friends! If you'd like to bring something to [PERSON_NAME] party, he…"
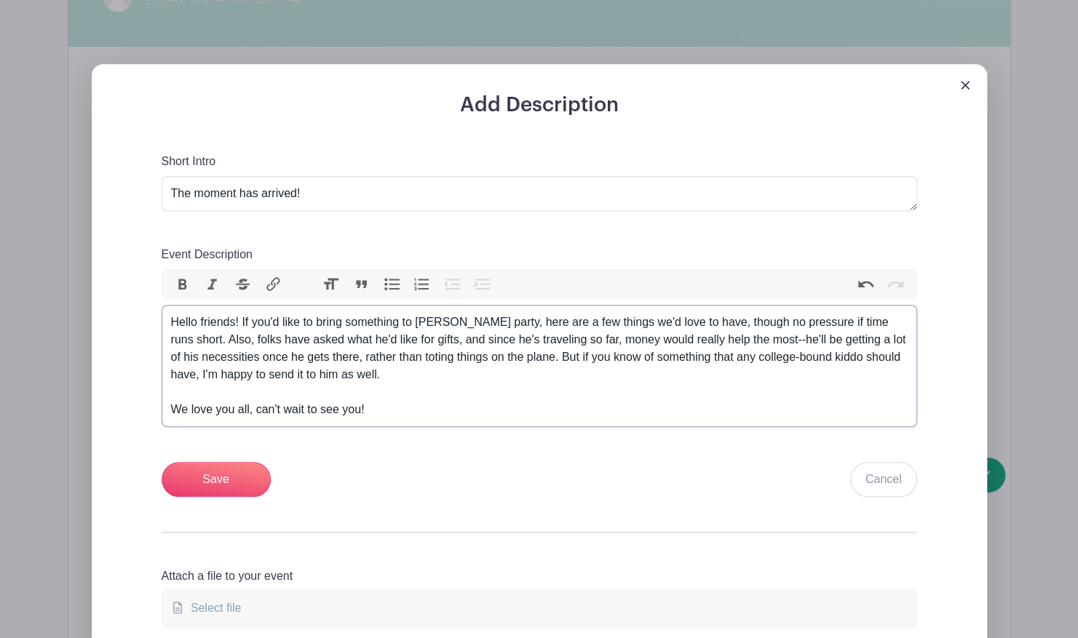
scroll to position [516, 0]
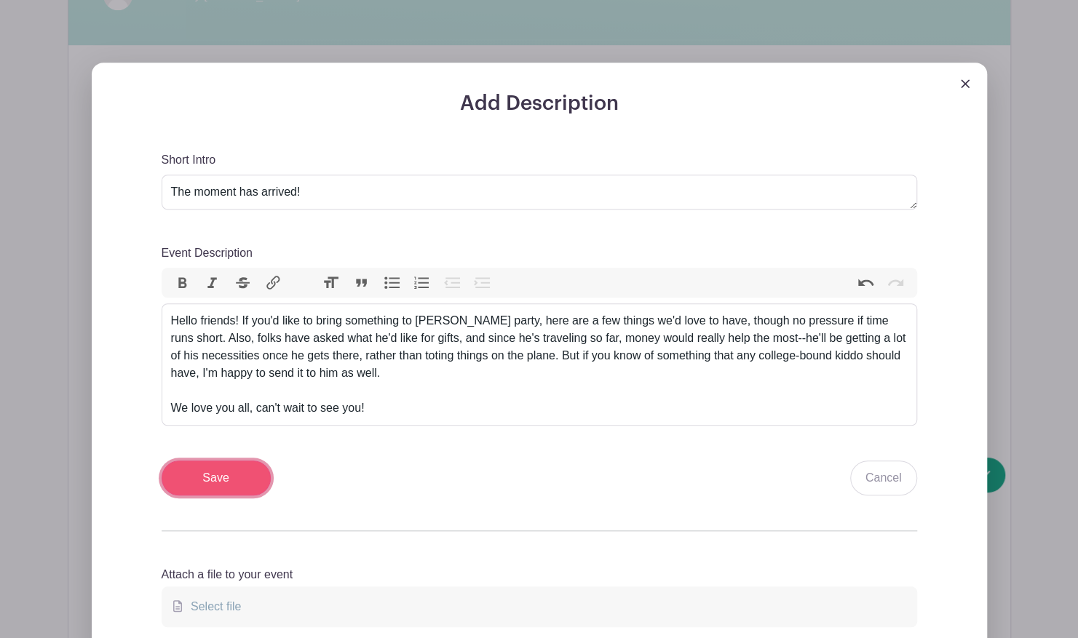
click at [234, 461] on input "Save" at bounding box center [216, 478] width 109 height 35
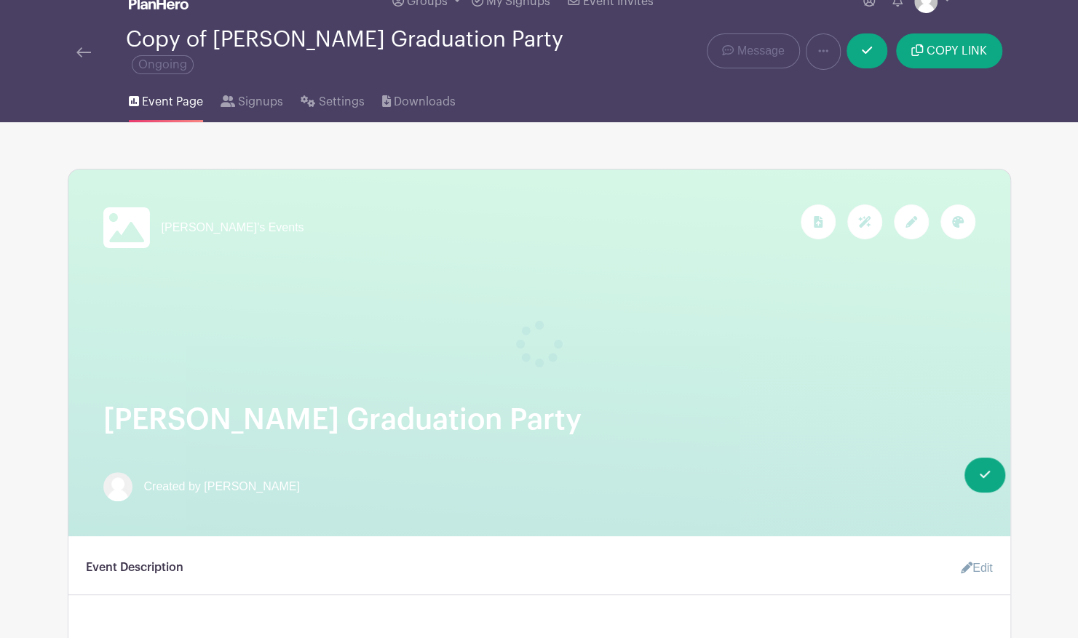
scroll to position [0, 0]
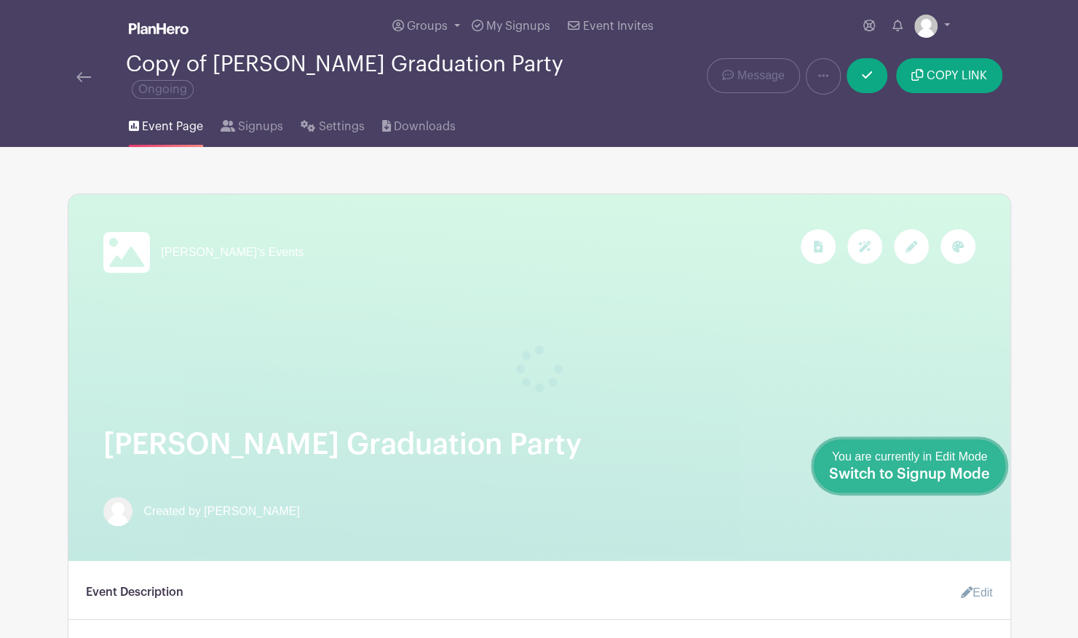
click at [960, 474] on span "Switch to Signup Mode" at bounding box center [909, 474] width 161 height 15
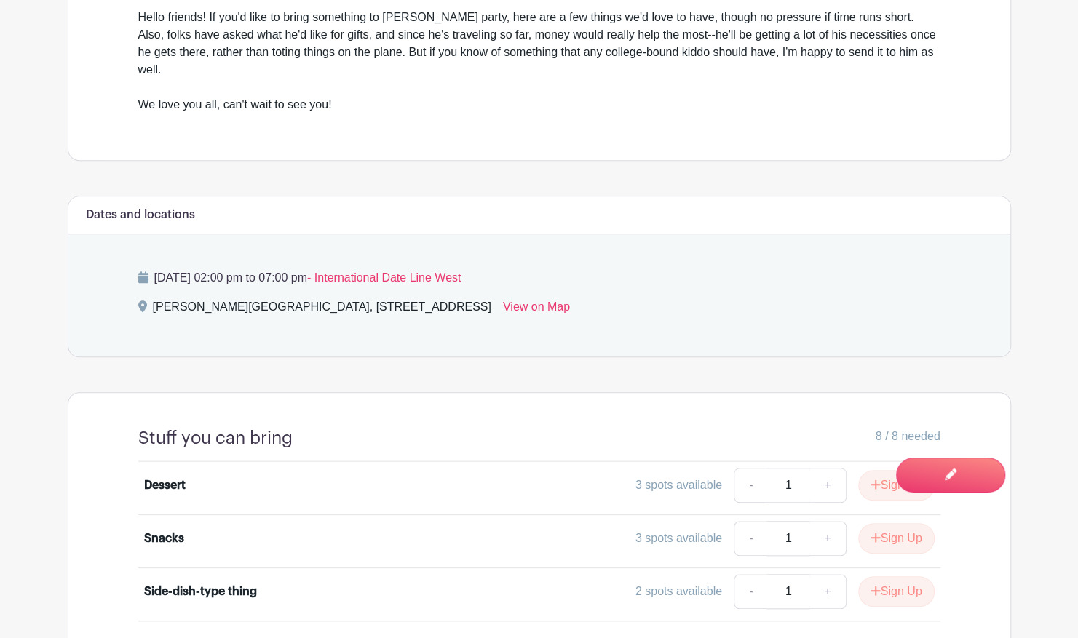
scroll to position [626, 0]
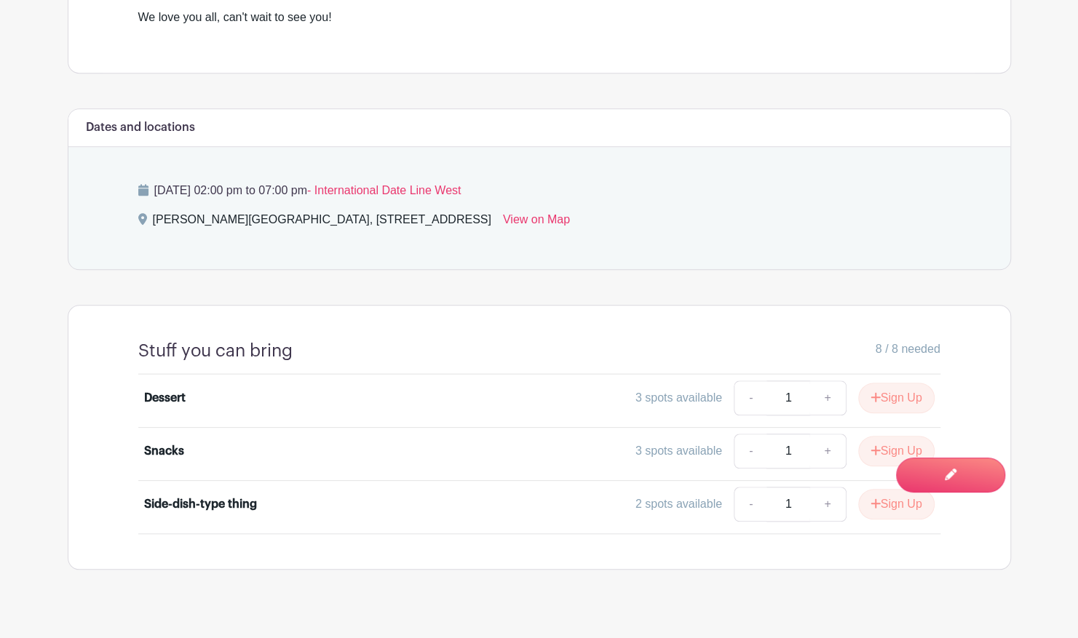
drag, startPoint x: 678, startPoint y: 517, endPoint x: 494, endPoint y: 557, distance: 188.4
click at [494, 557] on main "Groups All Groups [PERSON_NAME]'s Events My Signups Event Invites My account Lo…" at bounding box center [539, 17] width 1078 height 1286
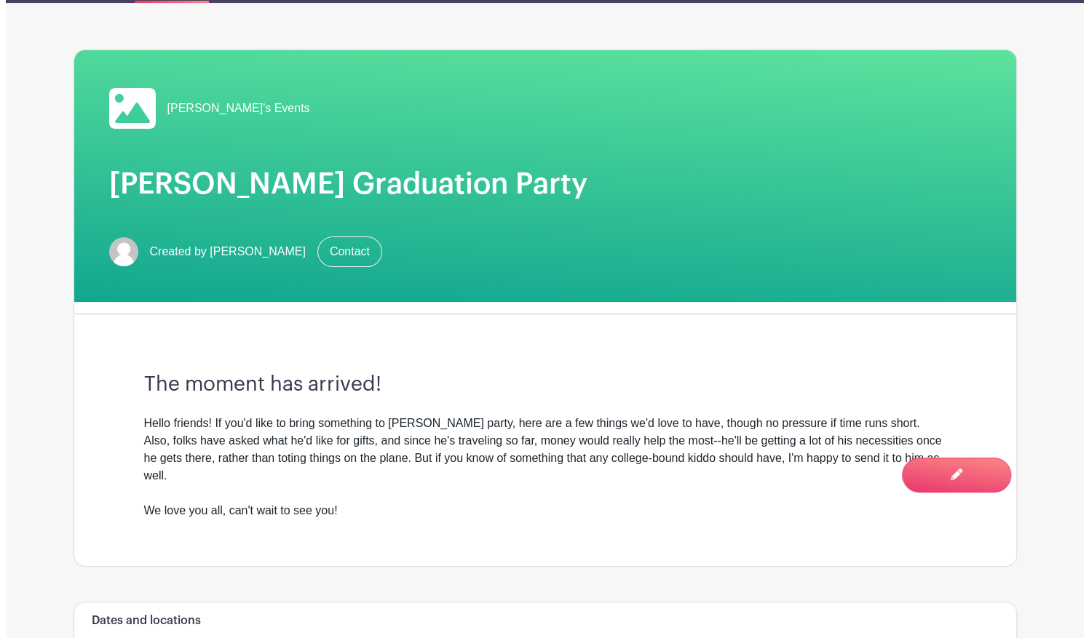
scroll to position [0, 0]
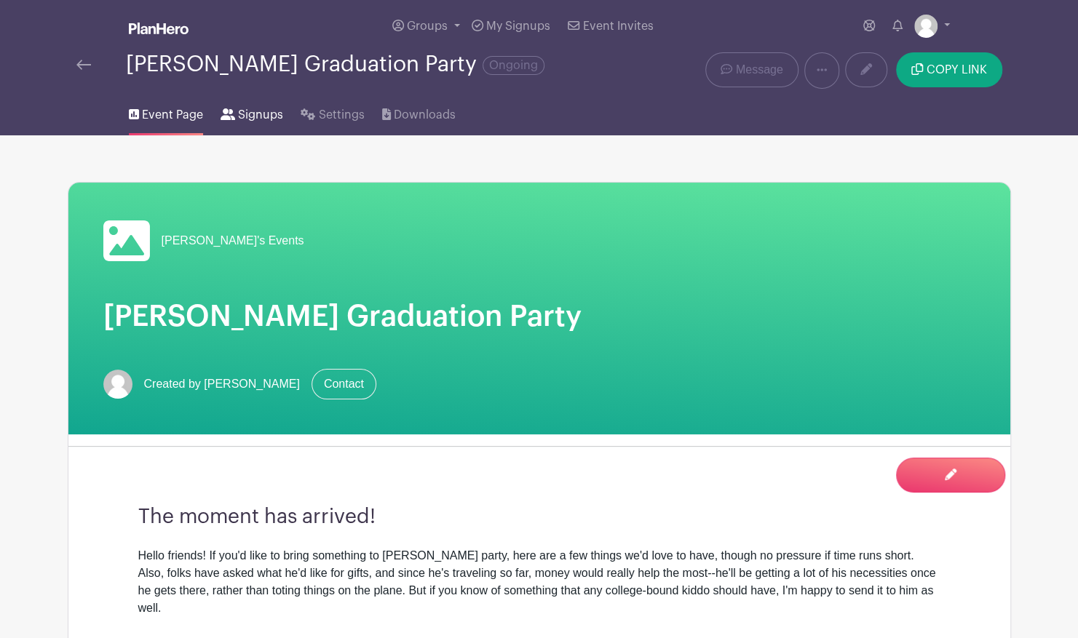
click at [249, 113] on span "Signups" at bounding box center [260, 114] width 45 height 17
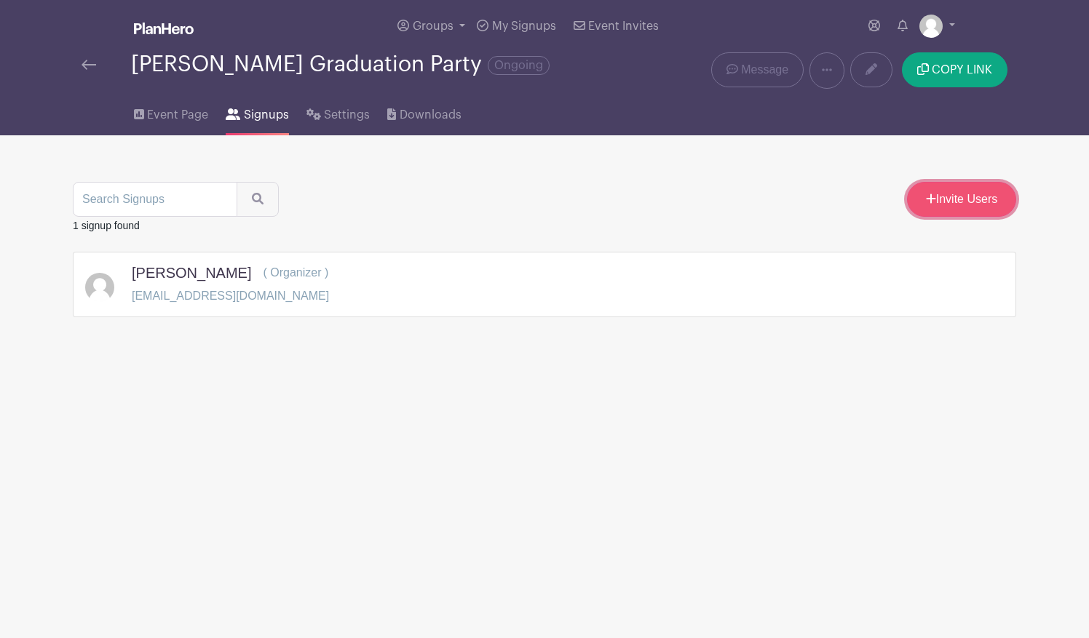
click at [951, 195] on link "Invite Users" at bounding box center [961, 199] width 109 height 35
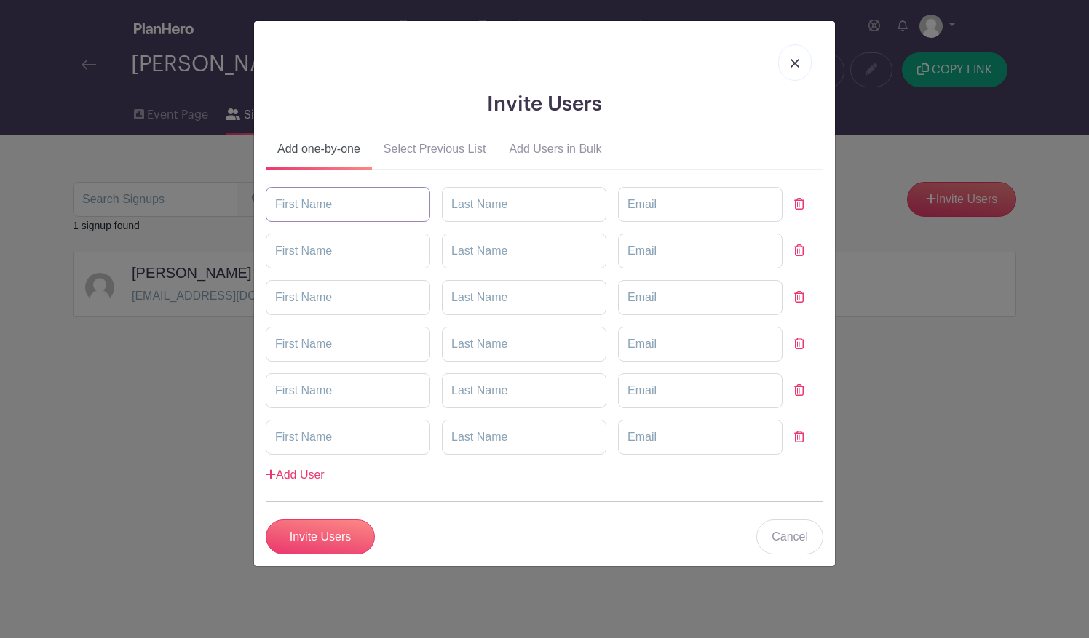
click at [390, 207] on input "text" at bounding box center [348, 204] width 164 height 35
type input "[PERSON_NAME]"
type input "[EMAIL_ADDRESS][DOMAIN_NAME]"
type input "[PERSON_NAME]"
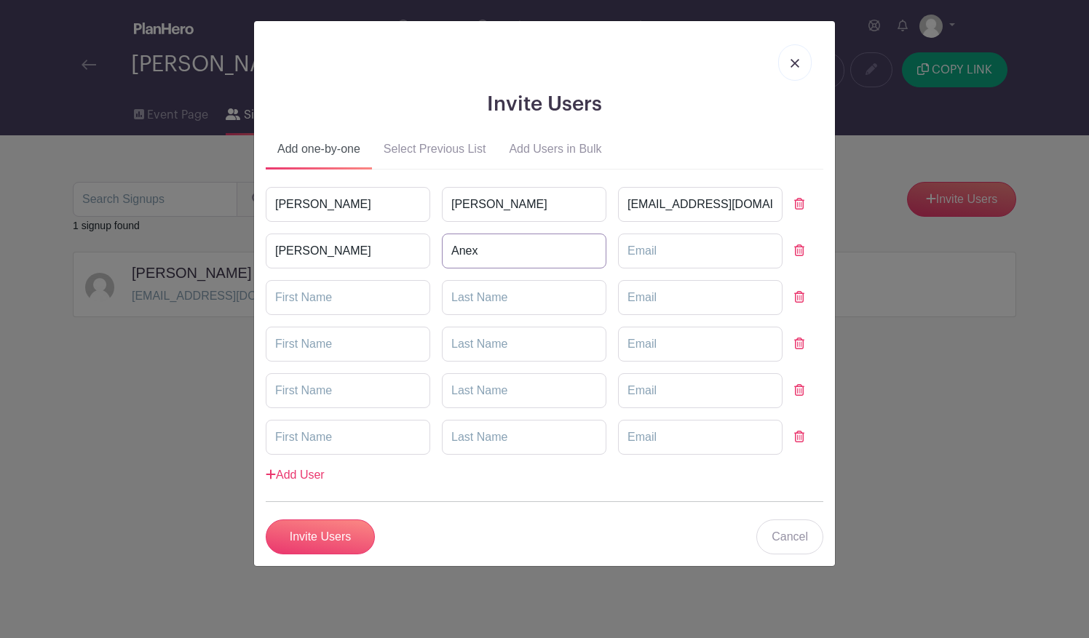
type input "Anex"
type input "[EMAIL_ADDRESS][DOMAIN_NAME]"
type input "[PERSON_NAME]"
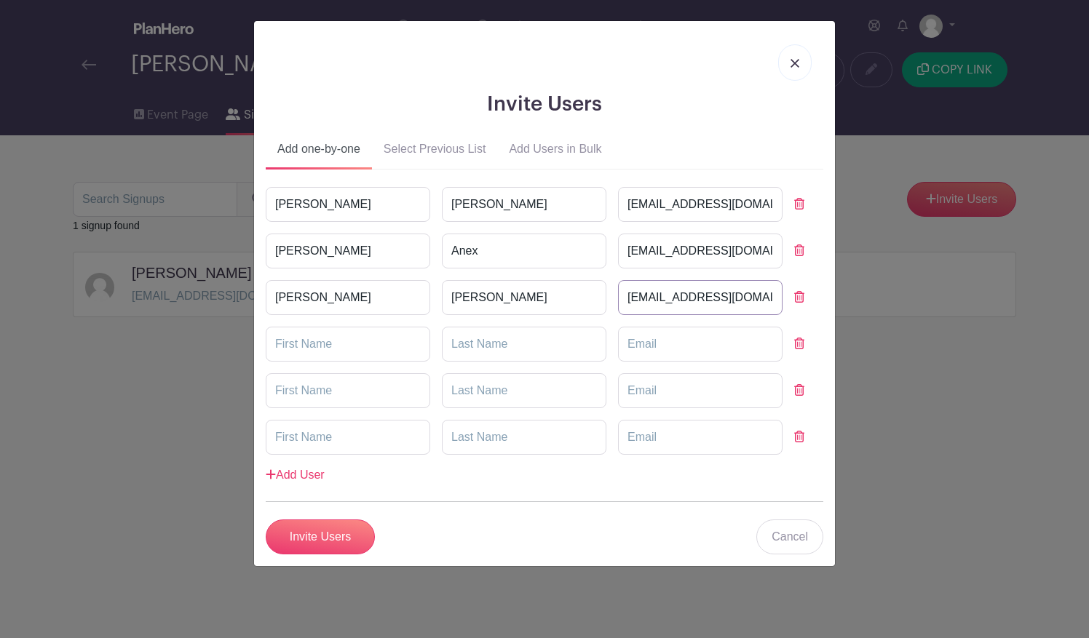
type input "[EMAIL_ADDRESS][DOMAIN_NAME]"
type input "[PERSON_NAME]"
type input "[PERSON_NAME][EMAIL_ADDRESS][DOMAIN_NAME]"
type input "[PERSON_NAME]"
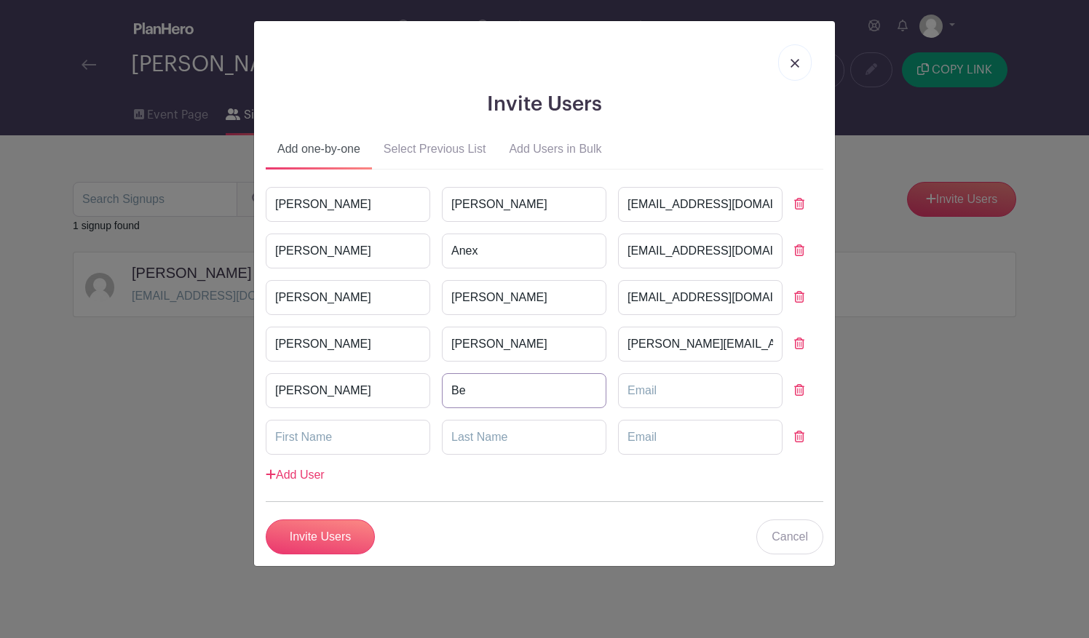
type input "B"
type input "[PERSON_NAME]"
click at [321, 445] on input "text" at bounding box center [348, 437] width 164 height 35
type input "[PERSON_NAME]"
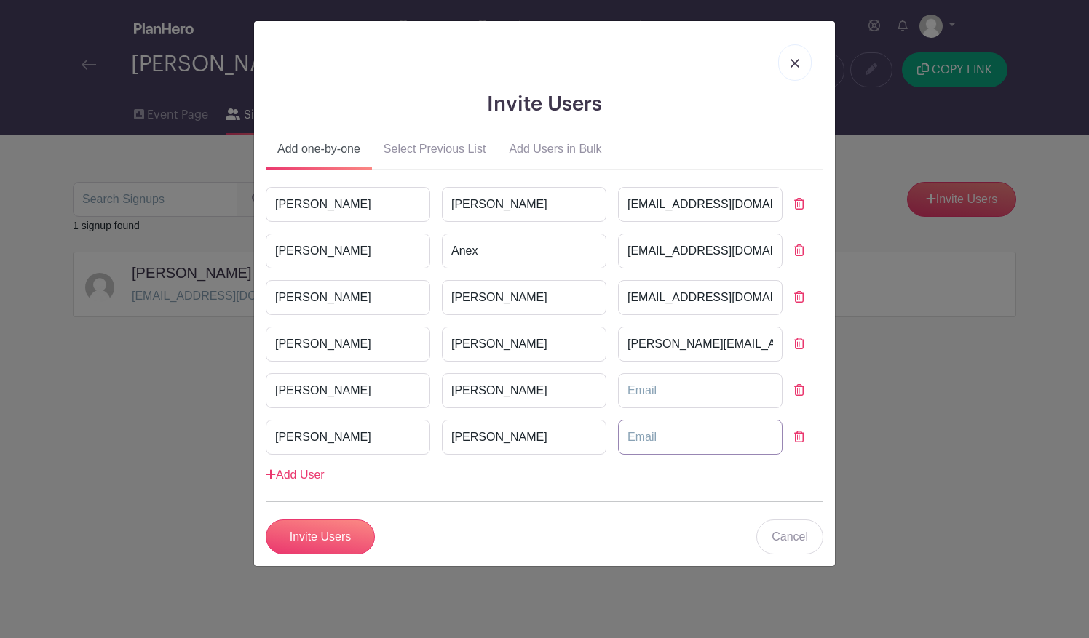
click at [653, 429] on input "email" at bounding box center [700, 437] width 164 height 35
type input "[PERSON_NAME][EMAIL_ADDRESS][PERSON_NAME][DOMAIN_NAME]"
click at [516, 508] on form "[PERSON_NAME] [EMAIL_ADDRESS][DOMAIN_NAME] [PERSON_NAME] [EMAIL_ADDRESS][DOMAIN…" at bounding box center [544, 370] width 557 height 367
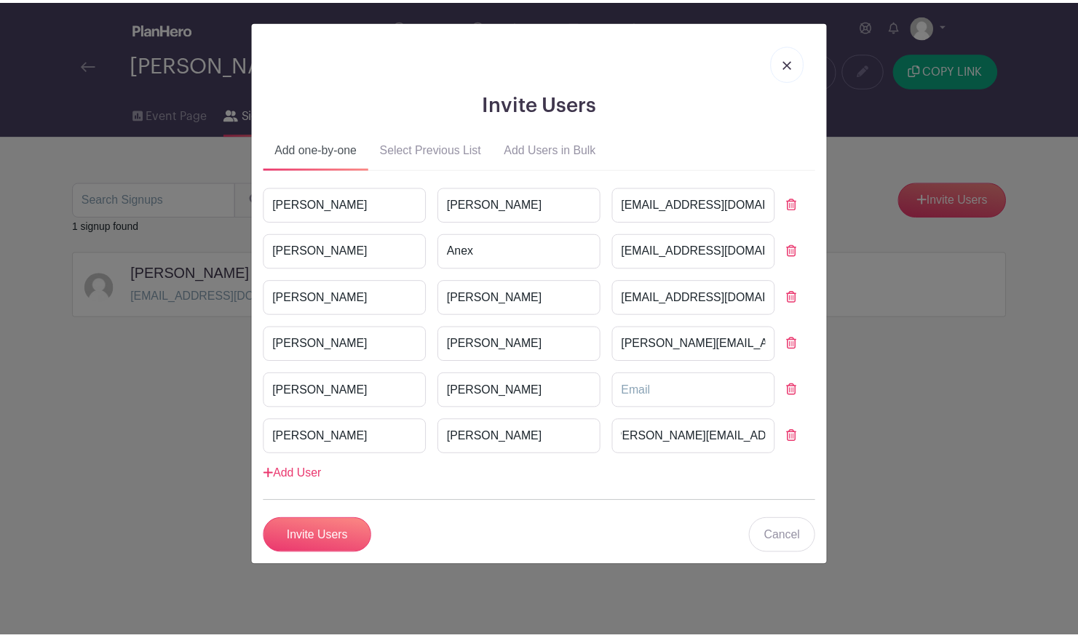
scroll to position [0, 0]
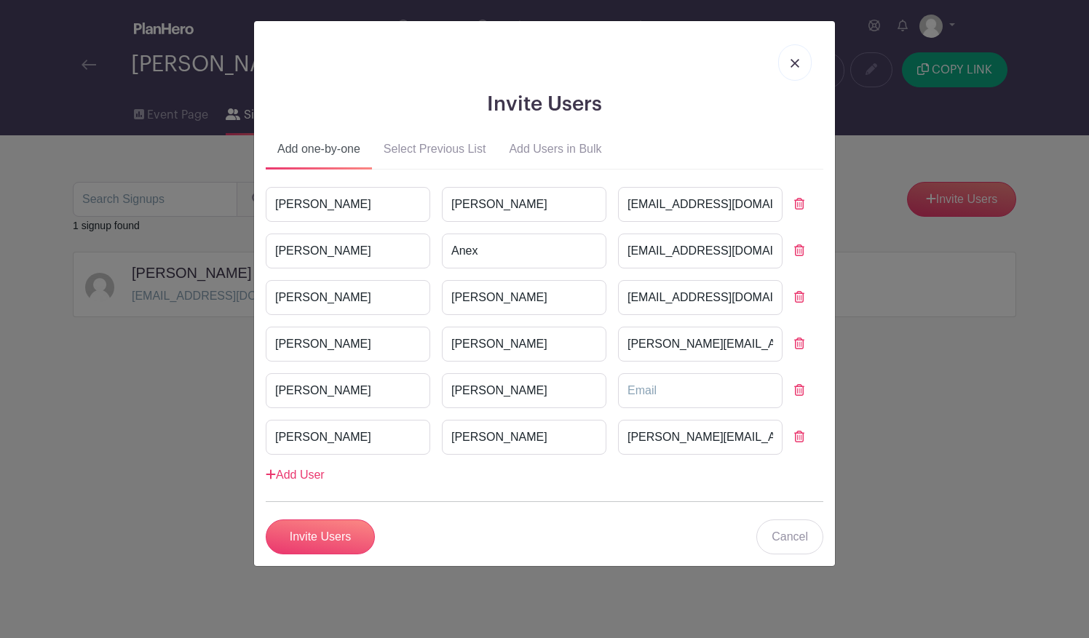
click at [516, 508] on form "[PERSON_NAME] [EMAIL_ADDRESS][DOMAIN_NAME] [PERSON_NAME] [EMAIL_ADDRESS][DOMAIN…" at bounding box center [544, 370] width 557 height 367
click at [313, 473] on link "Add User" at bounding box center [295, 475] width 59 height 12
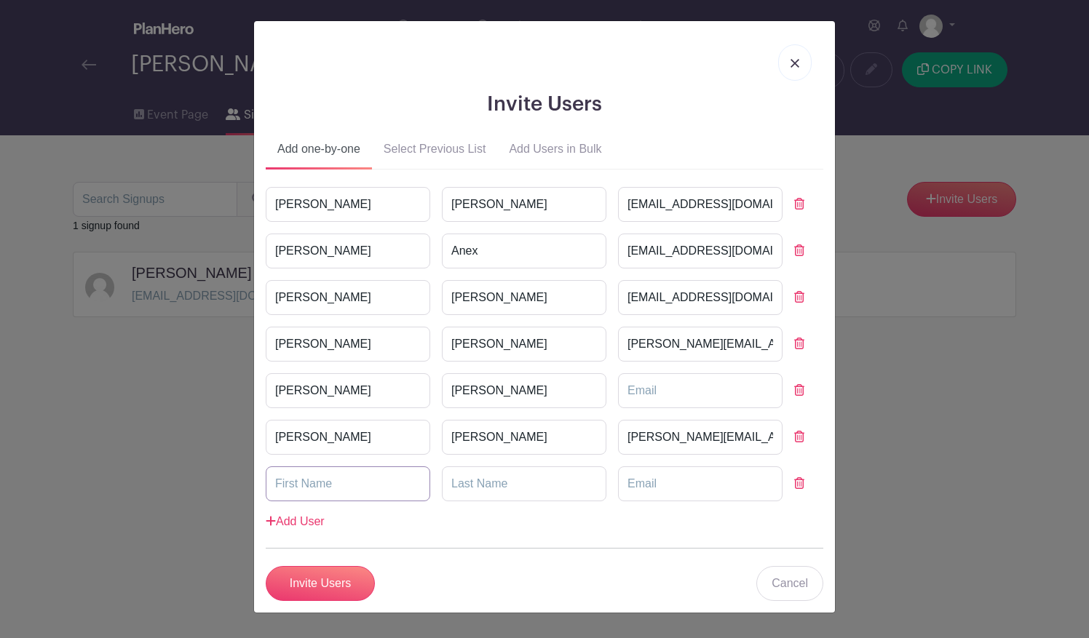
click at [371, 482] on input "text" at bounding box center [348, 483] width 164 height 35
click at [488, 552] on form "[PERSON_NAME] [EMAIL_ADDRESS][DOMAIN_NAME] [PERSON_NAME] [EMAIL_ADDRESS][DOMAIN…" at bounding box center [544, 394] width 557 height 414
click at [343, 584] on input "Invite Users" at bounding box center [320, 583] width 109 height 35
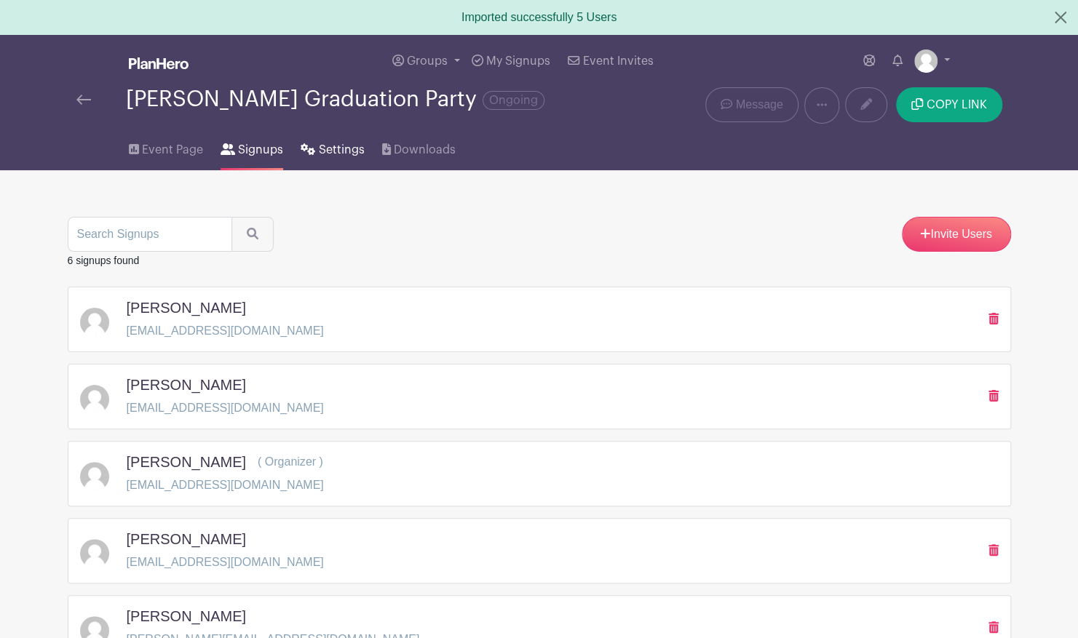
click at [329, 148] on span "Settings" at bounding box center [342, 149] width 46 height 17
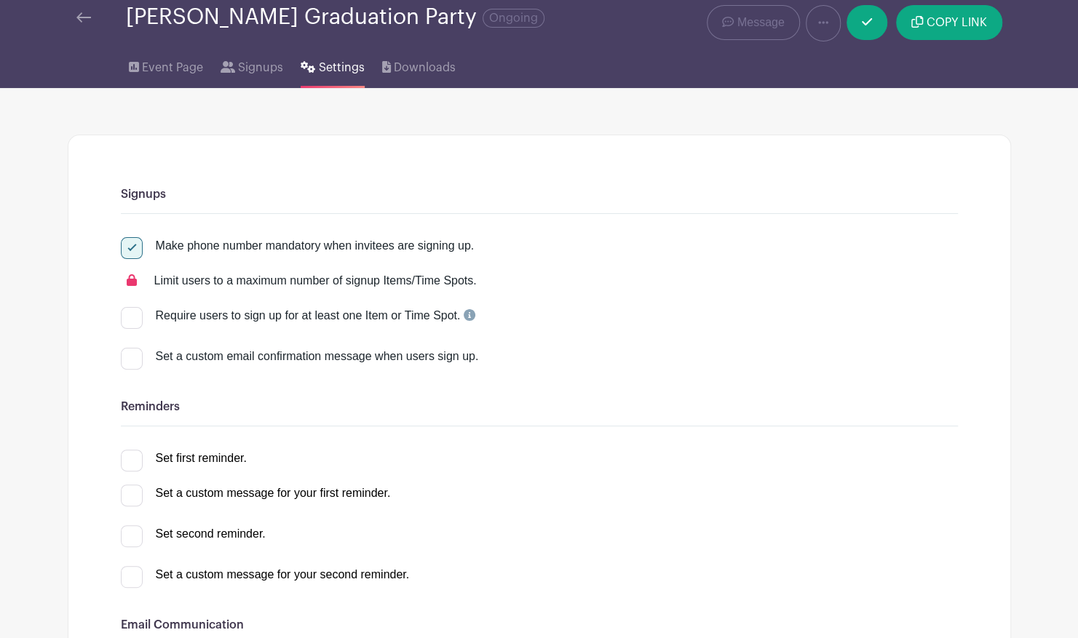
scroll to position [44, 0]
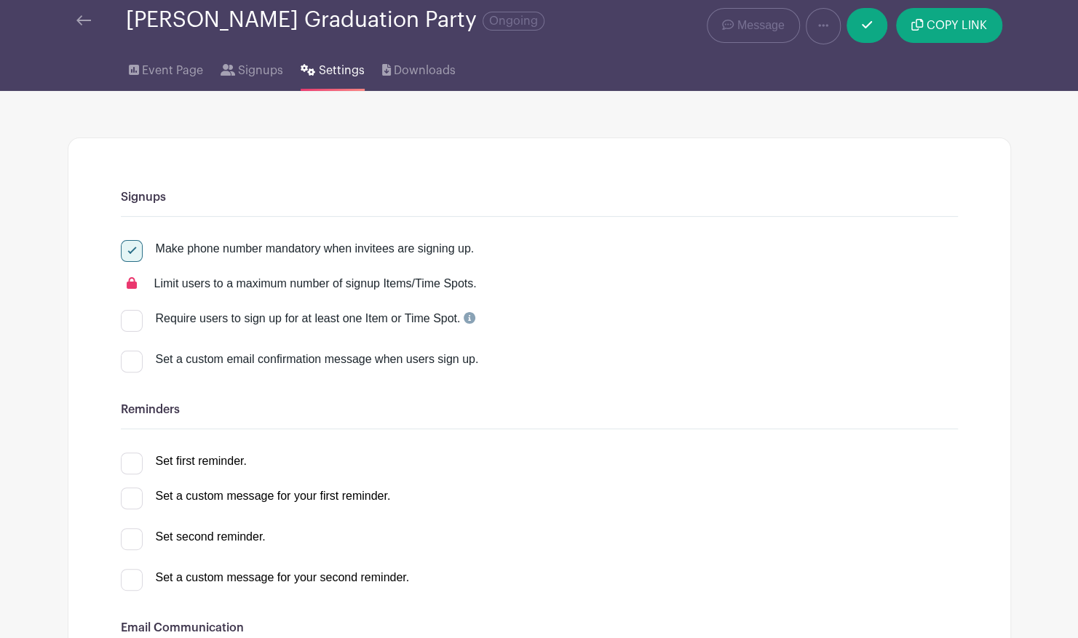
click at [135, 249] on div at bounding box center [132, 251] width 22 height 22
click at [130, 249] on input "Make phone number mandatory when invitees are signing up." at bounding box center [125, 244] width 9 height 9
checkbox input "false"
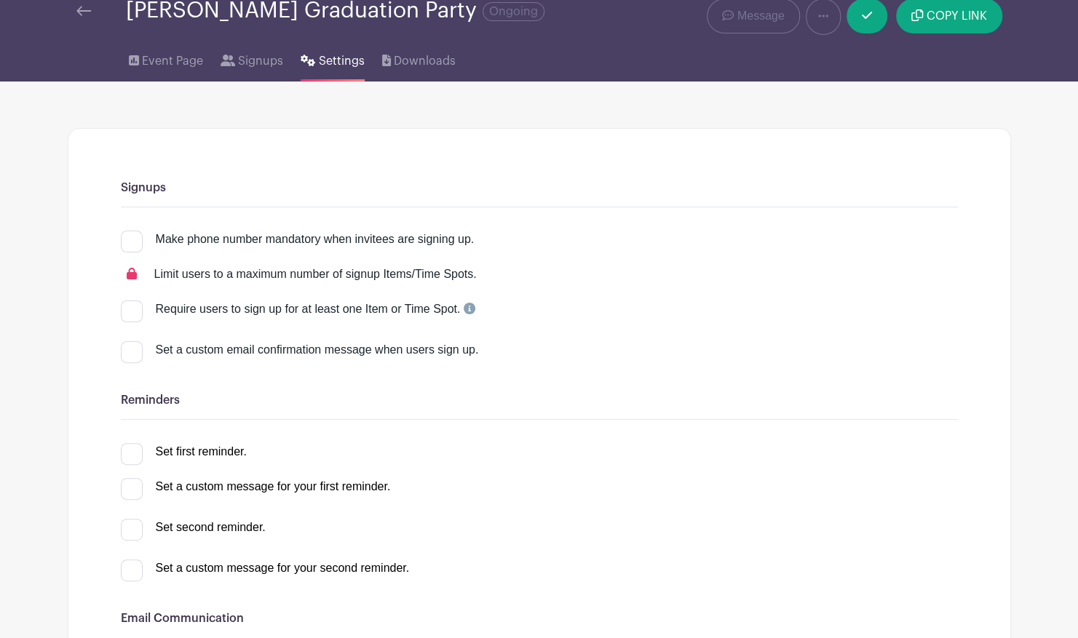
scroll to position [0, 0]
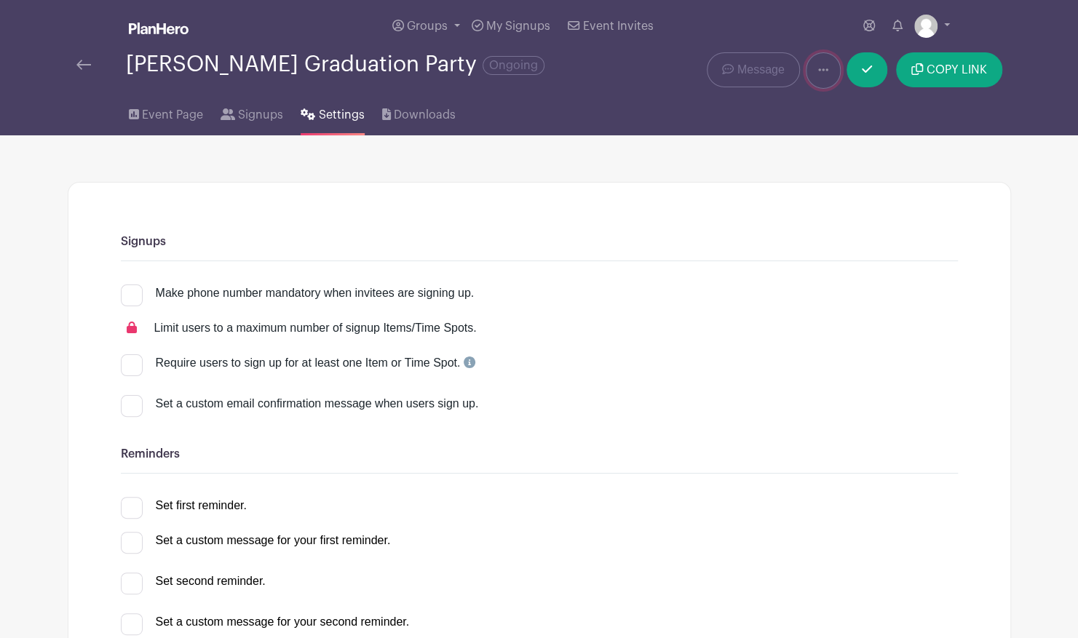
click at [830, 74] on link at bounding box center [822, 70] width 35 height 36
click at [726, 132] on div "Event Page Signups Settings Downloads" at bounding box center [539, 112] width 960 height 47
click at [458, 28] on link "Groups" at bounding box center [425, 26] width 79 height 52
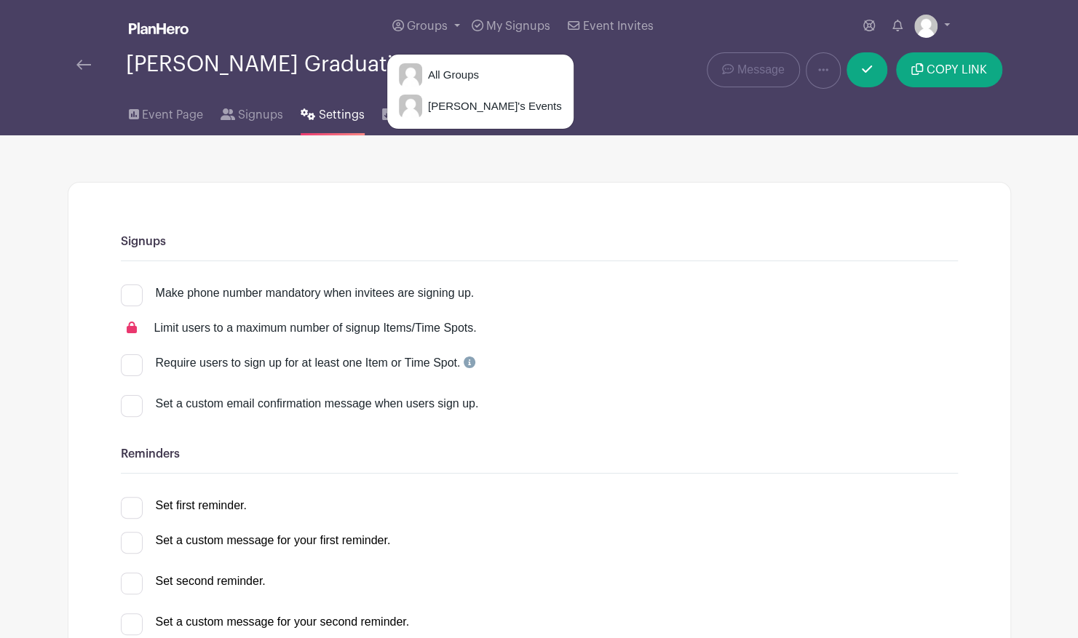
click at [554, 94] on div "Event Page Signups Settings Downloads" at bounding box center [539, 112] width 960 height 47
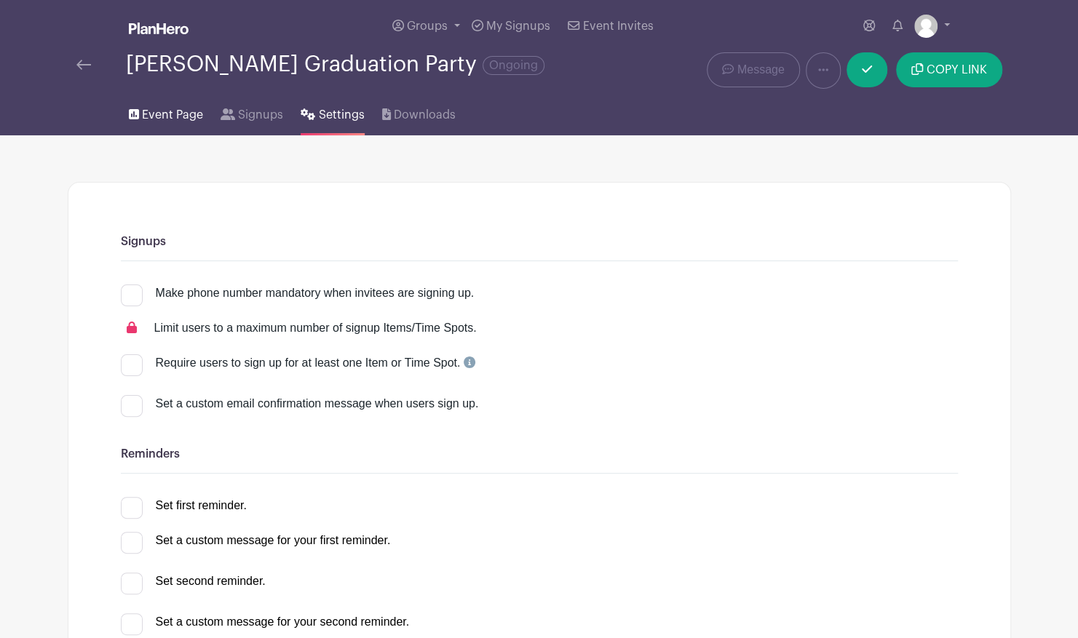
click at [138, 117] on link "Event Page" at bounding box center [166, 112] width 74 height 47
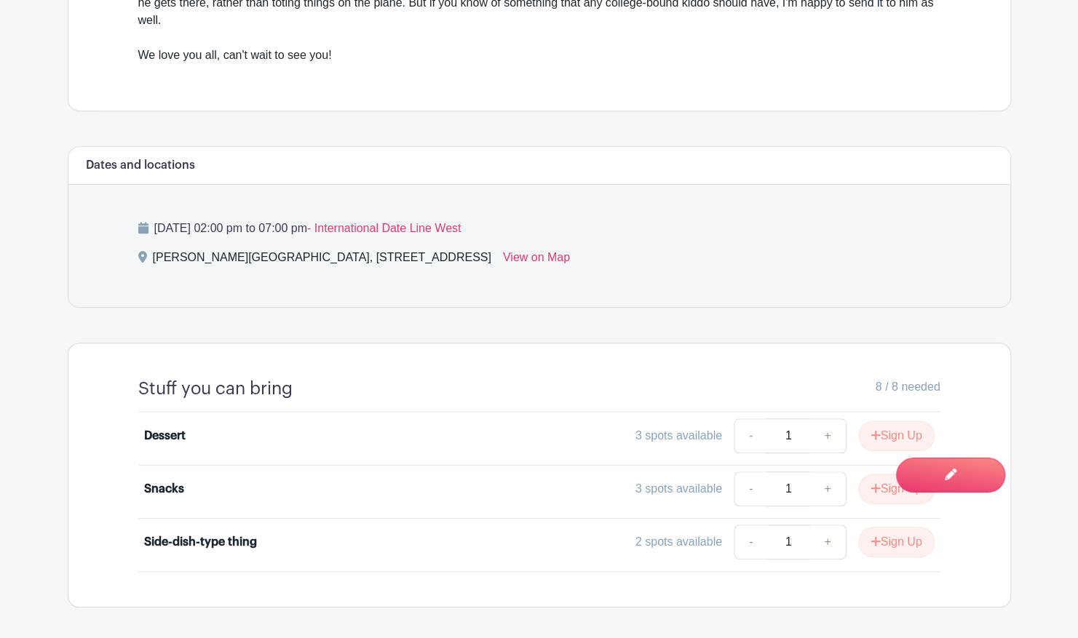
scroll to position [586, 0]
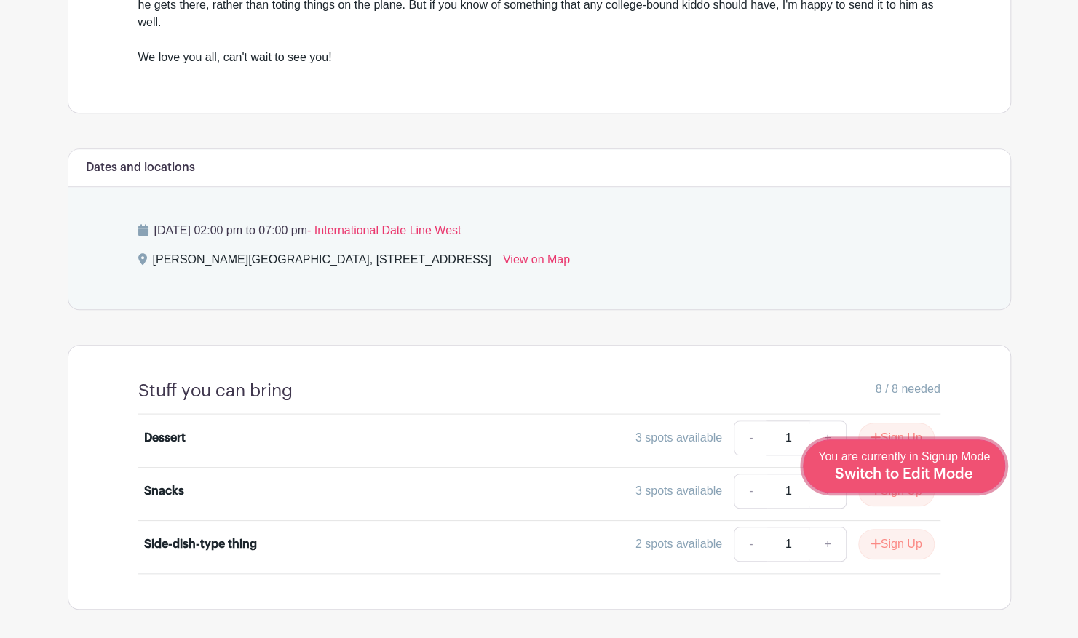
click at [976, 477] on div "You are currently in Signup Mode Switch to Edit Mode" at bounding box center [904, 466] width 172 height 36
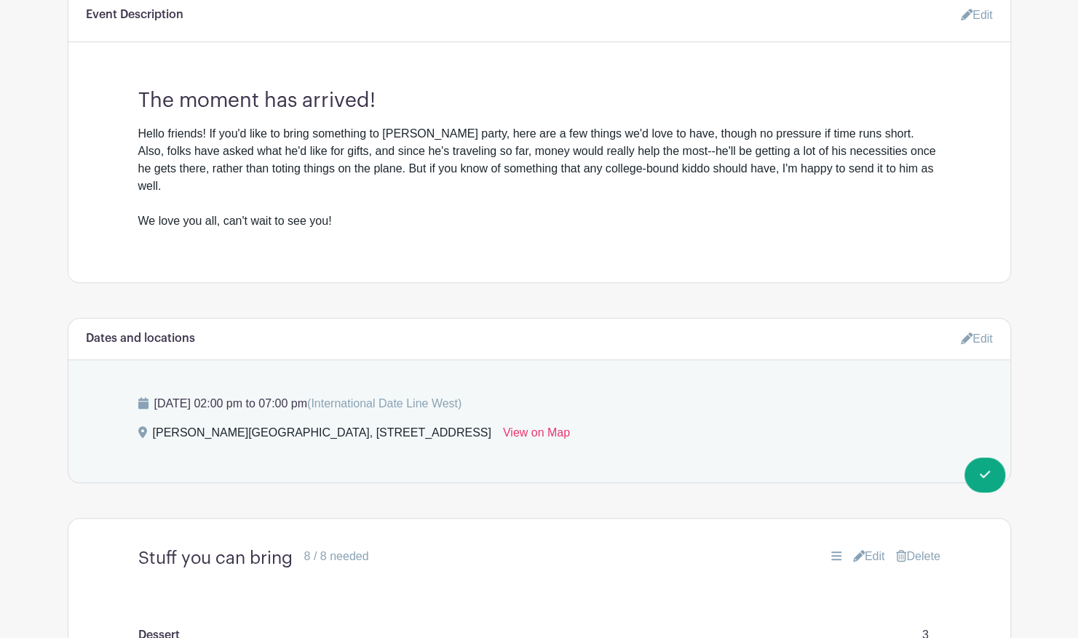
scroll to position [449, 0]
click at [832, 551] on icon at bounding box center [836, 557] width 10 height 12
click at [861, 549] on link "Edit" at bounding box center [869, 557] width 32 height 17
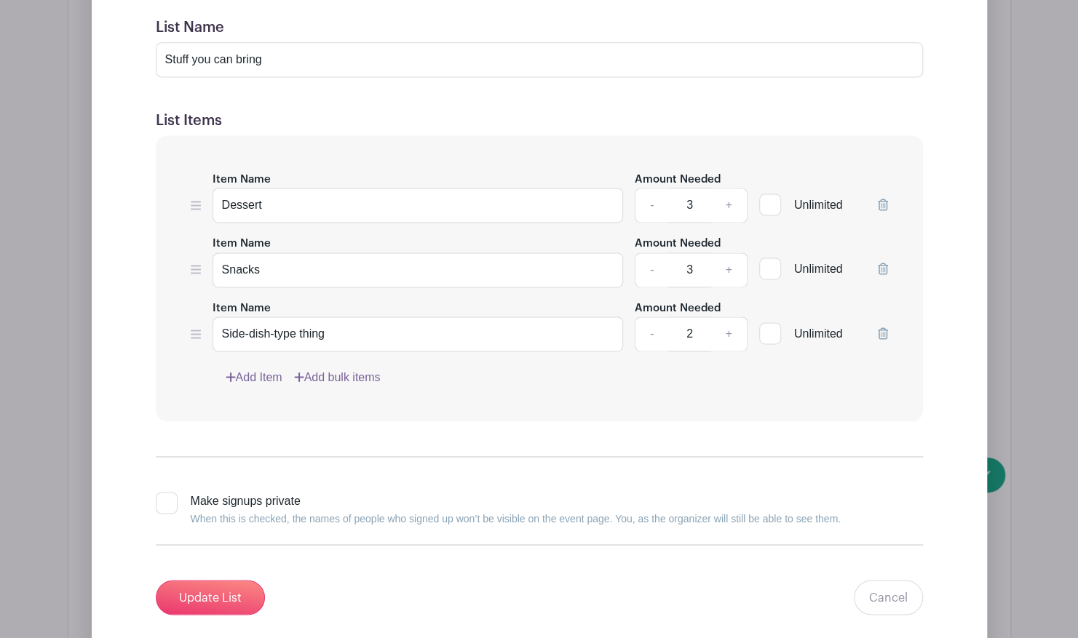
scroll to position [1275, 0]
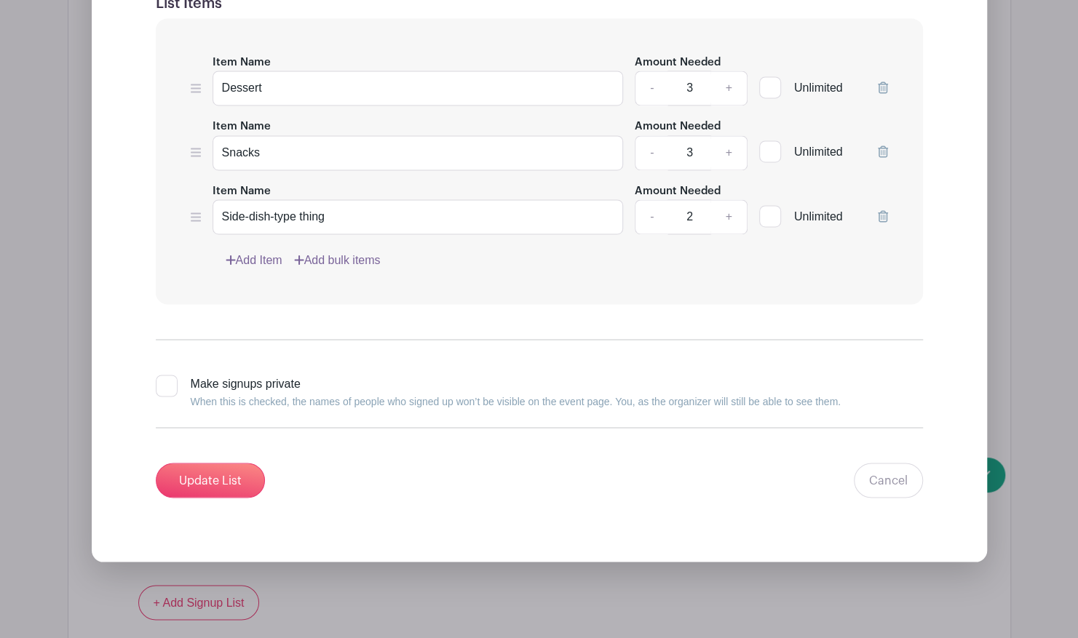
click at [175, 375] on div at bounding box center [167, 386] width 22 height 22
click at [165, 375] on input "Make signups private When this is checked, the names of people who signed up wo…" at bounding box center [160, 379] width 9 height 9
checkbox input "true"
click at [195, 463] on input "Update List" at bounding box center [210, 480] width 109 height 35
